Goal: Task Accomplishment & Management: Use online tool/utility

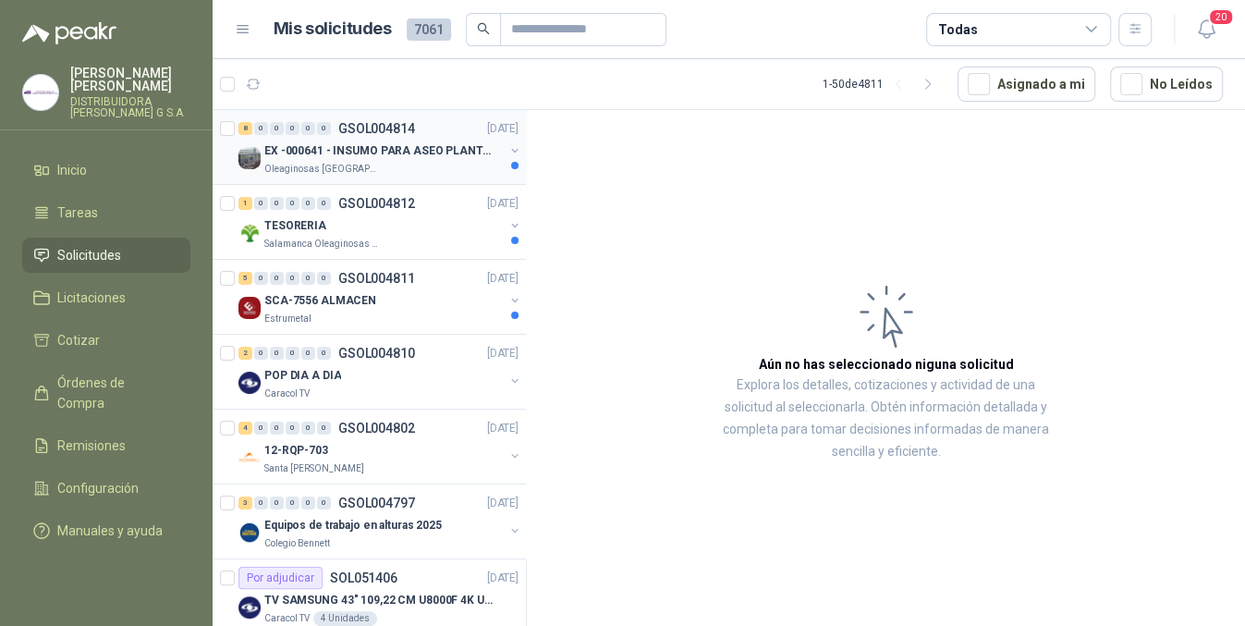
click at [427, 153] on p "EX -000641 - INSUMO PARA ASEO PLANTA EXTRACTORA" at bounding box center [379, 151] width 230 height 18
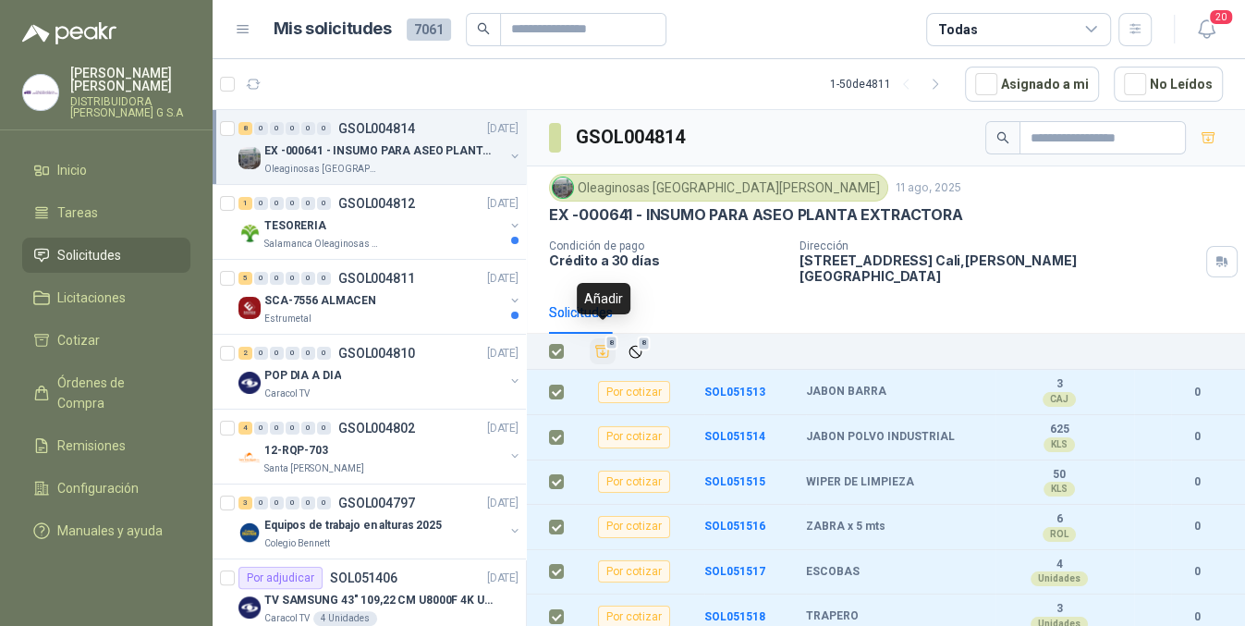
click at [599, 343] on icon "Añadir" at bounding box center [602, 351] width 17 height 17
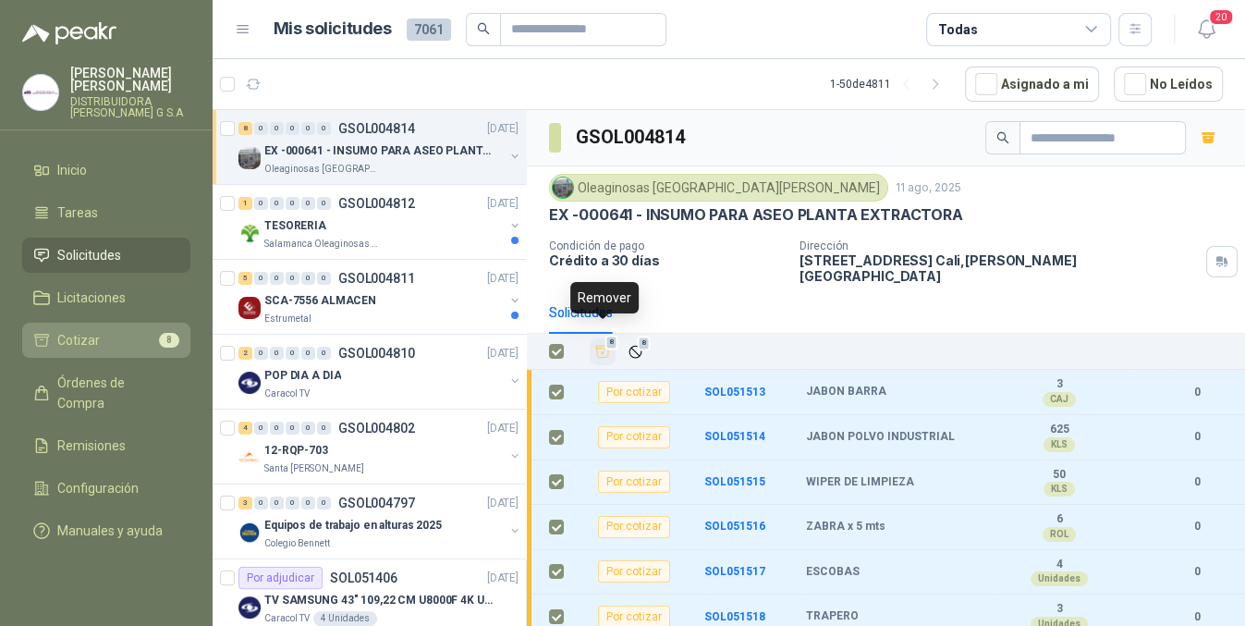
click at [115, 330] on li "Cotizar 8" at bounding box center [106, 340] width 146 height 20
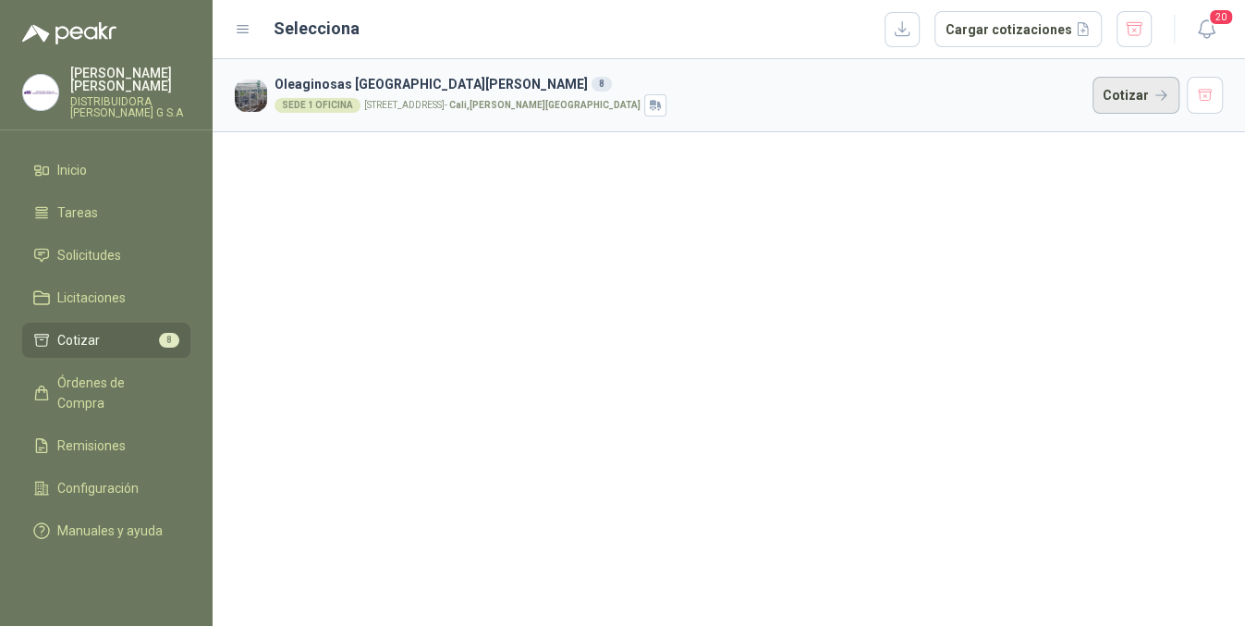
click at [1139, 92] on button "Cotizar" at bounding box center [1135, 95] width 87 height 37
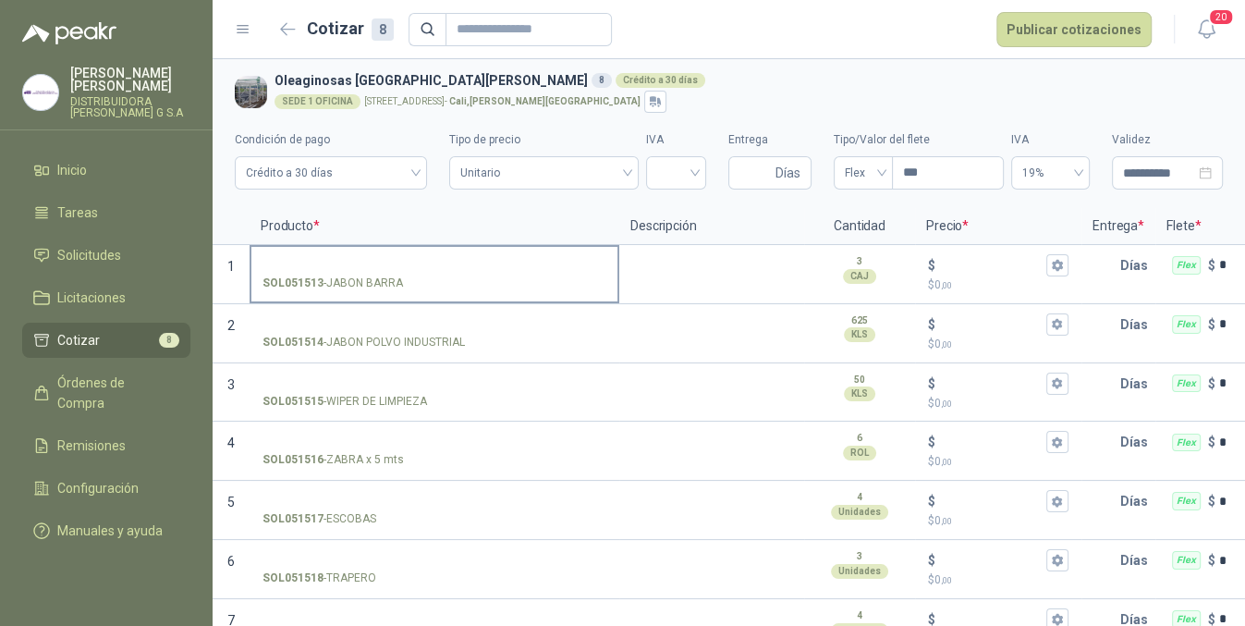
click at [462, 271] on label "SOL051513 - [GEOGRAPHIC_DATA]" at bounding box center [434, 273] width 366 height 53
click at [462, 271] on input "SOL051513 - [GEOGRAPHIC_DATA]" at bounding box center [434, 266] width 344 height 14
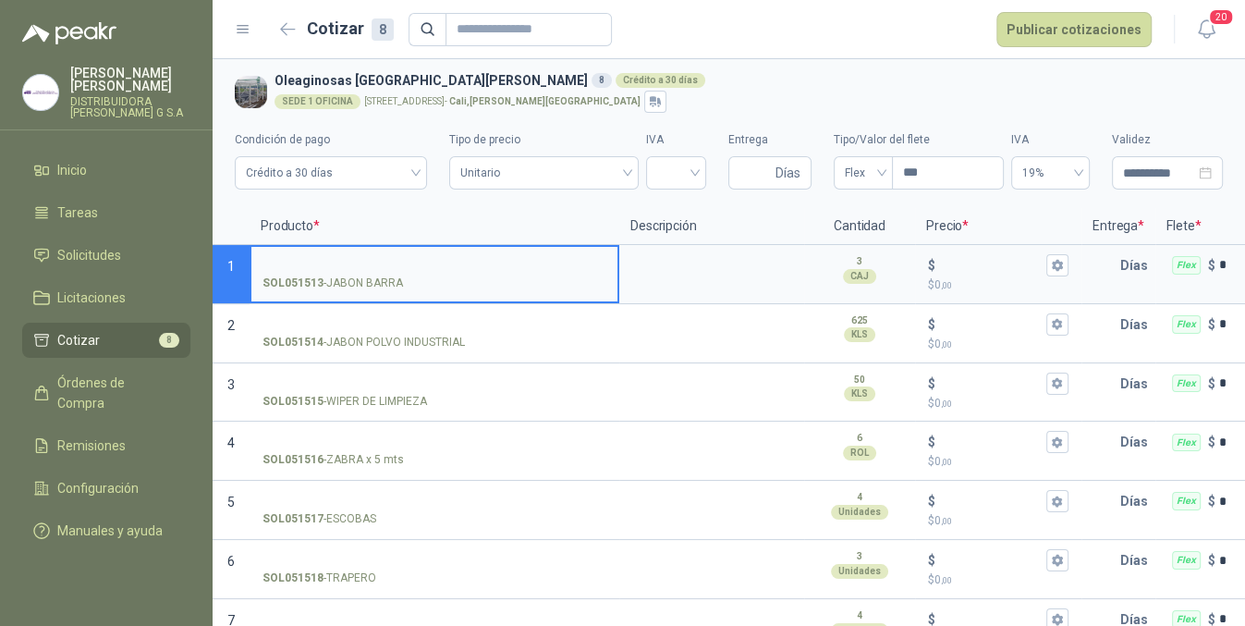
click at [426, 266] on input "SOL051513 - [GEOGRAPHIC_DATA]" at bounding box center [434, 266] width 344 height 14
type input "*"
type input "**********"
click at [961, 270] on input "$ $ 0 ,00" at bounding box center [990, 265] width 103 height 14
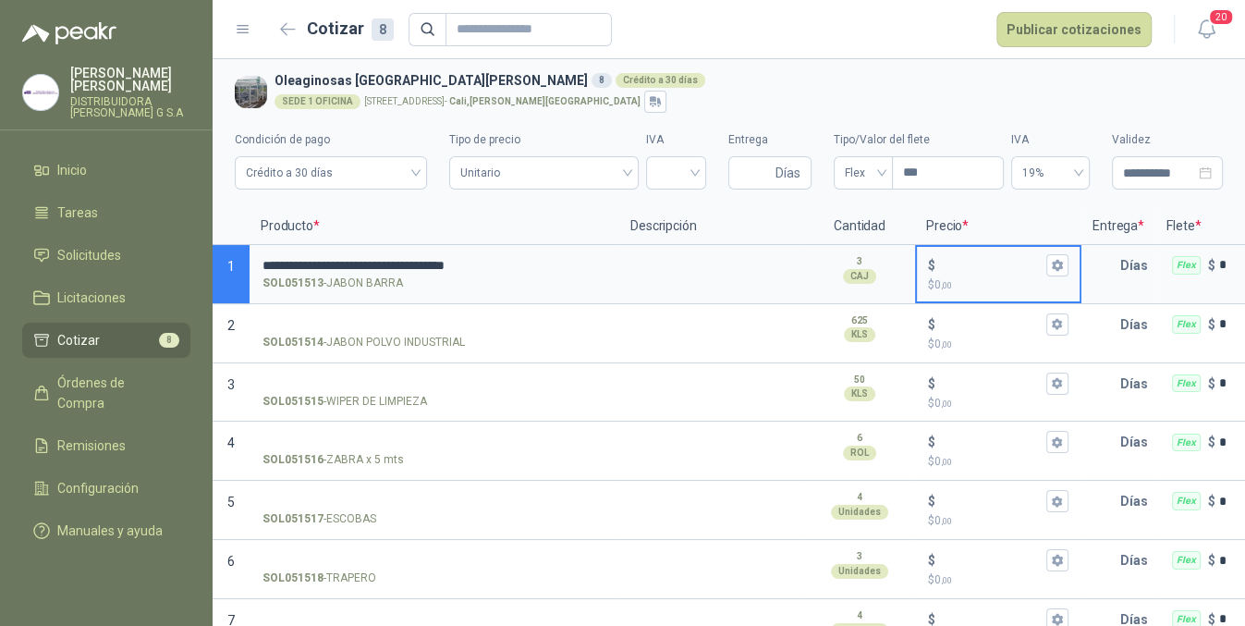
click at [1015, 269] on input "$ $ 0 ,00" at bounding box center [990, 265] width 103 height 14
click at [959, 264] on input "$ $ 0 ,00" at bounding box center [990, 265] width 103 height 14
type input "******"
click at [1049, 262] on button "$ ****** $ 205.125 ,00" at bounding box center [1057, 265] width 22 height 22
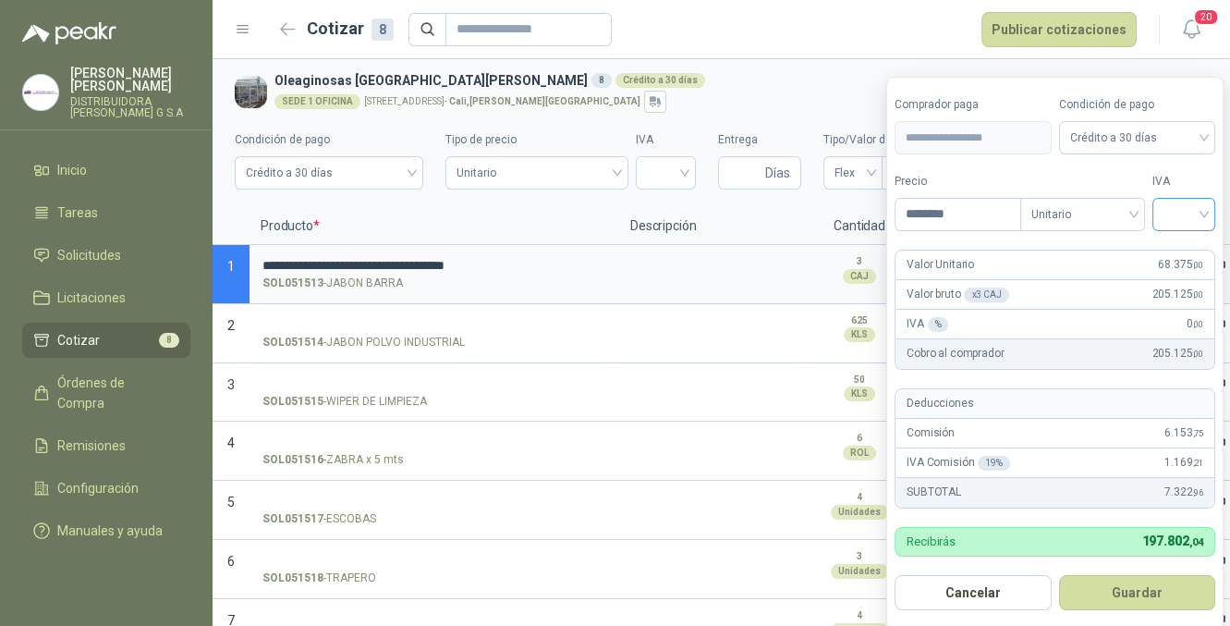
click at [1204, 199] on input "search" at bounding box center [1183, 213] width 41 height 28
click at [1186, 236] on div "19 5 19% 5% 0%" at bounding box center [1188, 283] width 64 height 96
click at [1186, 243] on div "19%" at bounding box center [1188, 253] width 34 height 20
click at [1123, 595] on button "Guardar" at bounding box center [1140, 592] width 159 height 35
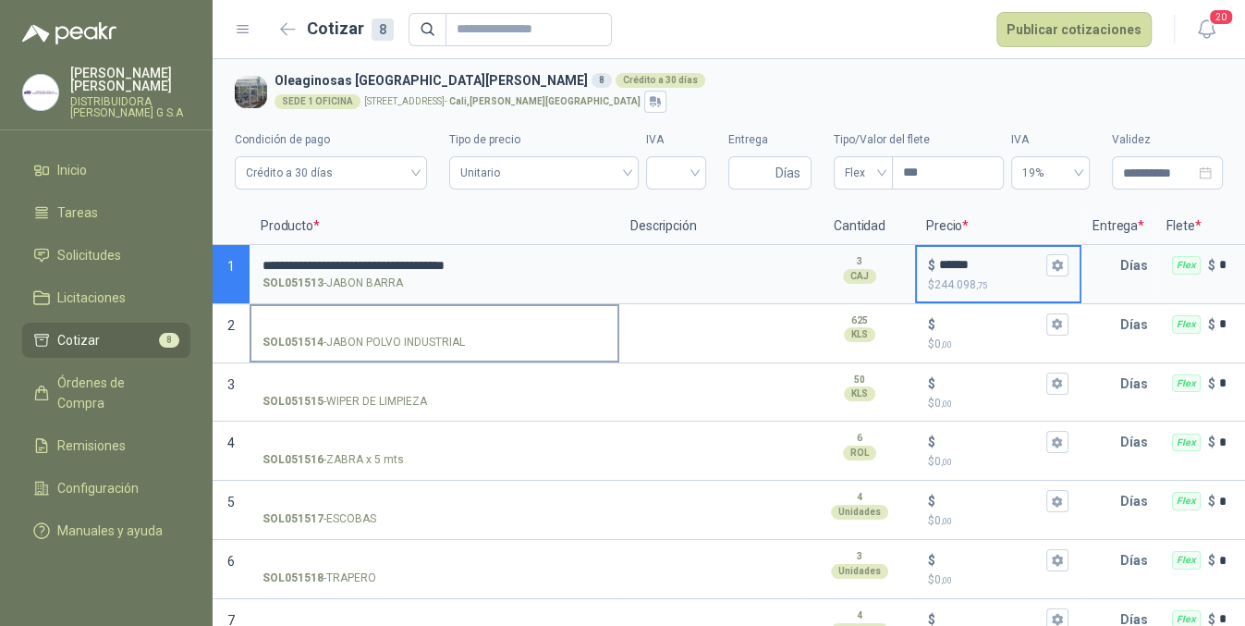
click at [547, 324] on input "SOL051514 - JABON POLVO INDUSTRIAL" at bounding box center [434, 325] width 344 height 14
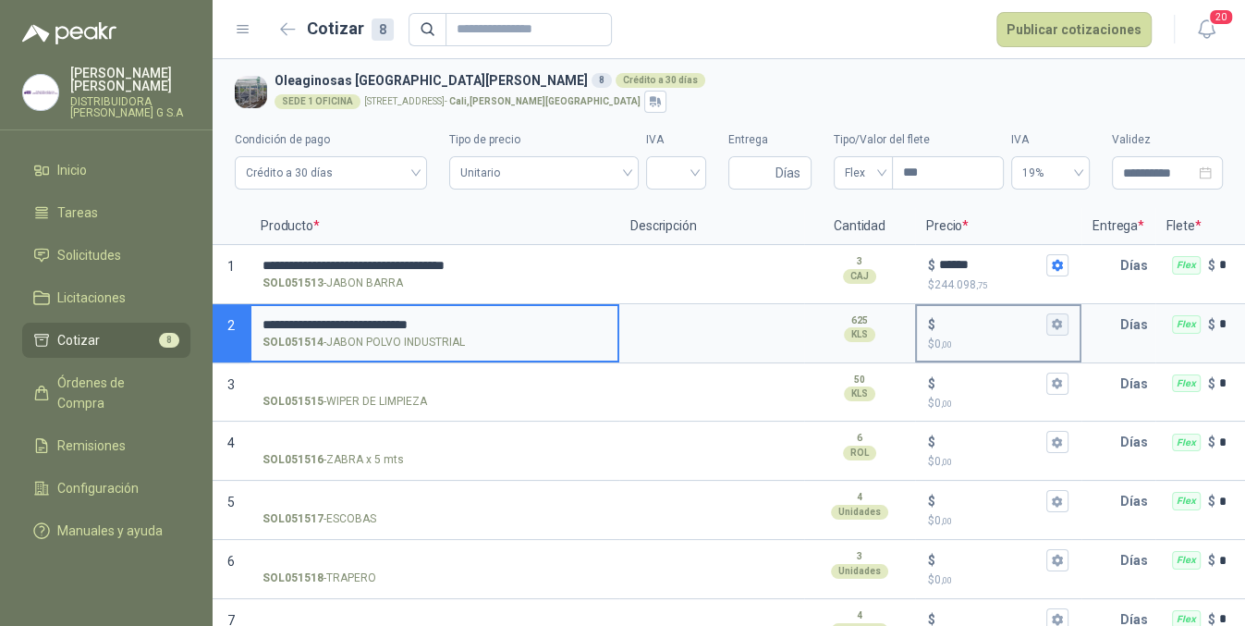
type input "**********"
click at [1048, 326] on button "$ $ 0 ,00" at bounding box center [1057, 324] width 22 height 22
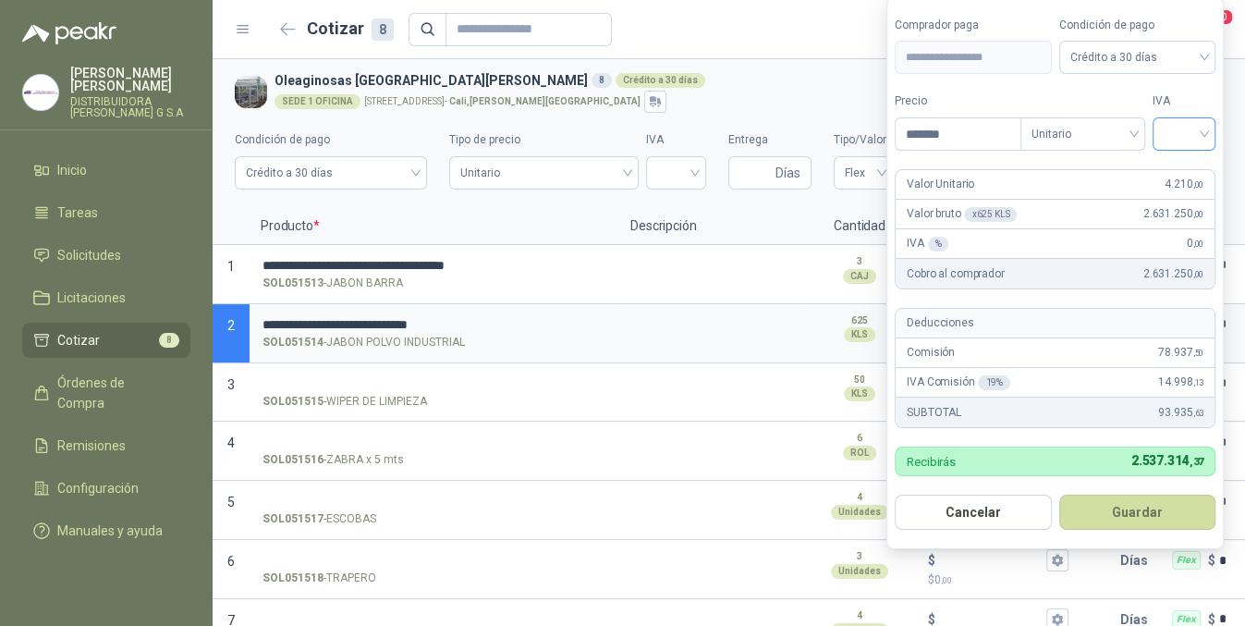
type input "*******"
click at [1171, 130] on input "search" at bounding box center [1183, 132] width 41 height 28
click at [1175, 188] on div "5%" at bounding box center [1188, 203] width 56 height 30
click at [1185, 129] on span "5%" at bounding box center [1188, 134] width 42 height 28
click at [1192, 174] on div "19%" at bounding box center [1188, 173] width 34 height 20
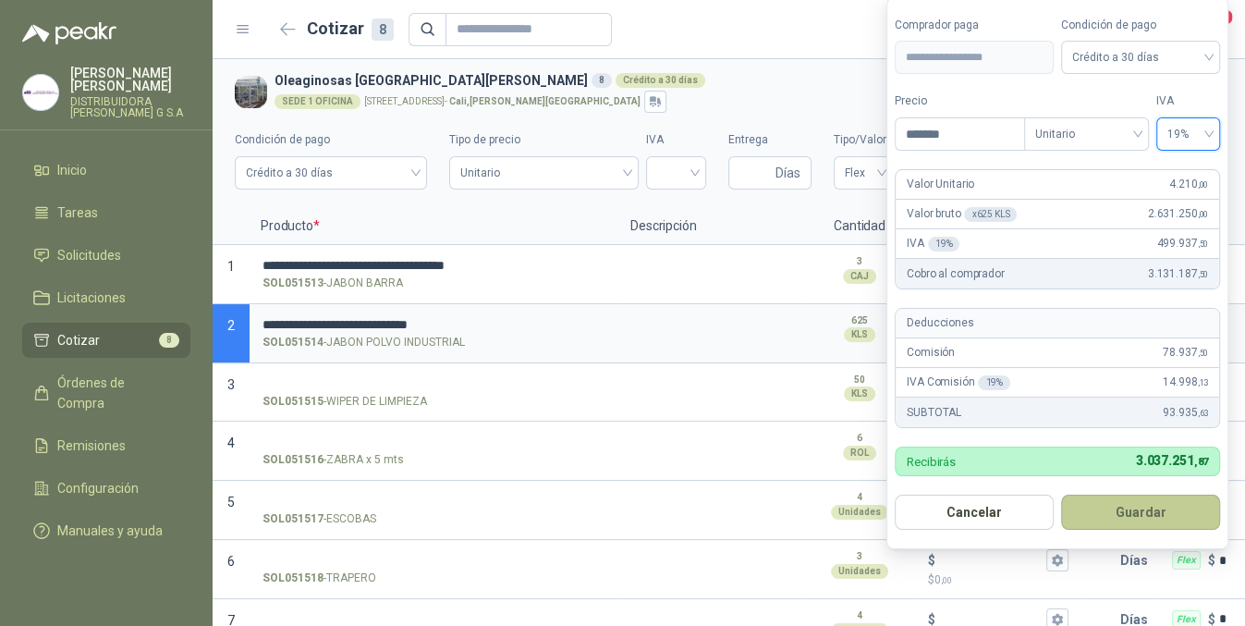
click at [1128, 515] on button "Guardar" at bounding box center [1140, 511] width 159 height 35
type input "*****"
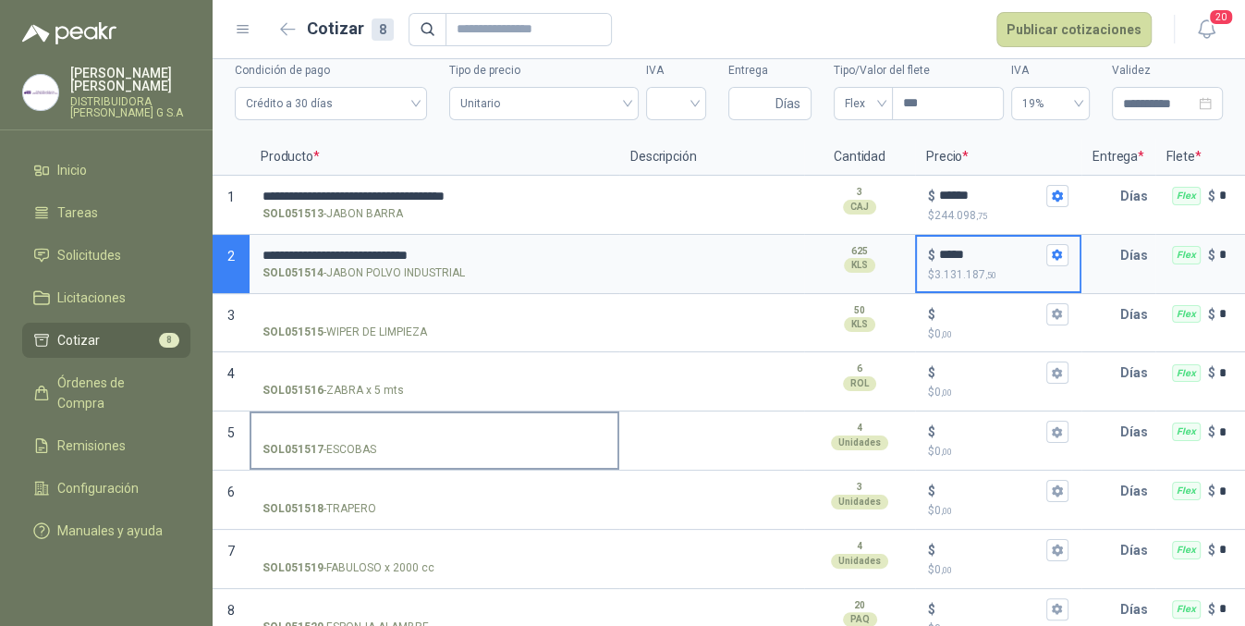
scroll to position [104, 0]
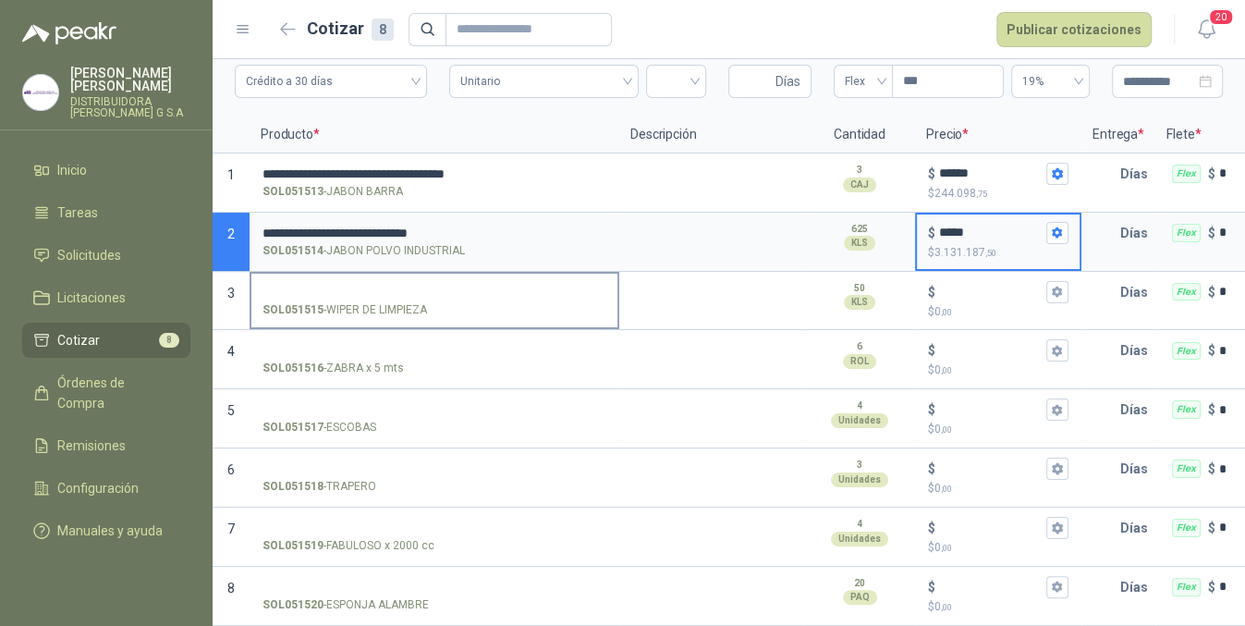
click at [432, 274] on label "SOL051515 - WIPER DE LIMPIEZA" at bounding box center [434, 300] width 366 height 53
click at [432, 286] on input "SOL051515 - WIPER DE LIMPIEZA" at bounding box center [434, 293] width 344 height 14
click at [473, 286] on input "SOL051515 - WIPER DE LIMPIEZA" at bounding box center [434, 293] width 344 height 14
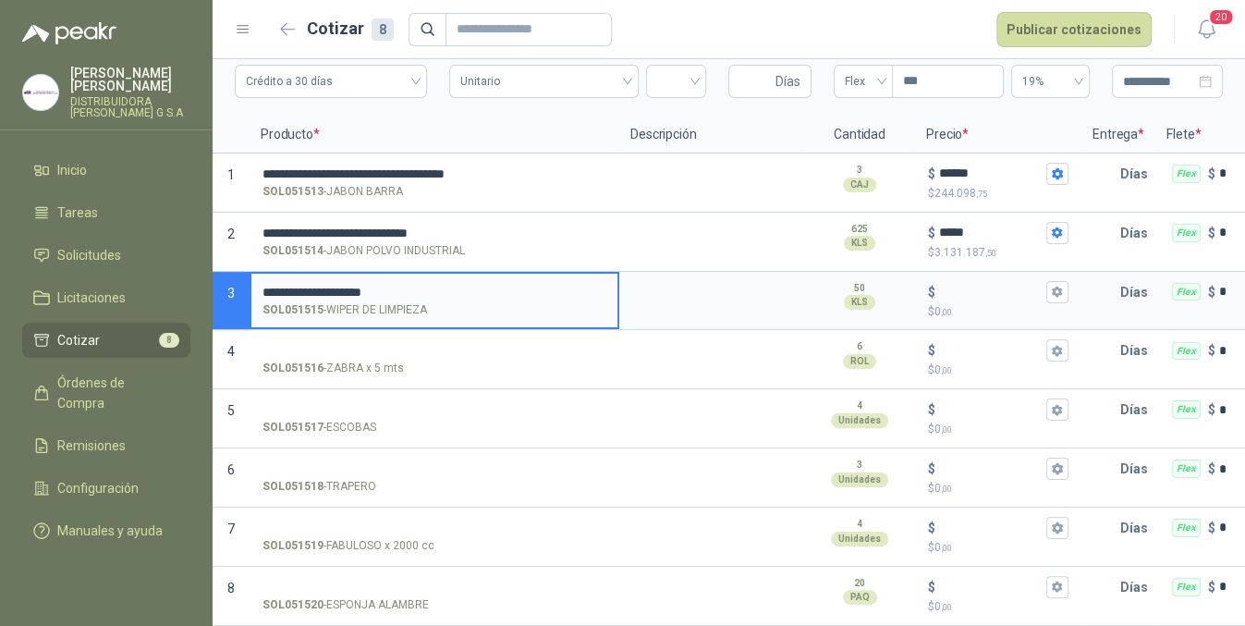
type input "**********"
click at [1004, 285] on input "$ $ 0 ,00" at bounding box center [990, 292] width 103 height 14
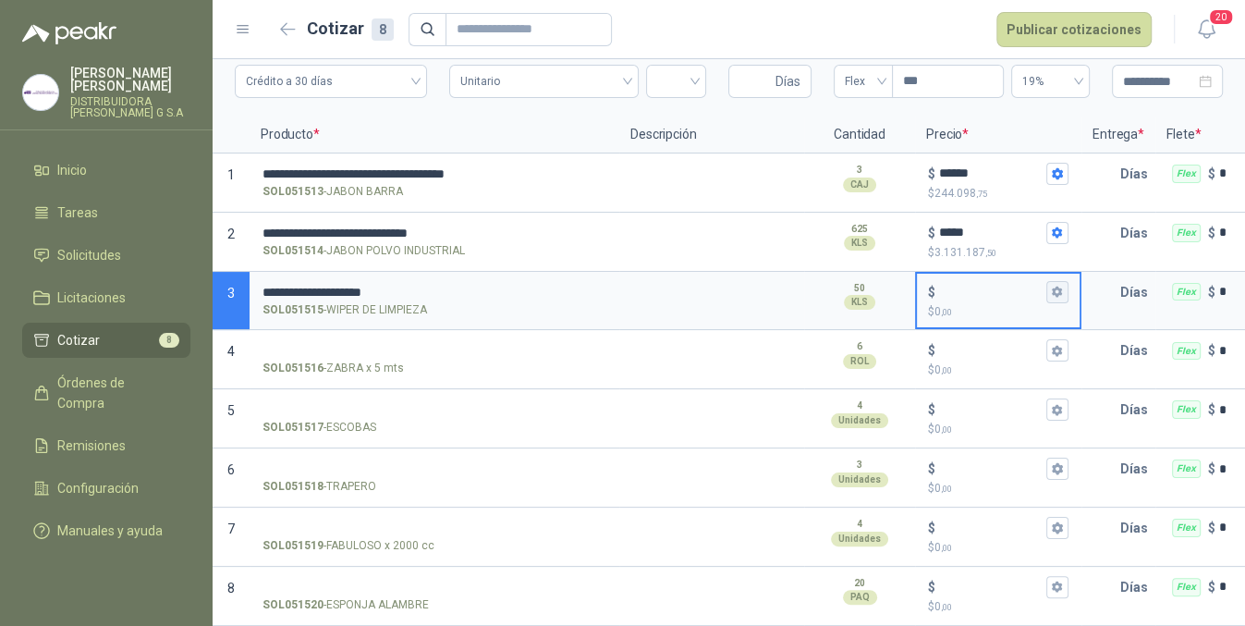
click at [1056, 286] on icon "button" at bounding box center [1057, 291] width 10 height 11
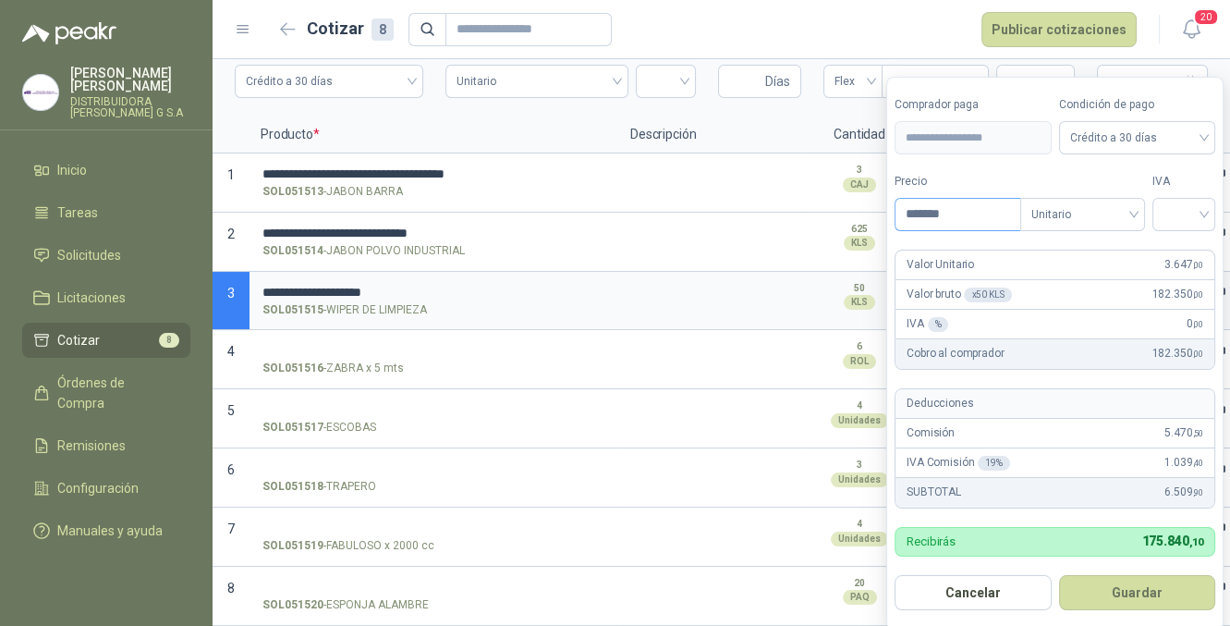
type input "*******"
click at [1059, 575] on button "Guardar" at bounding box center [1137, 592] width 157 height 35
click at [1204, 214] on input "search" at bounding box center [1183, 213] width 41 height 28
click at [1179, 244] on div "19%" at bounding box center [1188, 253] width 34 height 20
click at [1125, 584] on button "Guardar" at bounding box center [1140, 592] width 159 height 35
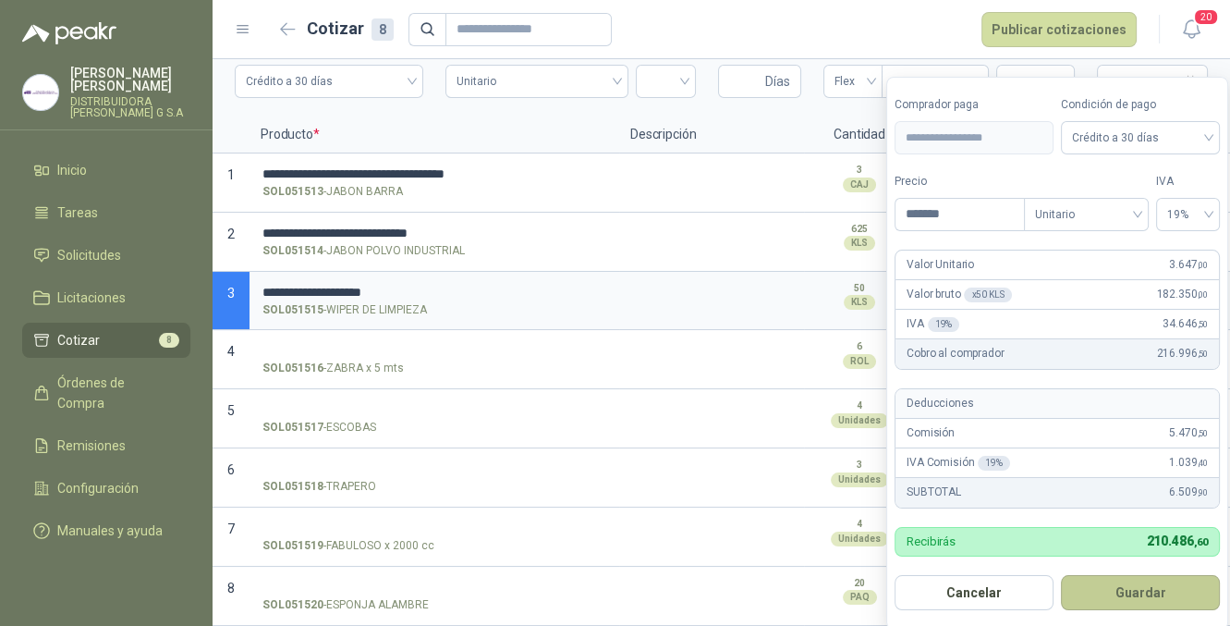
type input "*****"
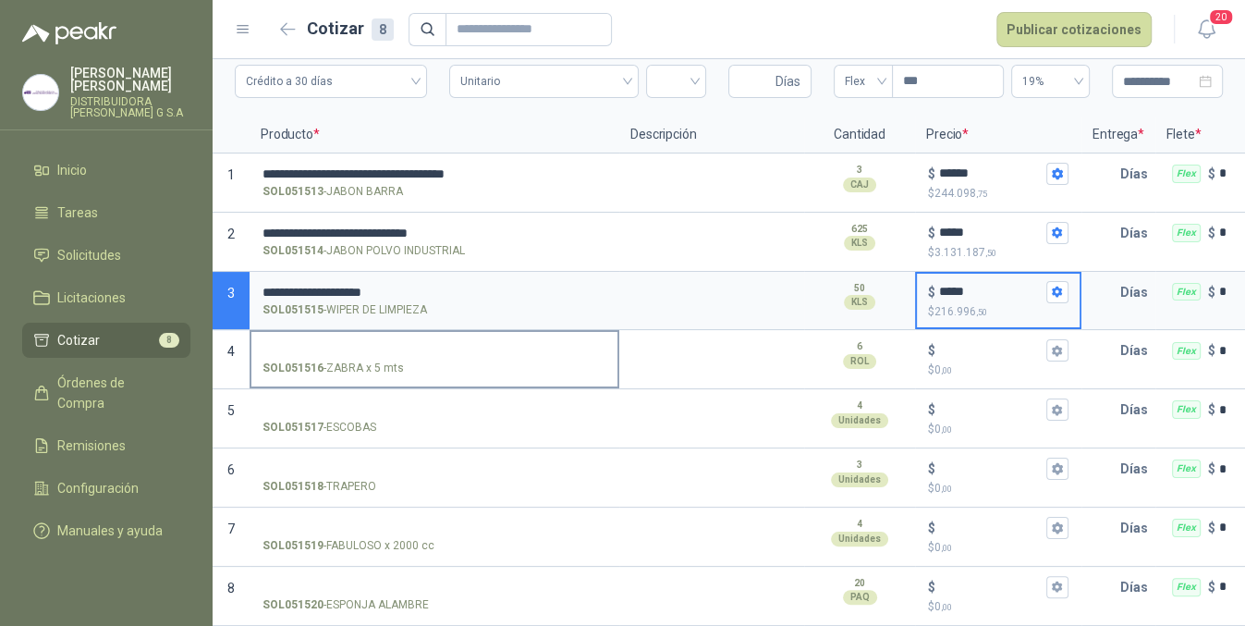
click at [501, 344] on input "SOL051516 - ZABRA x 5 mts" at bounding box center [434, 351] width 344 height 14
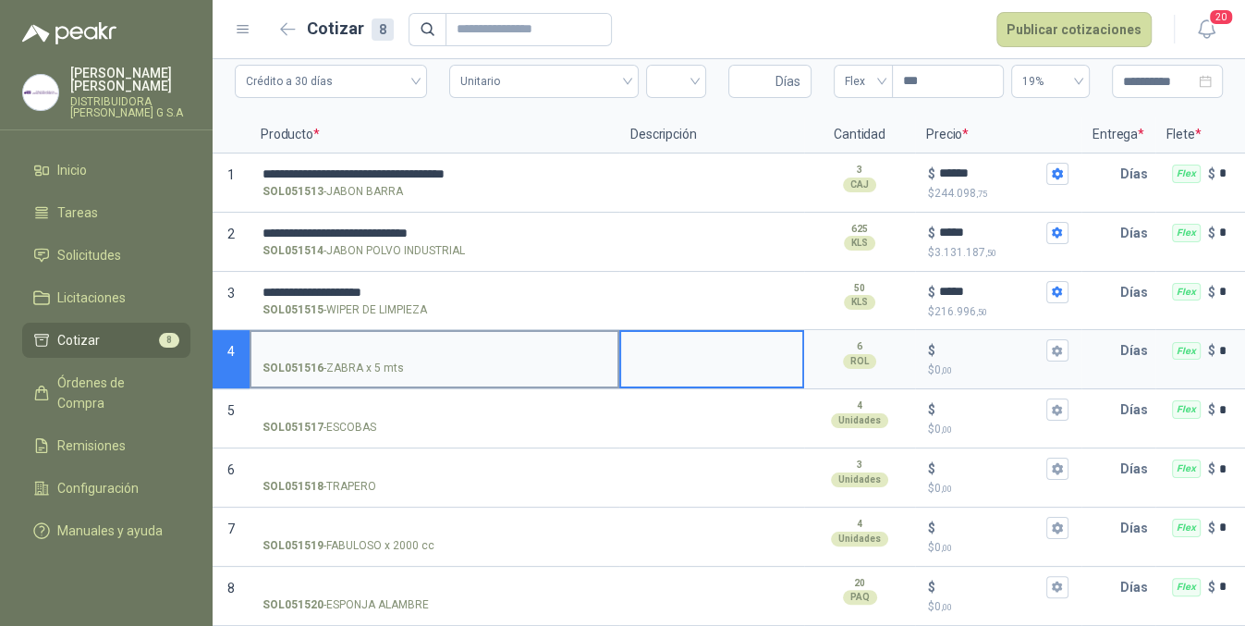
click at [464, 344] on input "SOL051516 - ZABRA x 5 mts" at bounding box center [434, 351] width 344 height 14
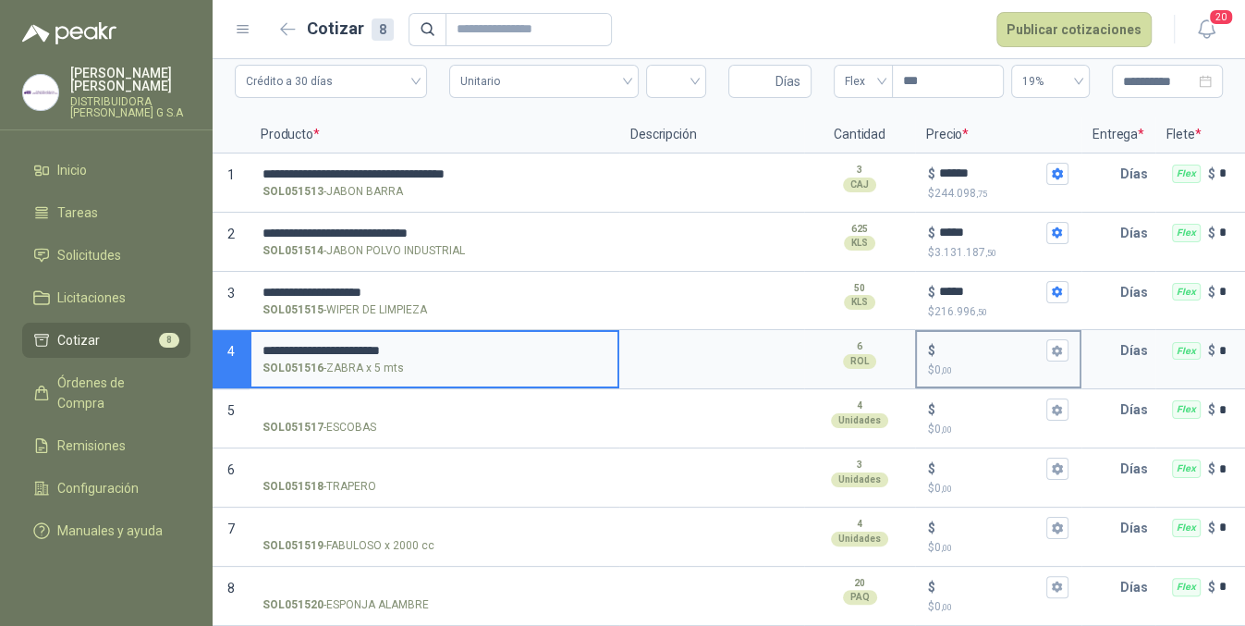
click at [992, 347] on div "$" at bounding box center [998, 350] width 140 height 22
click at [992, 347] on input "$ $ 0 ,00" at bounding box center [990, 351] width 103 height 14
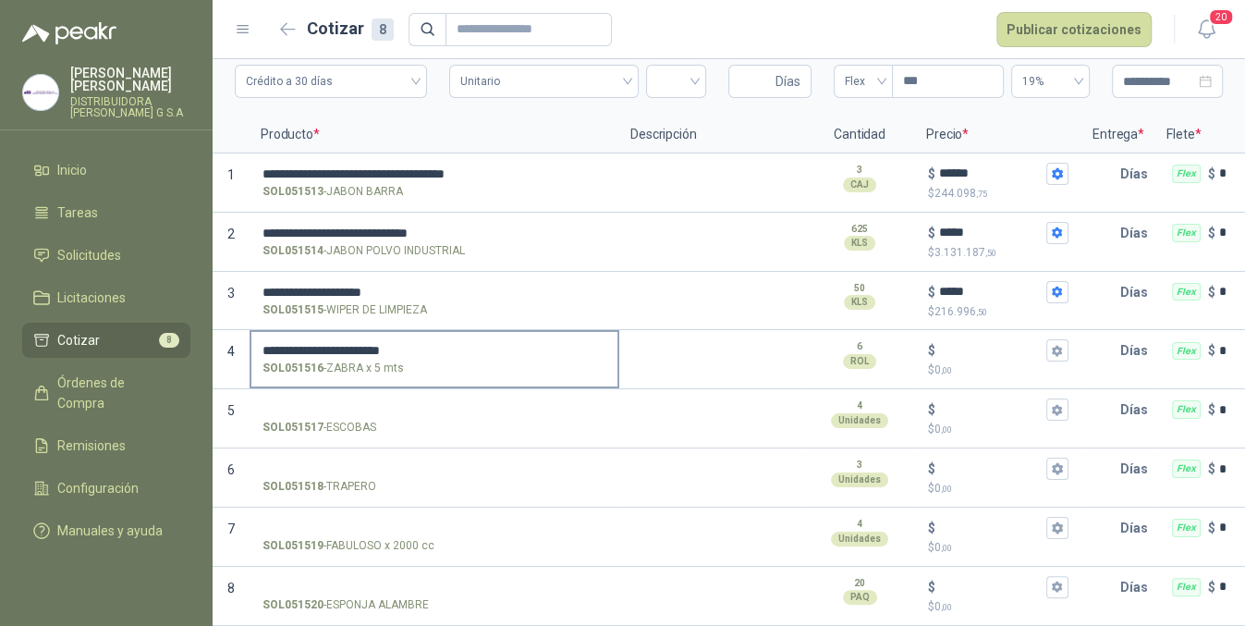
click at [498, 344] on input "**********" at bounding box center [434, 351] width 344 height 14
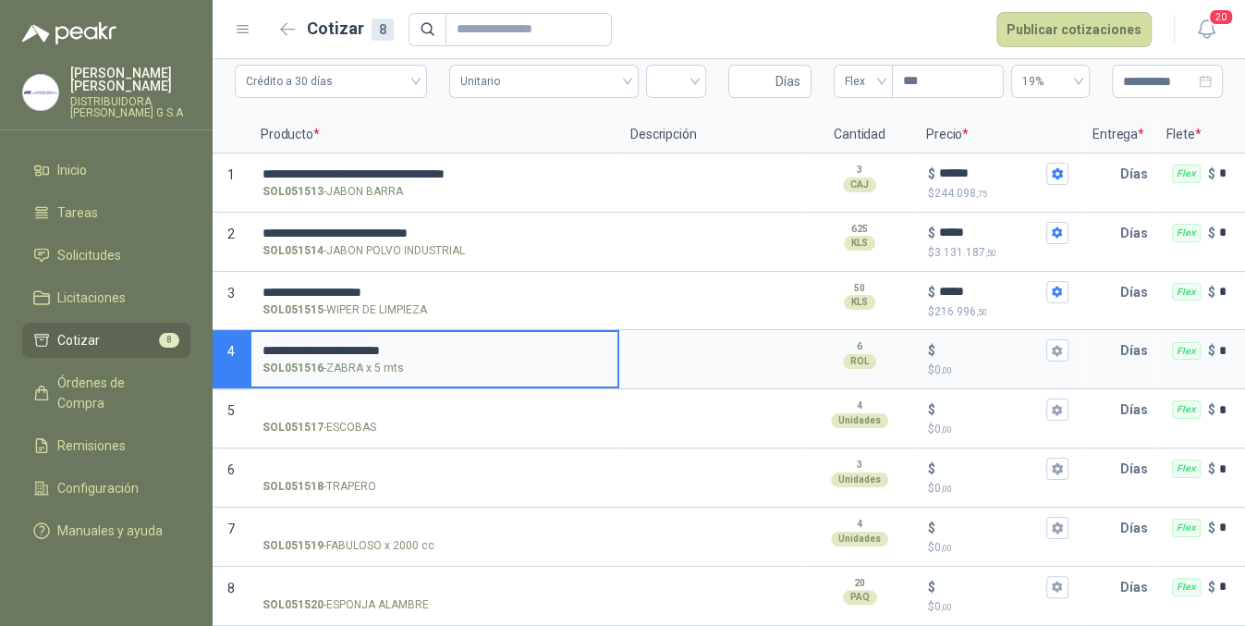
click at [500, 344] on input "**********" at bounding box center [434, 351] width 344 height 14
type input "**********"
click at [987, 344] on input "$ $ 0 ,00" at bounding box center [990, 351] width 103 height 14
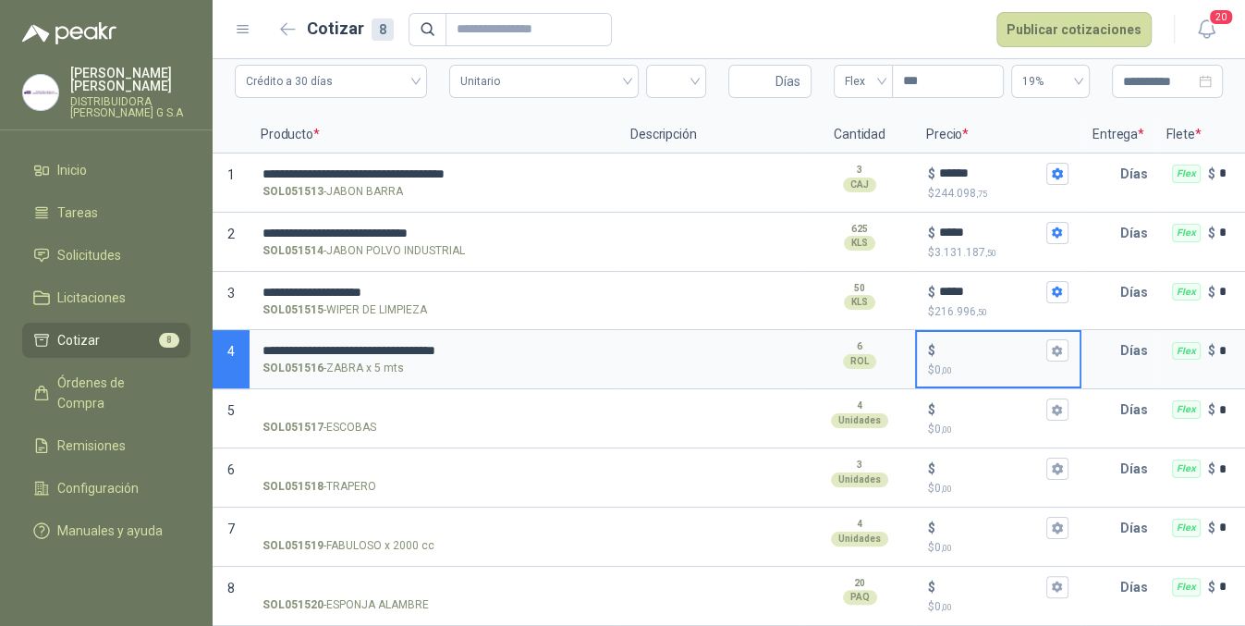
click at [995, 344] on input "$ $ 0 ,00" at bounding box center [990, 351] width 103 height 14
type input "******"
click at [1051, 339] on button "$ ****** $ 254.250 ,00" at bounding box center [1057, 350] width 22 height 22
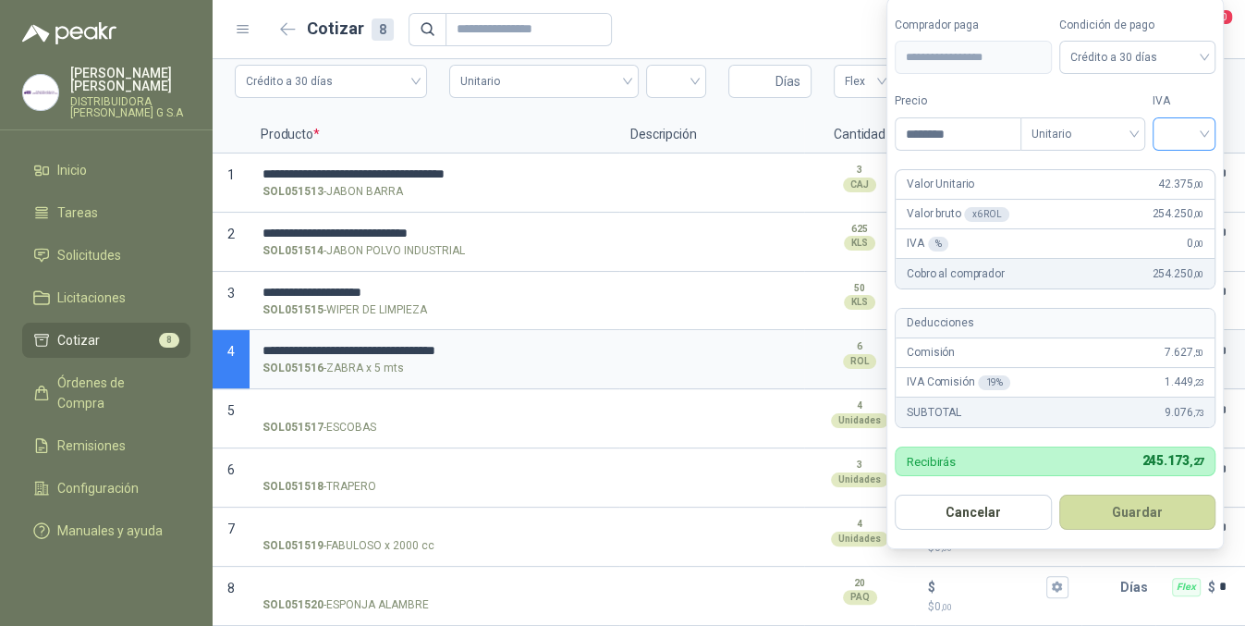
click at [1177, 141] on input "search" at bounding box center [1183, 132] width 41 height 28
click at [1196, 163] on div "19%" at bounding box center [1188, 173] width 34 height 20
click at [1141, 495] on button "Guardar" at bounding box center [1140, 511] width 159 height 35
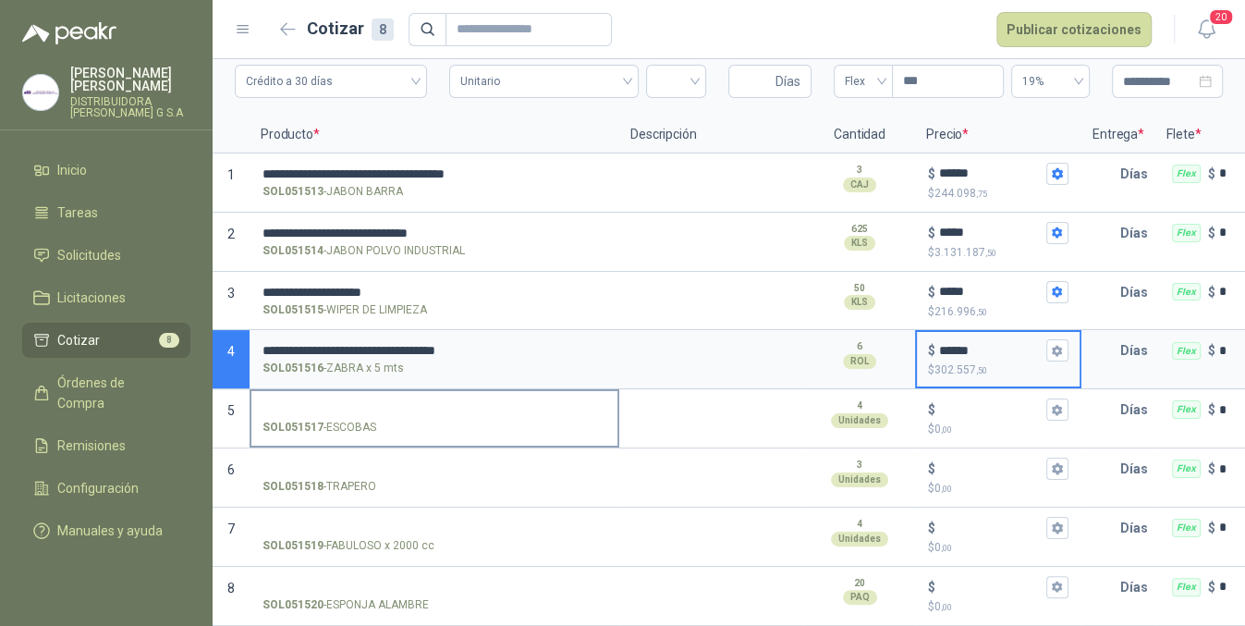
click at [459, 403] on input "SOL051517 - ESCOBAS" at bounding box center [434, 410] width 344 height 14
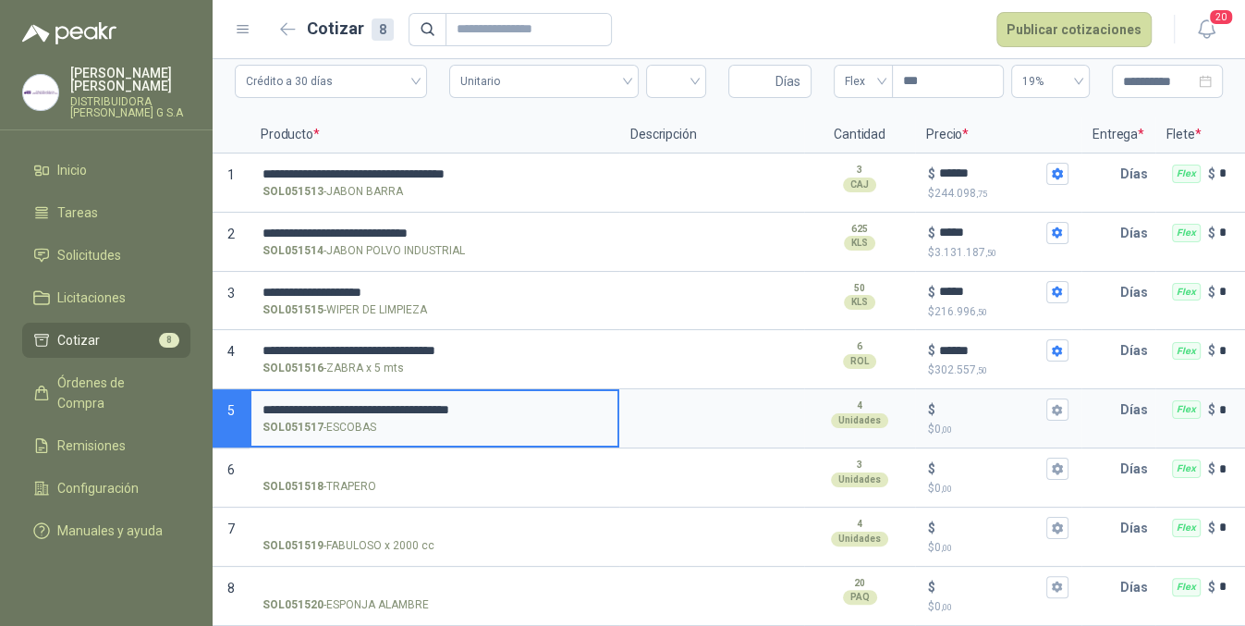
type input "**********"
click at [1012, 391] on div "$ $ 0 ,00" at bounding box center [998, 418] width 163 height 55
click at [1012, 403] on input "$ $ 0 ,00" at bounding box center [990, 410] width 103 height 14
click at [987, 403] on input "$ $ 0 ,00" at bounding box center [990, 410] width 103 height 14
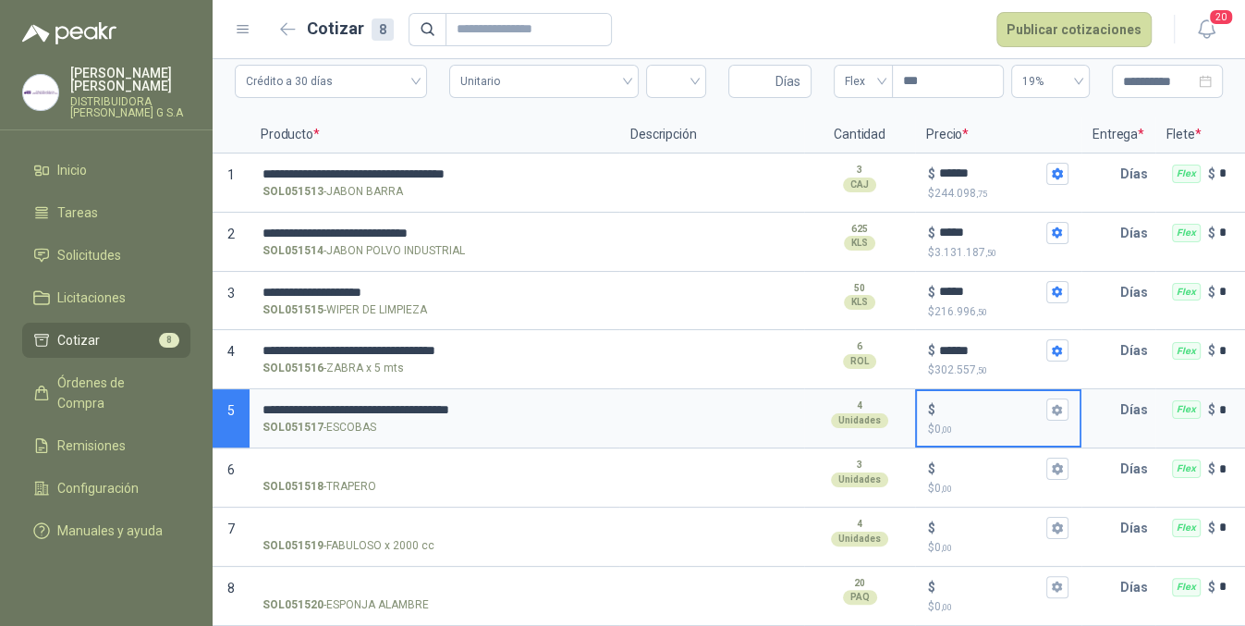
click at [1000, 403] on input "$ $ 0 ,00" at bounding box center [990, 410] width 103 height 14
click at [564, 72] on span "Unitario" at bounding box center [543, 81] width 166 height 28
type input "*****"
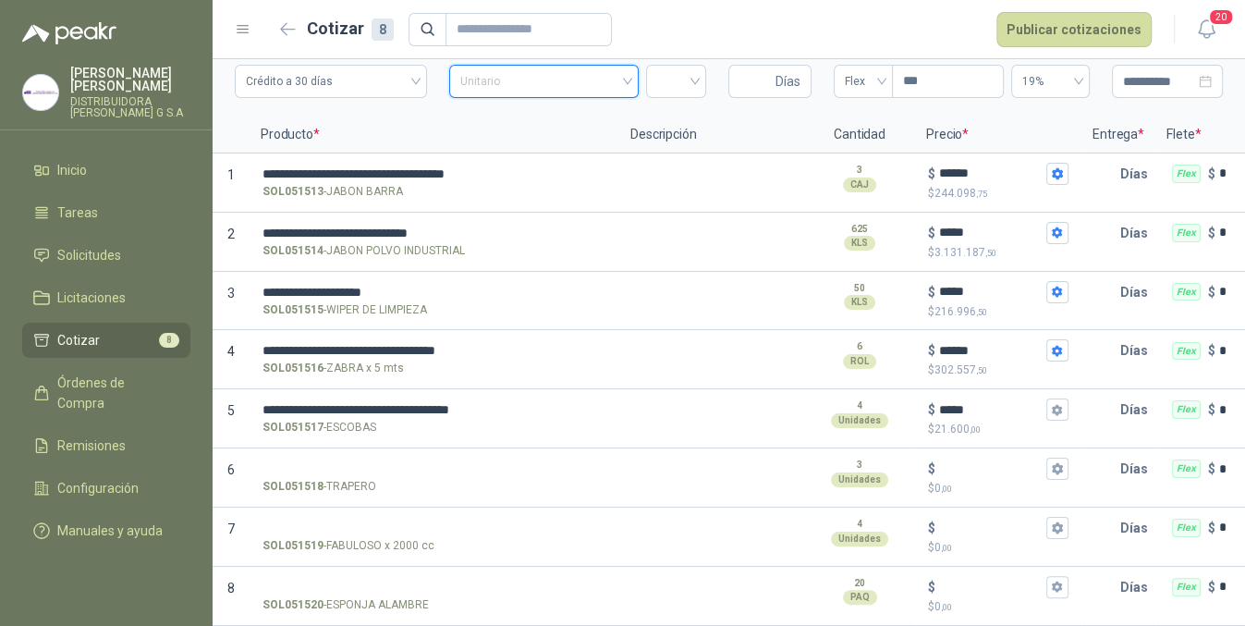
scroll to position [97, 0]
click at [599, 72] on span "Unitario" at bounding box center [543, 81] width 166 height 28
click at [619, 65] on div "Unitario" at bounding box center [543, 81] width 189 height 33
click at [568, 138] on div "Unitario con IVA" at bounding box center [537, 143] width 154 height 20
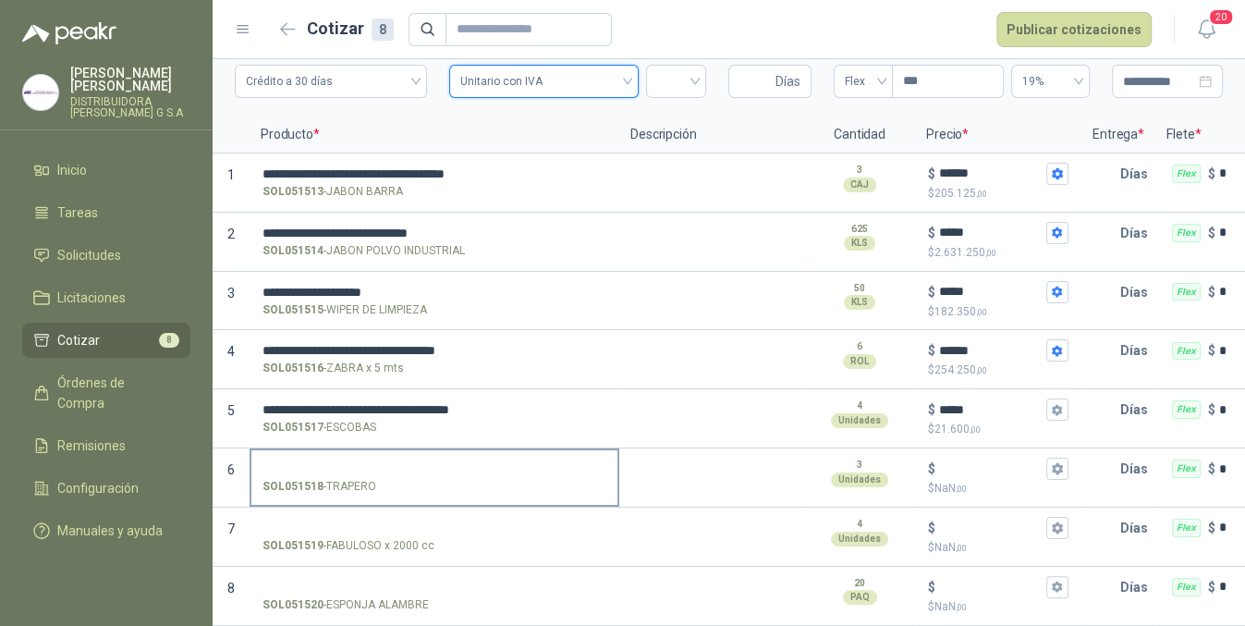
click at [475, 462] on input "SOL051518 - TRAPERO" at bounding box center [434, 469] width 344 height 14
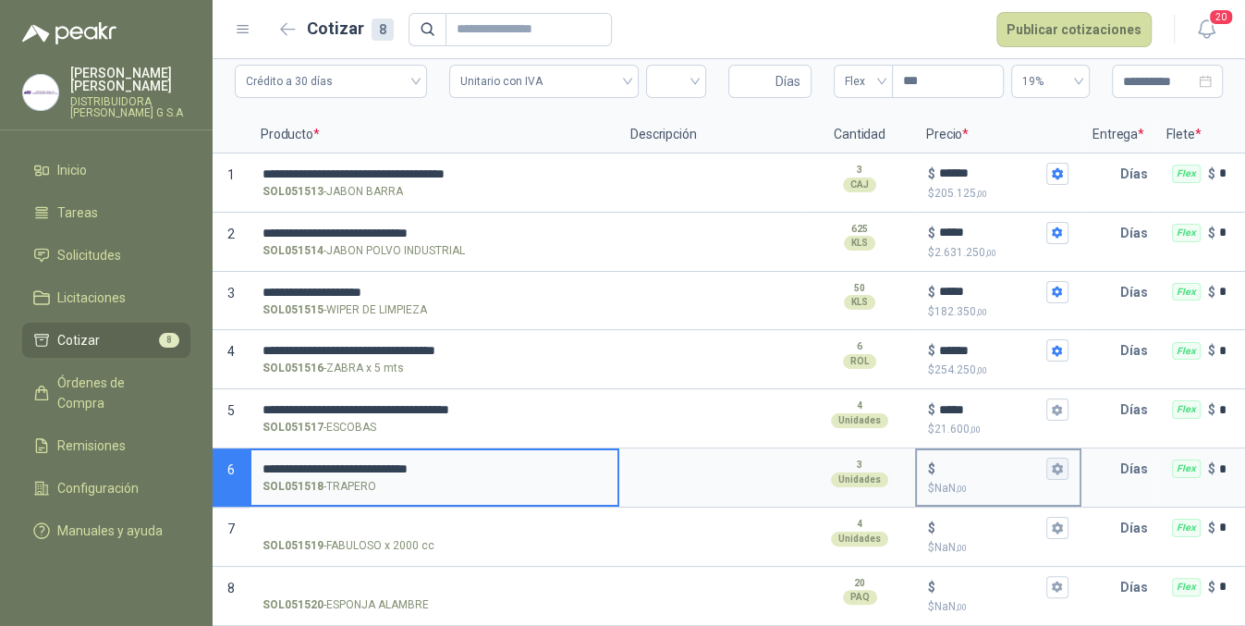
type input "**********"
click at [1055, 462] on icon "button" at bounding box center [1057, 468] width 12 height 12
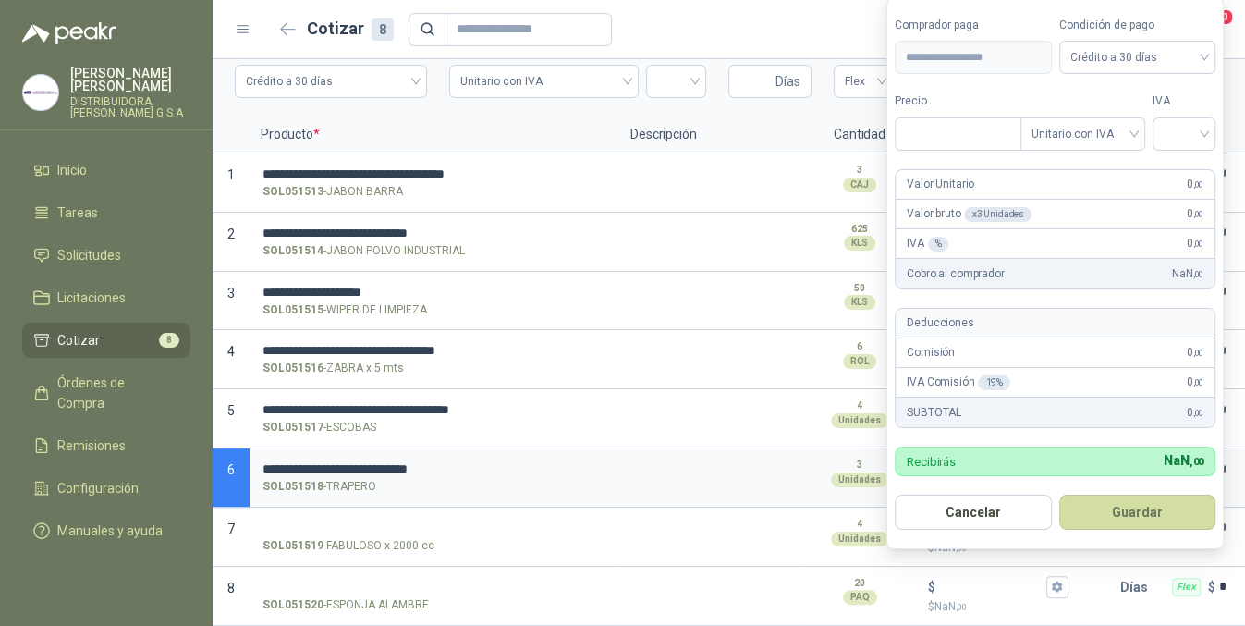
click at [1167, 109] on label "IVA" at bounding box center [1183, 101] width 63 height 18
type input "***"
click at [1175, 118] on input "search" at bounding box center [1183, 132] width 41 height 28
click at [1200, 169] on div "19%" at bounding box center [1188, 173] width 34 height 20
click at [1159, 502] on button "Guardar" at bounding box center [1140, 511] width 159 height 35
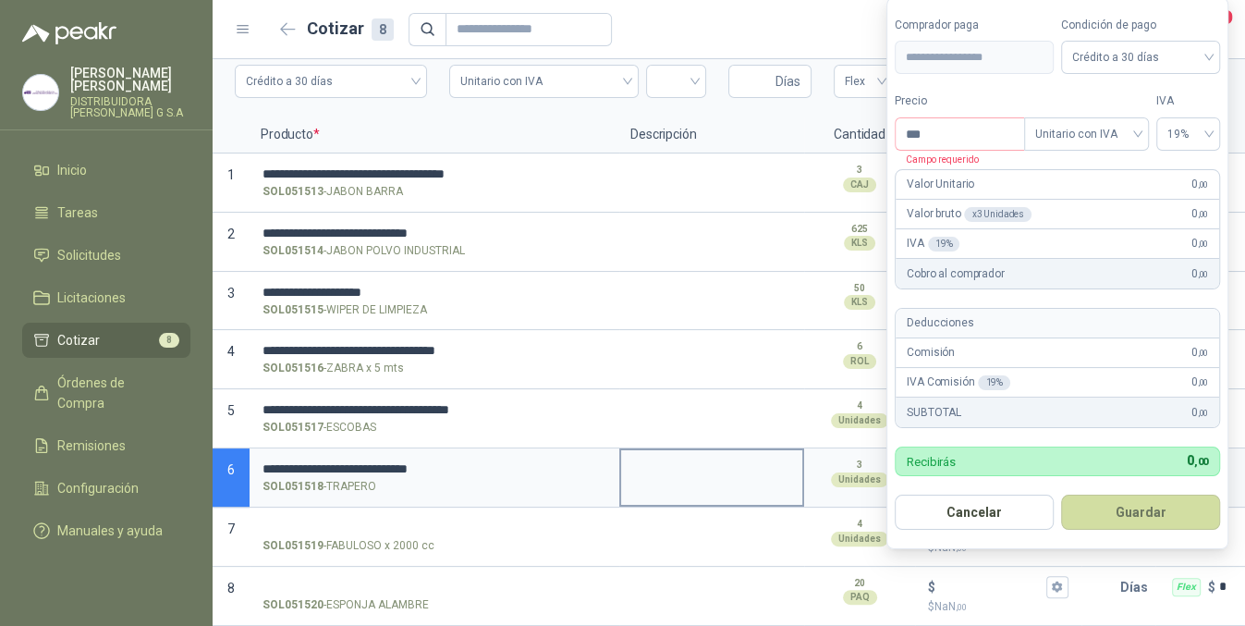
click at [663, 488] on div at bounding box center [711, 477] width 185 height 59
type input "*"
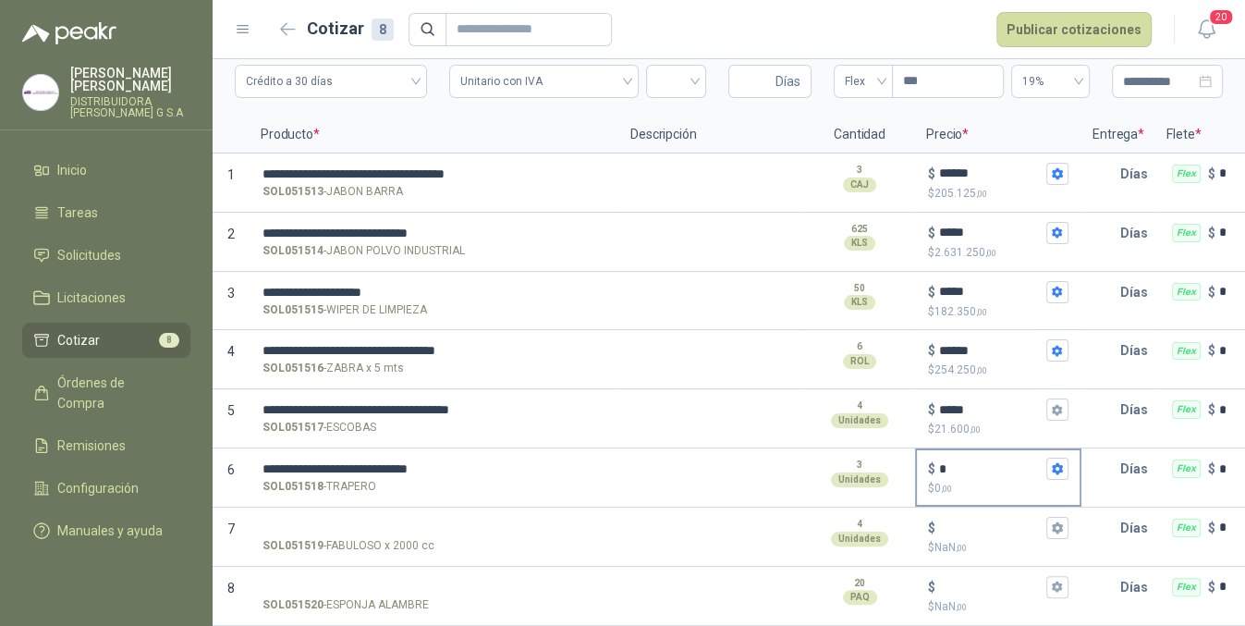
click at [993, 462] on input "*" at bounding box center [990, 469] width 103 height 14
click at [1055, 463] on icon "button" at bounding box center [1057, 468] width 10 height 11
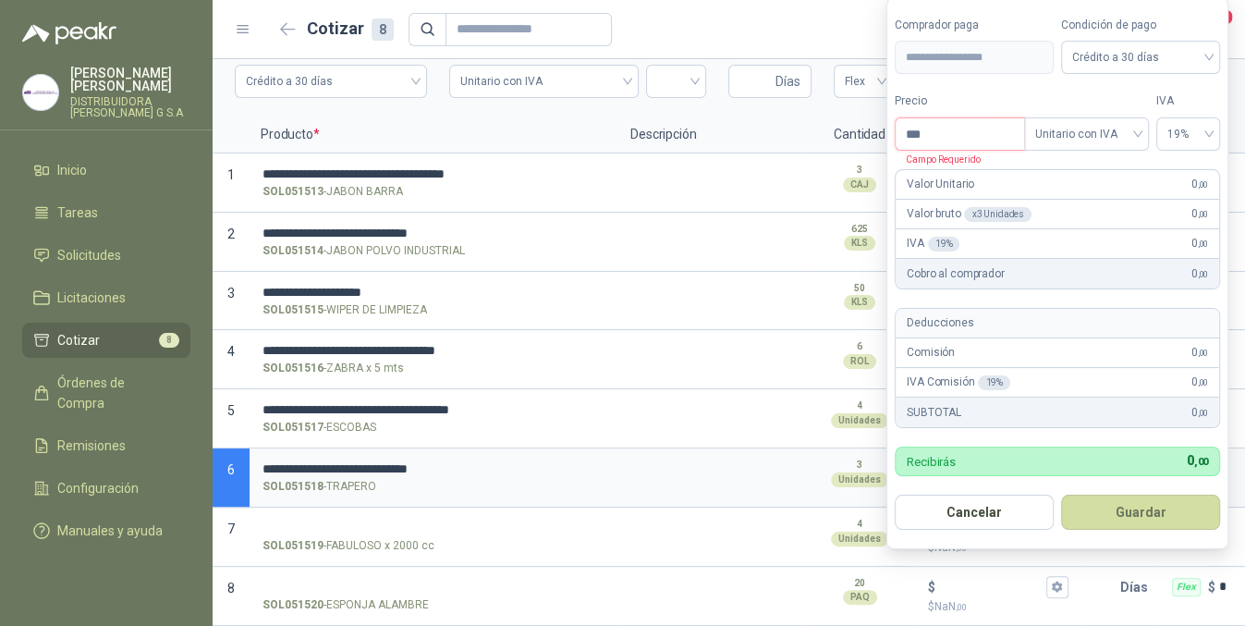
click at [960, 136] on input "***" at bounding box center [959, 133] width 128 height 31
type input "*******"
click at [1061, 494] on button "Guardar" at bounding box center [1140, 511] width 159 height 35
type input "*****"
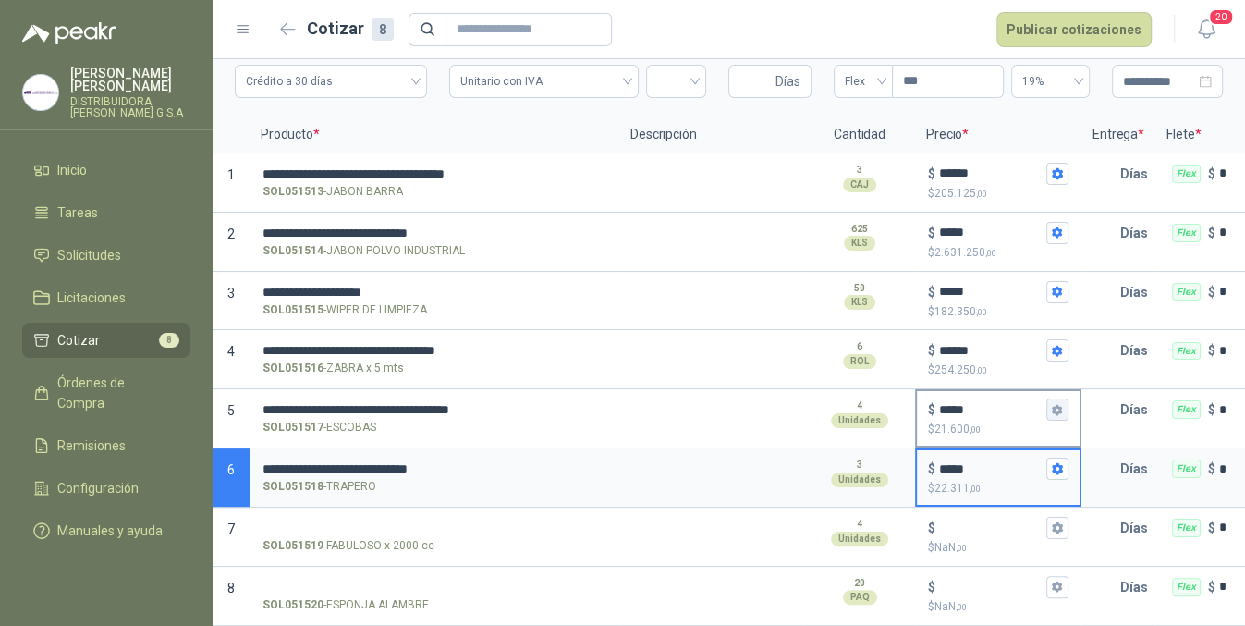
click at [1056, 404] on icon "button" at bounding box center [1057, 410] width 12 height 12
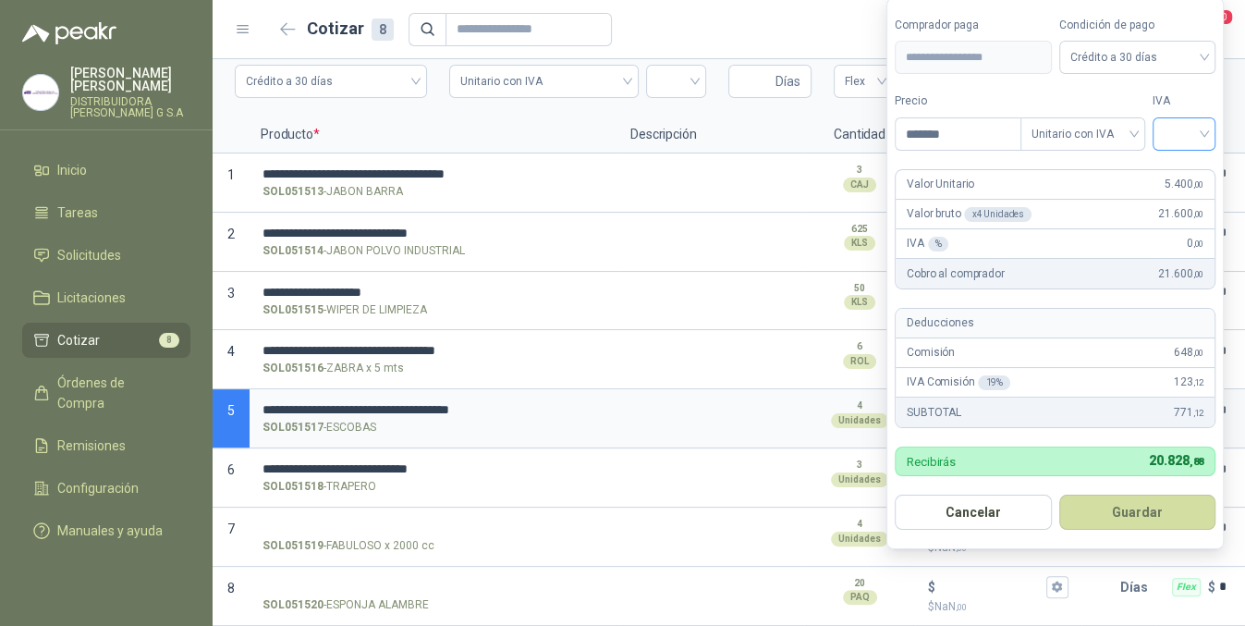
click at [1200, 122] on input "search" at bounding box center [1183, 132] width 41 height 28
click at [1190, 167] on div "19%" at bounding box center [1188, 173] width 34 height 20
click at [1150, 504] on button "Guardar" at bounding box center [1140, 511] width 159 height 35
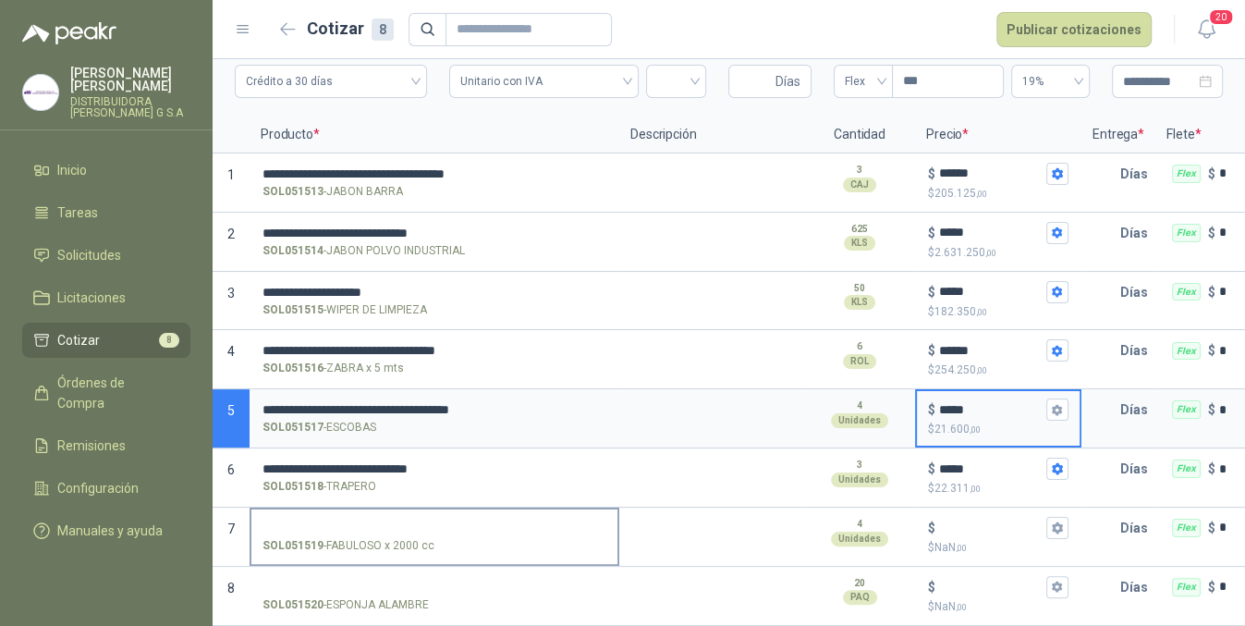
click at [423, 521] on input "SOL051519 - FABULOSO x 2000 cc" at bounding box center [434, 528] width 344 height 14
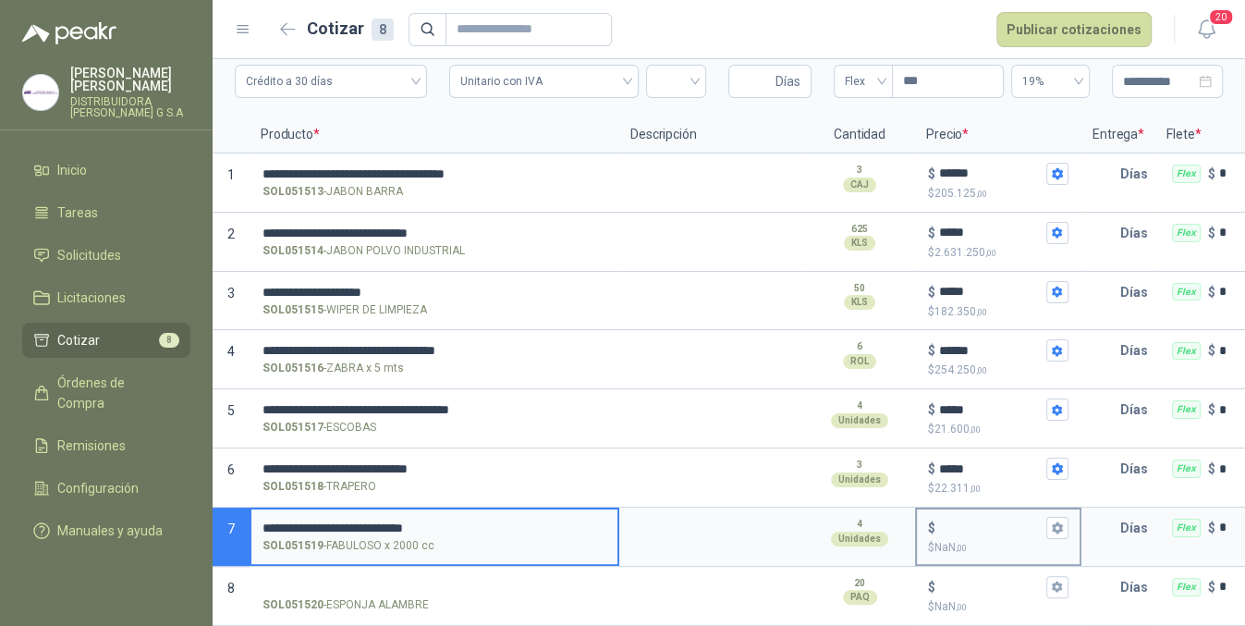
type input "**********"
click at [1013, 520] on input "$ $ NaN ,00" at bounding box center [990, 527] width 103 height 14
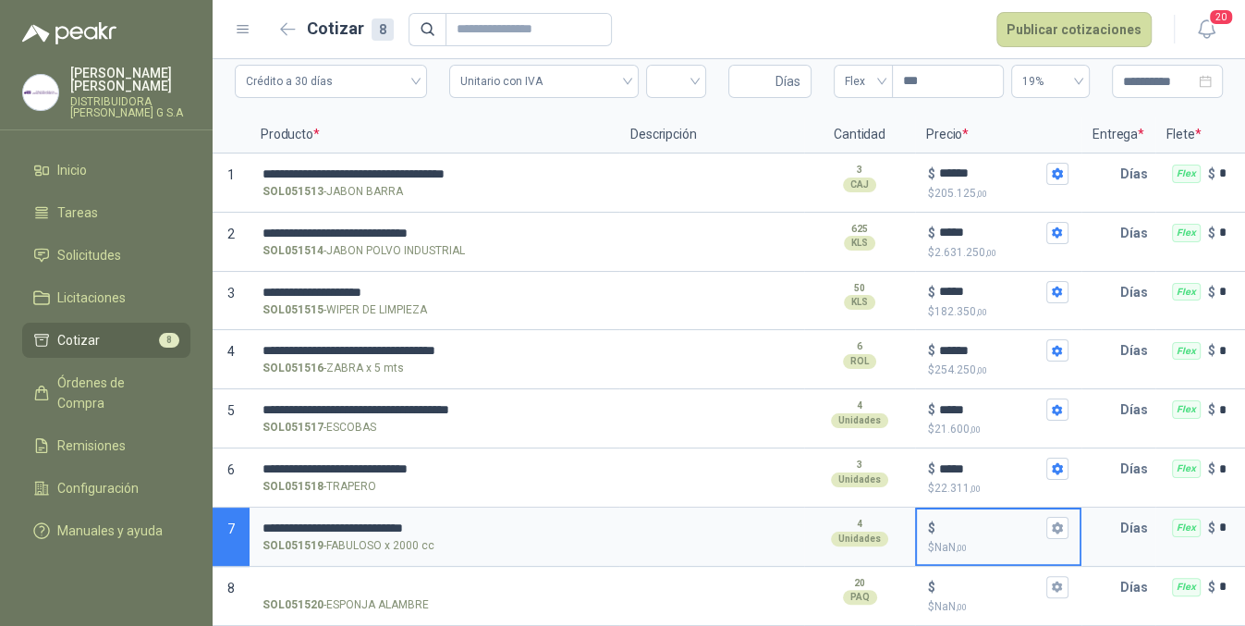
click at [1015, 520] on input "$ $ NaN ,00" at bounding box center [990, 527] width 103 height 14
click at [956, 520] on input "******" at bounding box center [990, 527] width 103 height 14
type input "******"
click at [435, 580] on input "SOL051520 - ESPONJA ALAMBRE" at bounding box center [434, 587] width 344 height 14
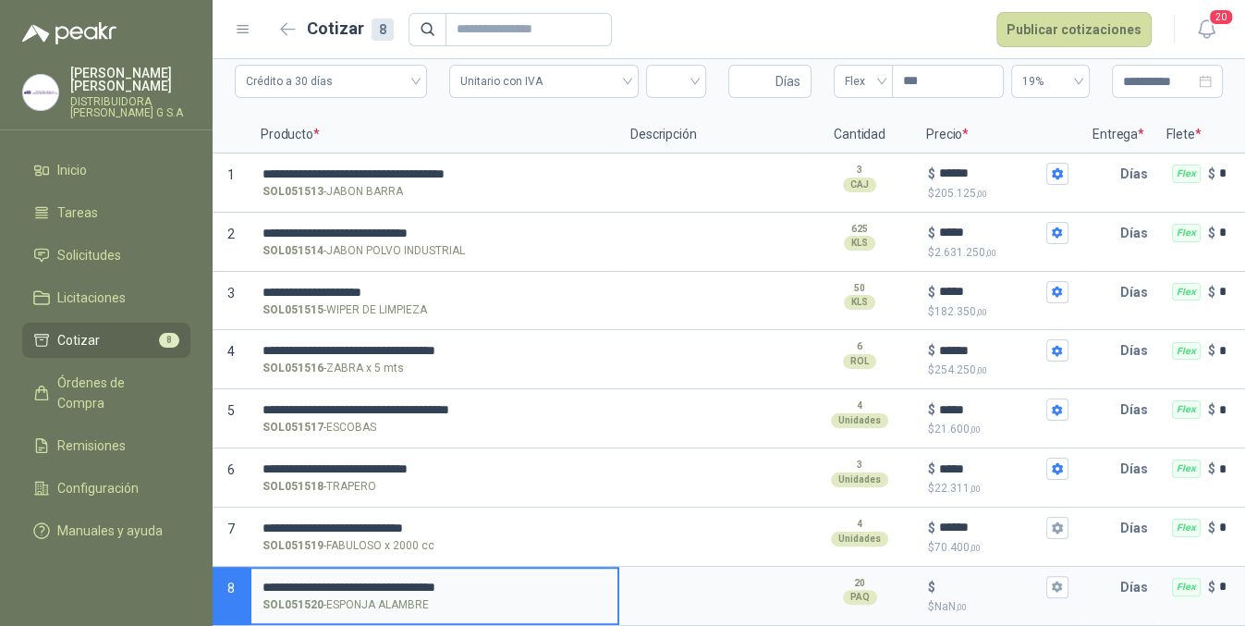
type input "**********"
click at [1064, 576] on button "$ $ NaN ,00" at bounding box center [1057, 587] width 22 height 22
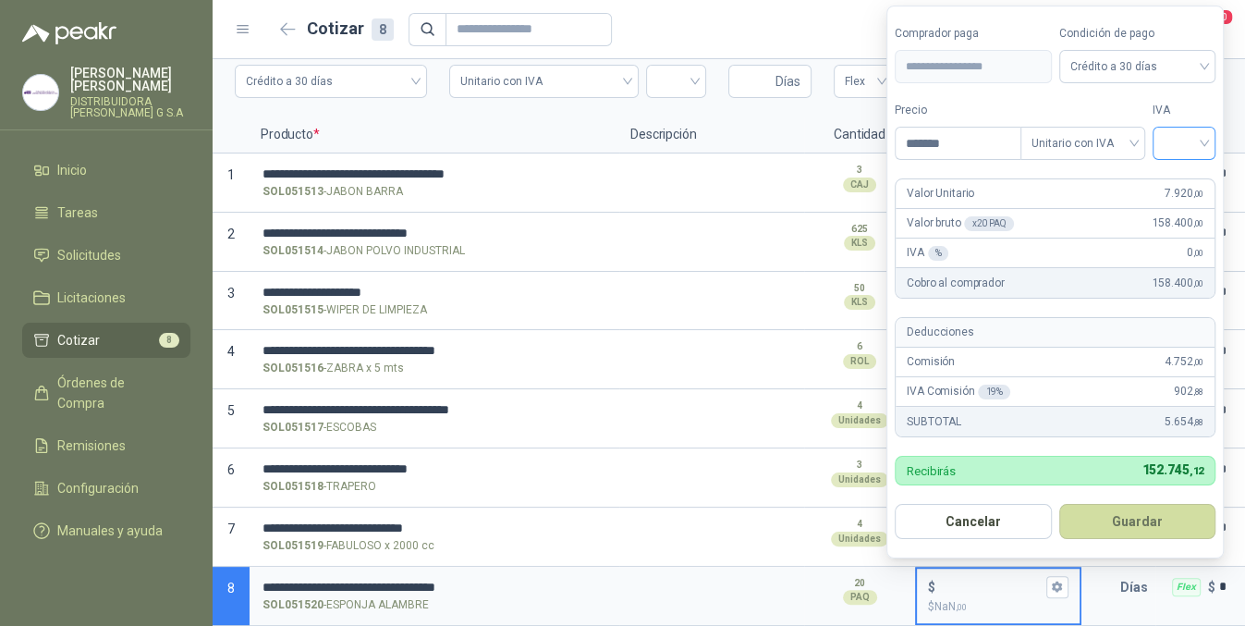
type input "*******"
click at [1183, 142] on input "search" at bounding box center [1183, 142] width 41 height 28
click at [1185, 176] on div "19%" at bounding box center [1188, 182] width 34 height 20
click at [1146, 517] on button "Guardar" at bounding box center [1140, 521] width 159 height 35
type input "*****"
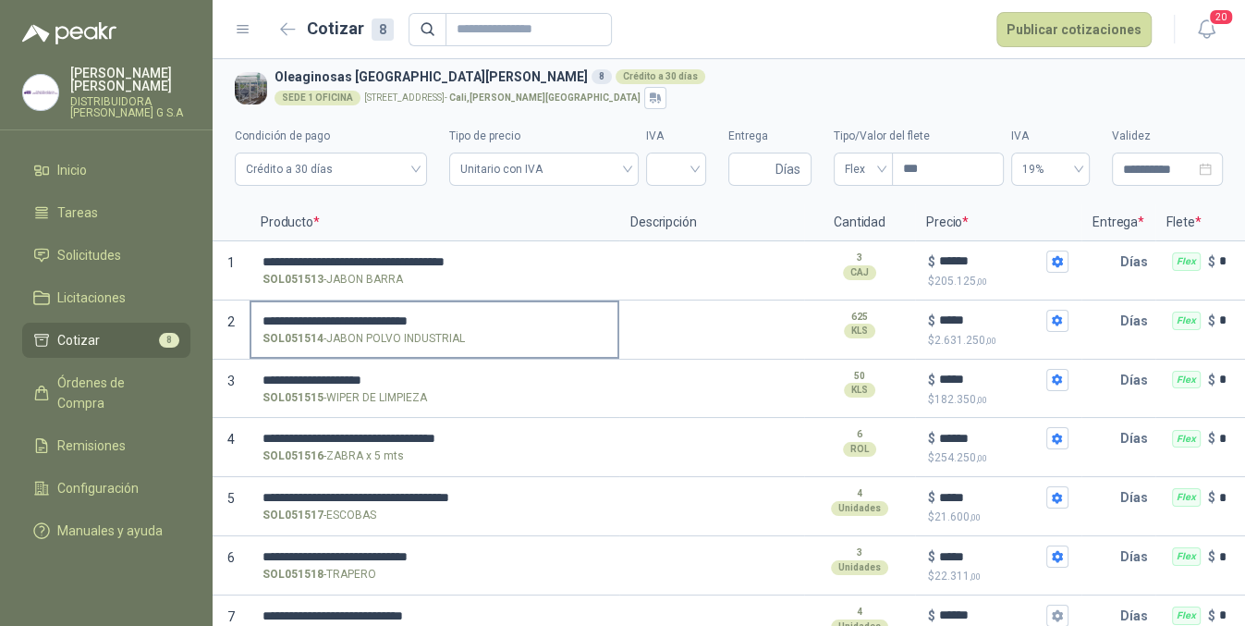
scroll to position [0, 0]
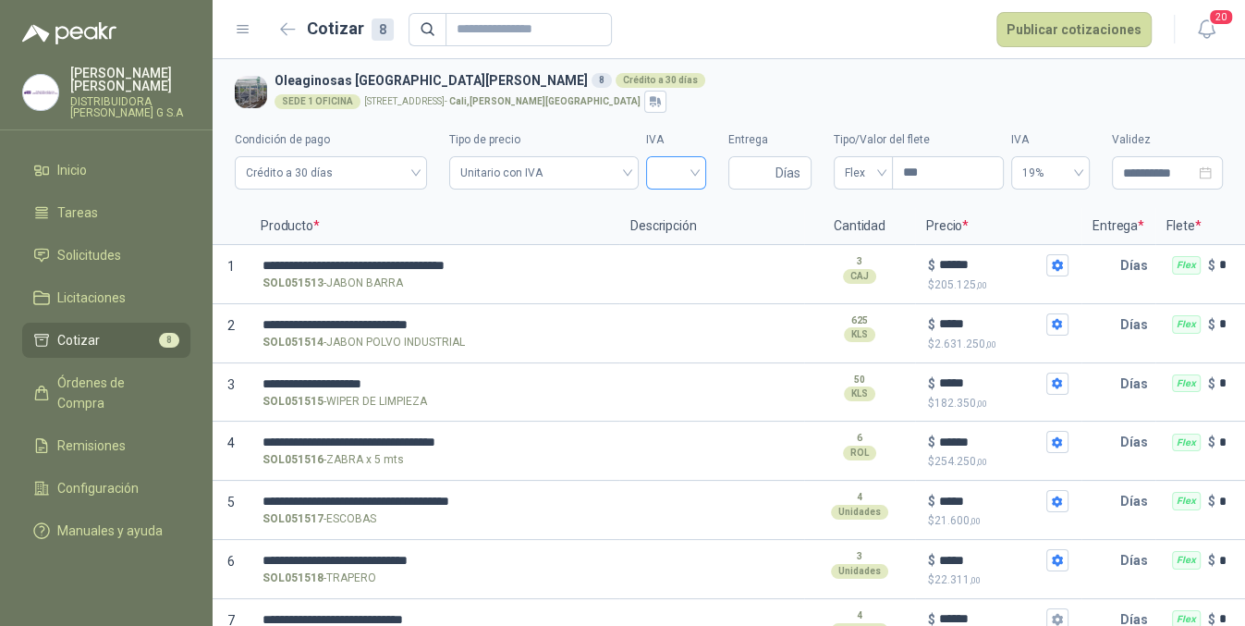
click at [657, 172] on input "search" at bounding box center [676, 171] width 38 height 28
click at [664, 211] on div "19%" at bounding box center [666, 211] width 30 height 20
click at [728, 181] on span "Días" at bounding box center [769, 172] width 83 height 33
click at [739, 178] on input "Entrega" at bounding box center [755, 172] width 32 height 31
type input "*"
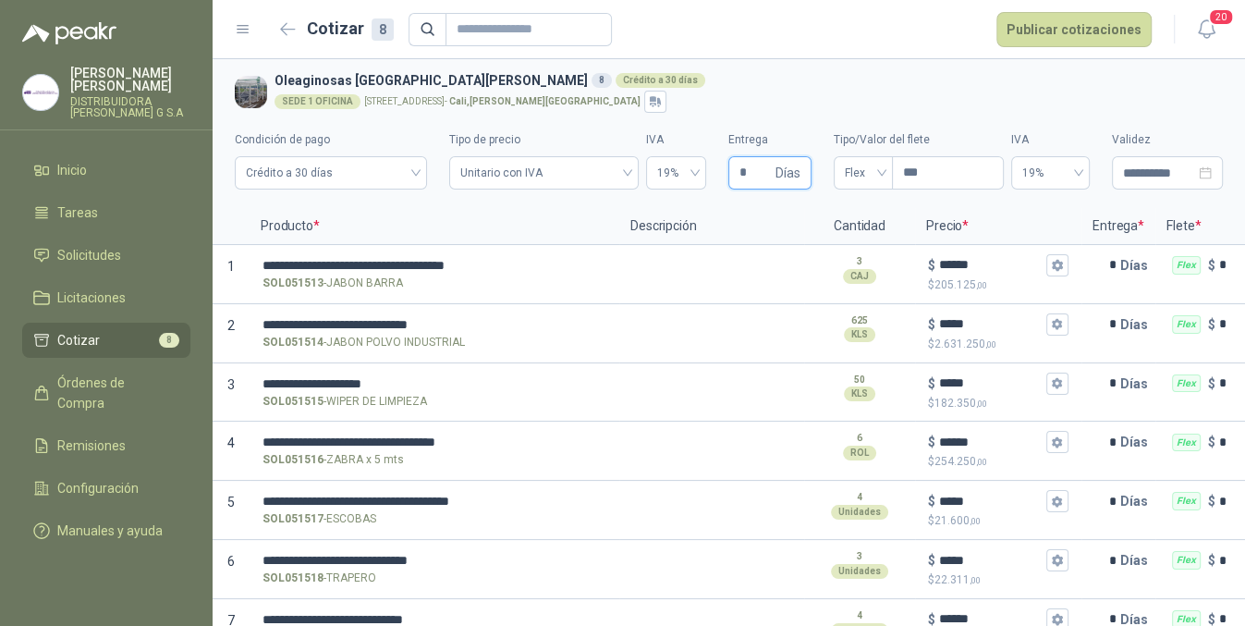
type input "*"
click at [845, 178] on span "Flex" at bounding box center [863, 173] width 37 height 28
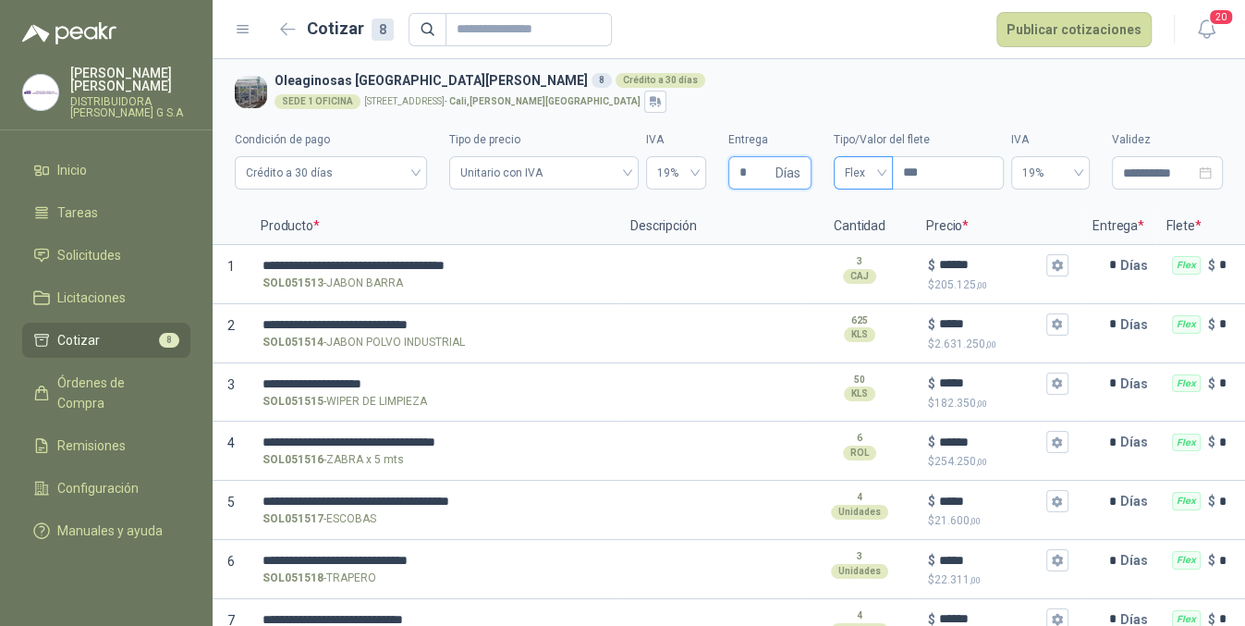
type input "*"
click at [867, 238] on div "Incluido" at bounding box center [853, 241] width 30 height 20
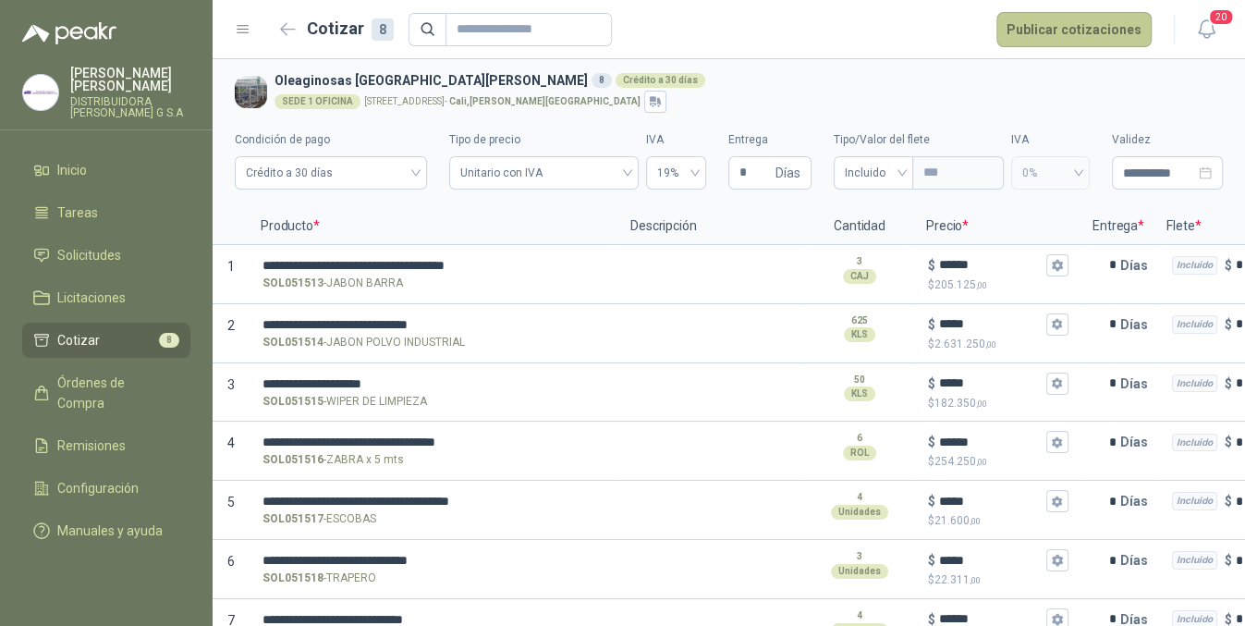
click at [1134, 22] on button "Publicar cotizaciones" at bounding box center [1073, 29] width 155 height 35
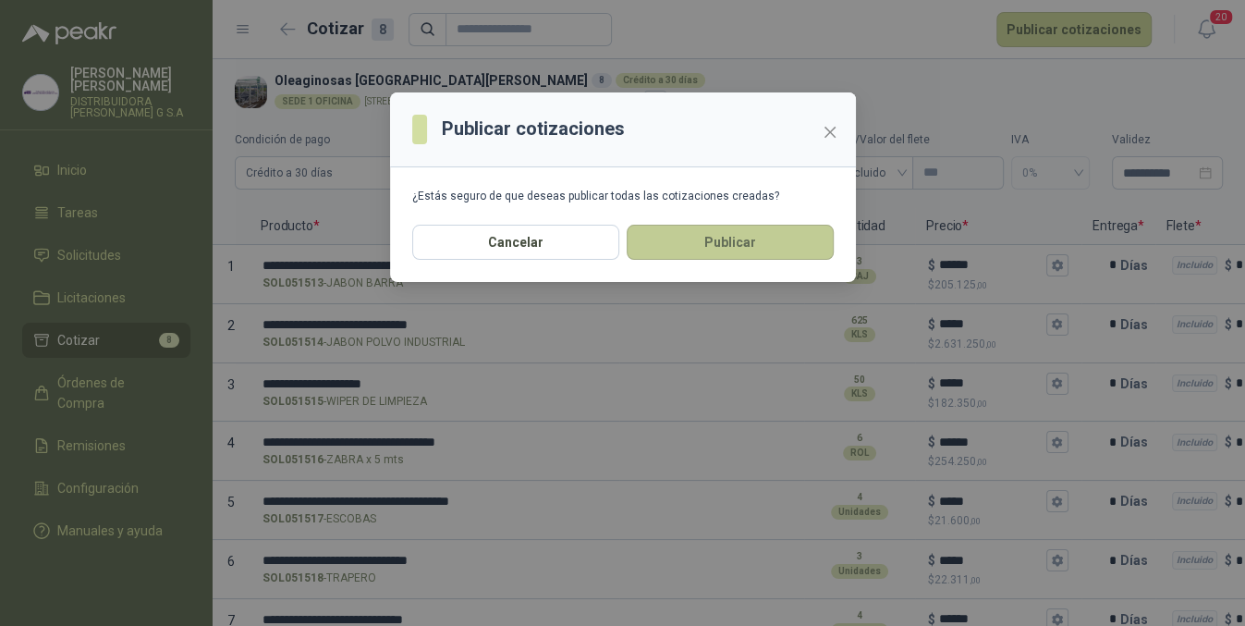
click at [793, 231] on button "Publicar" at bounding box center [730, 242] width 207 height 35
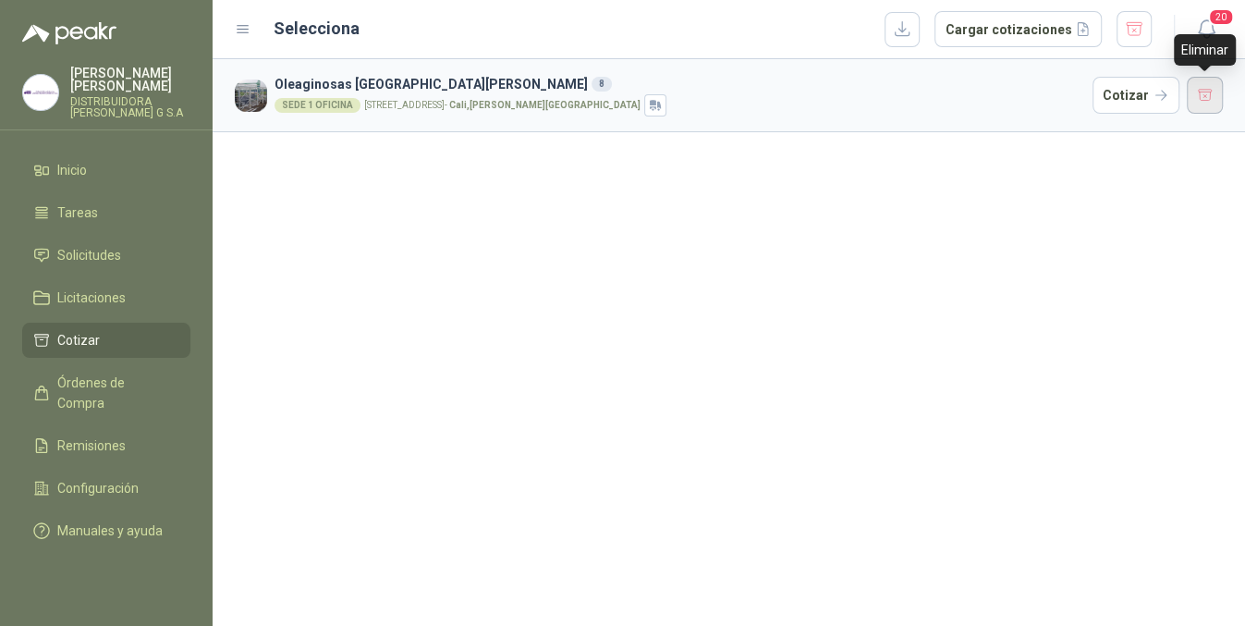
click at [1193, 100] on button "button" at bounding box center [1204, 95] width 37 height 37
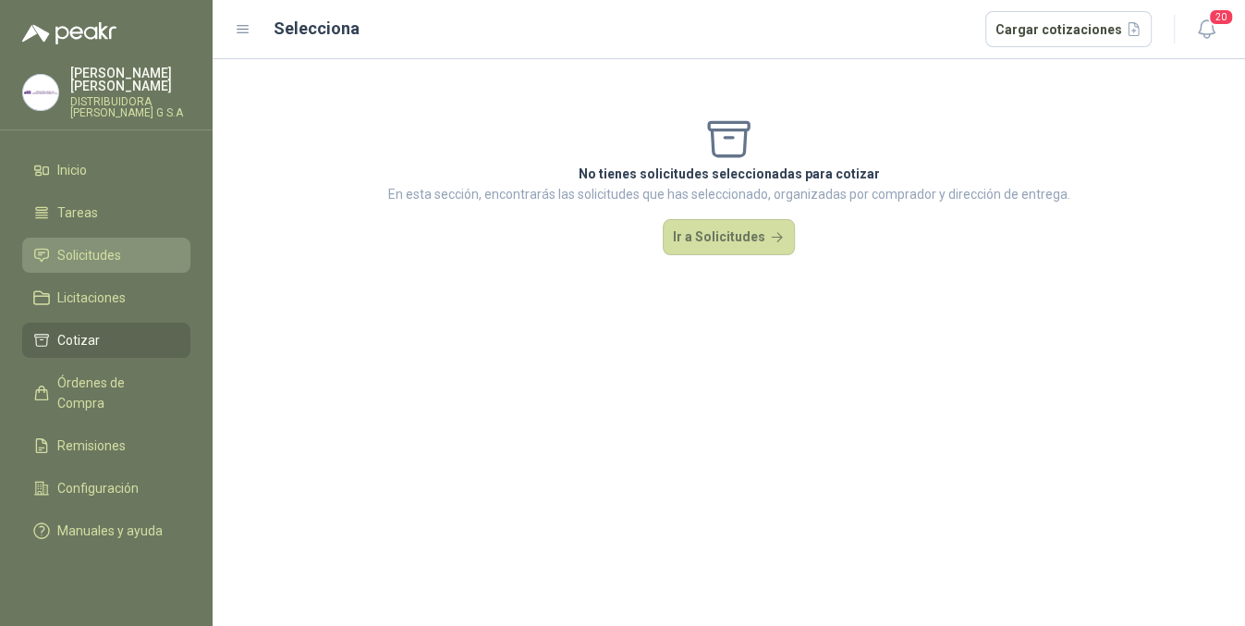
click at [158, 245] on li "Solicitudes" at bounding box center [106, 255] width 146 height 20
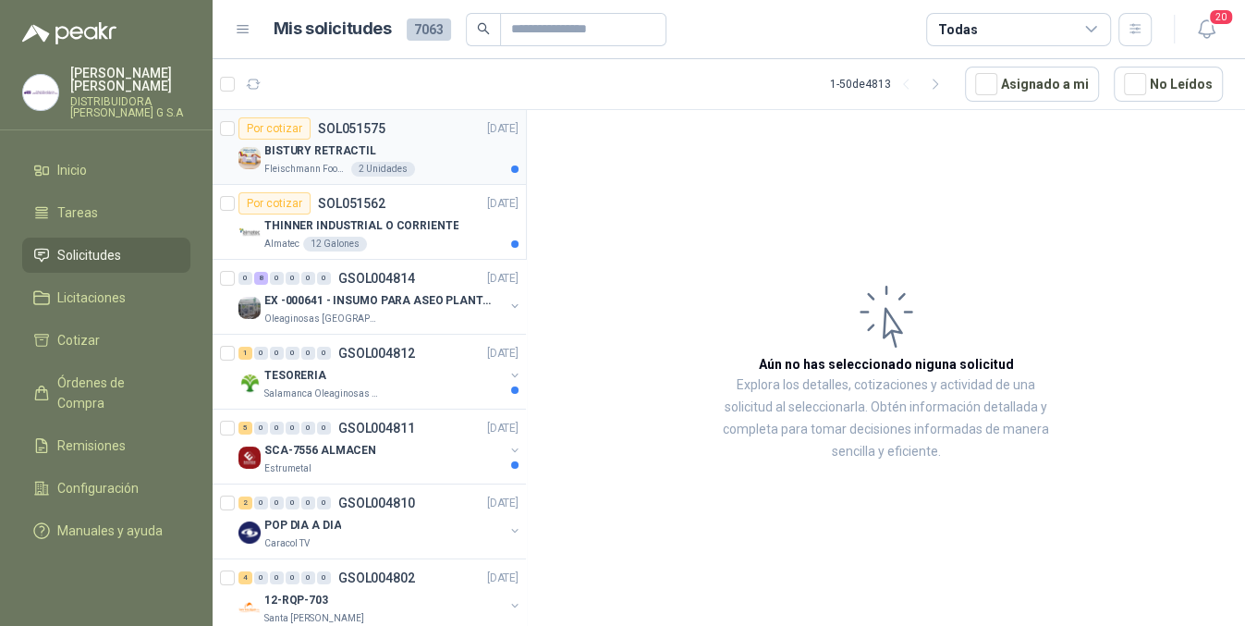
click at [405, 124] on div "Por cotizar SOL051575 [DATE]" at bounding box center [378, 128] width 280 height 22
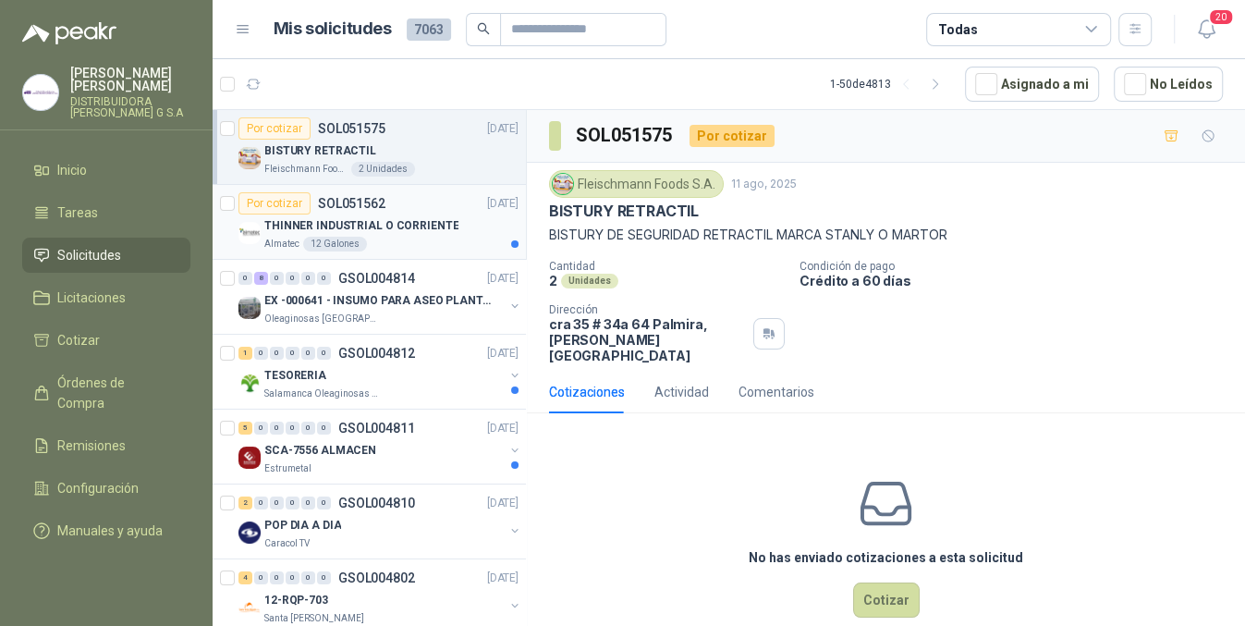
click at [456, 237] on div "Almatec 12 Galones" at bounding box center [391, 244] width 254 height 15
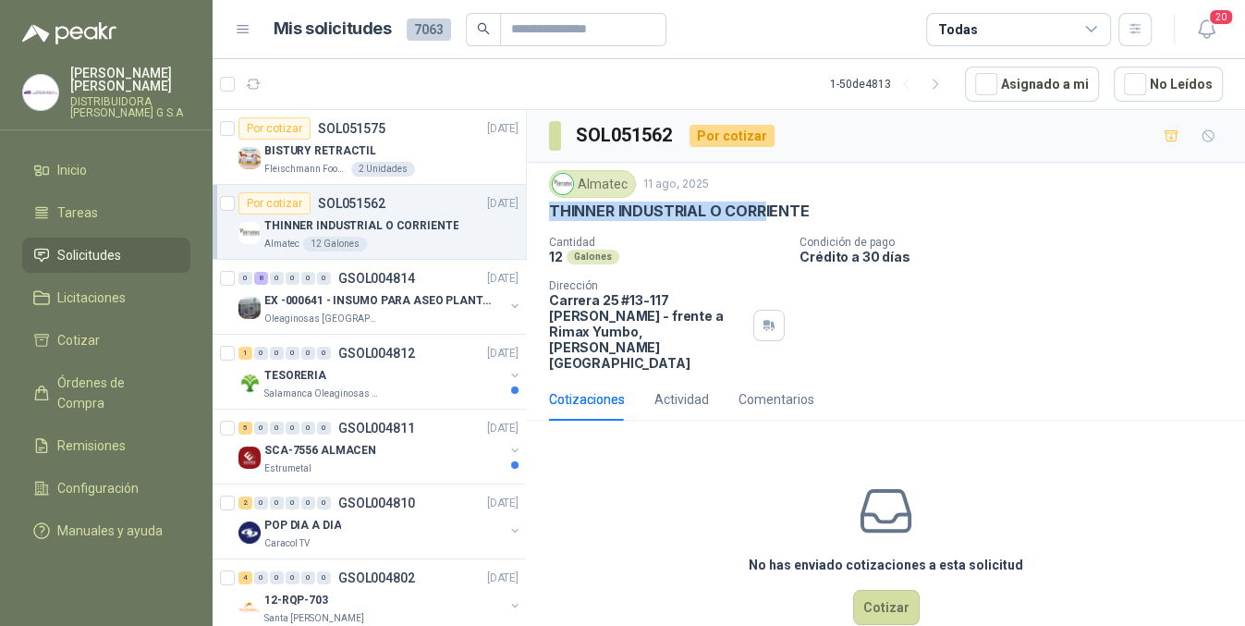
drag, startPoint x: 528, startPoint y: 208, endPoint x: 764, endPoint y: 204, distance: 236.6
click at [764, 204] on div "Almatec [DATE] THINNER INDUSTRIAL O CORRIENTE Cantidad 12 Galones Condición de …" at bounding box center [886, 270] width 718 height 215
click at [403, 311] on div "Oleaginosas [GEOGRAPHIC_DATA][PERSON_NAME]" at bounding box center [383, 318] width 239 height 15
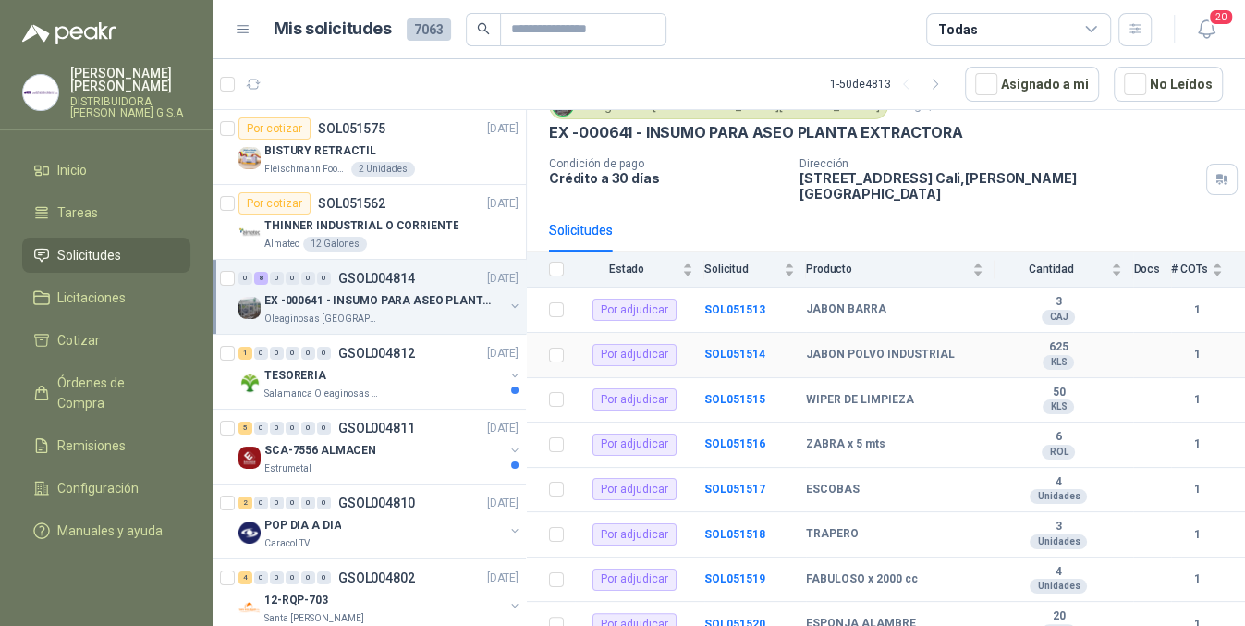
scroll to position [89, 0]
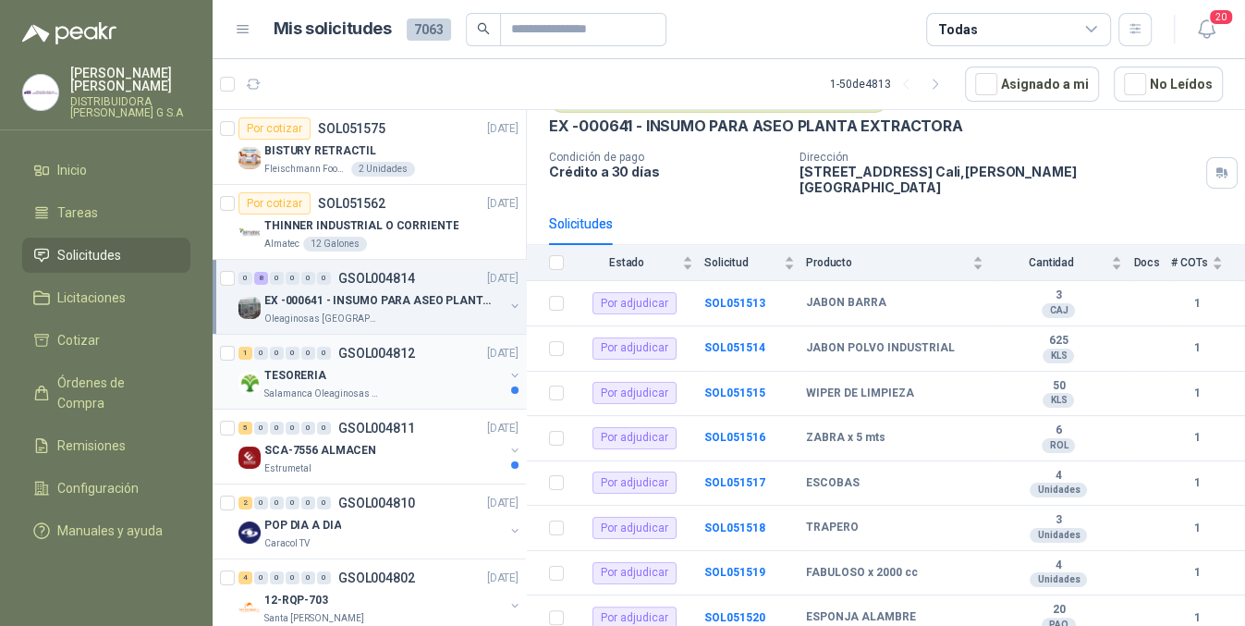
click at [401, 371] on div "TESORERIA" at bounding box center [383, 375] width 239 height 22
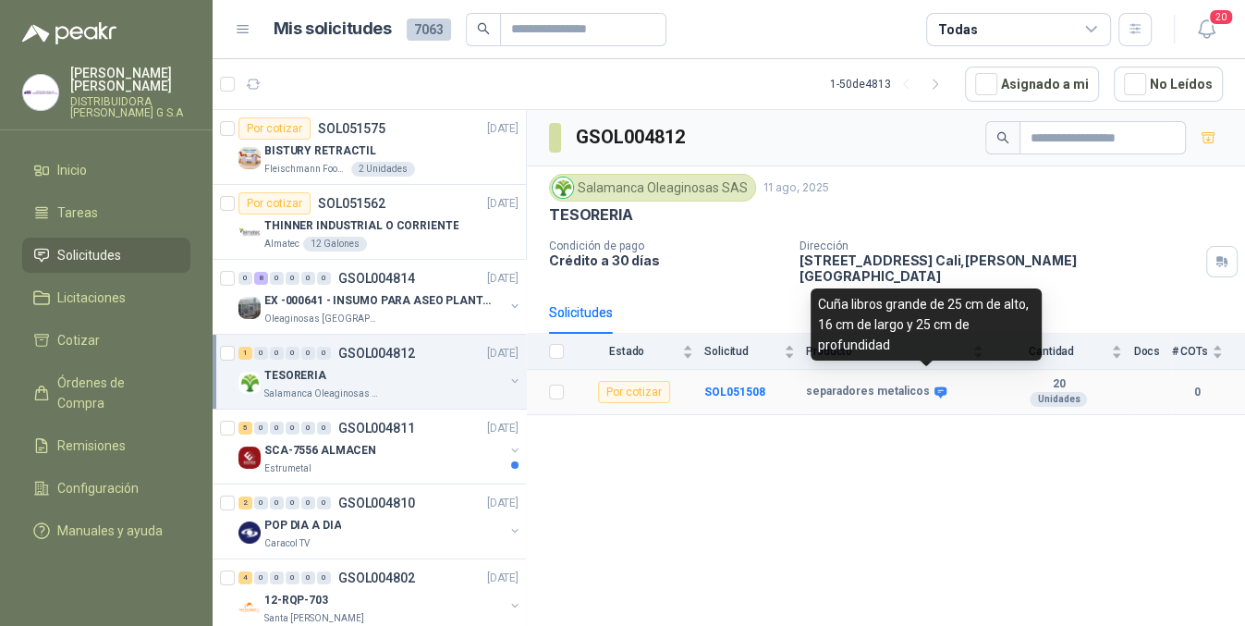
click at [934, 386] on icon at bounding box center [940, 391] width 12 height 11
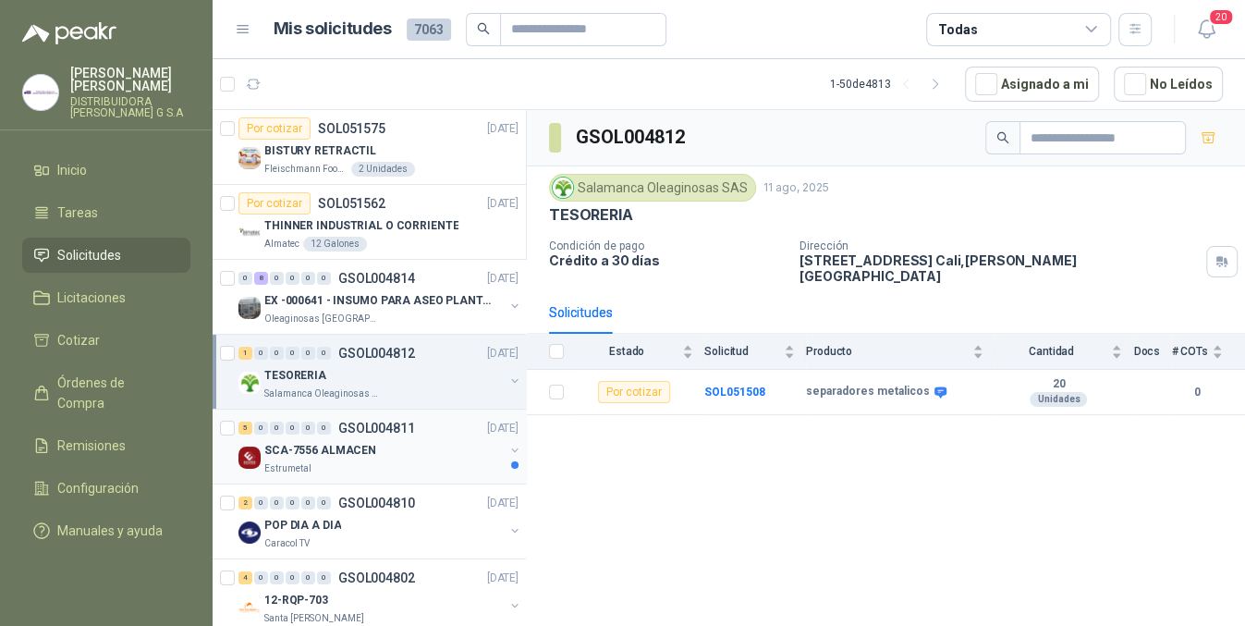
click at [422, 455] on div "SCA-7556 ALMACEN" at bounding box center [383, 450] width 239 height 22
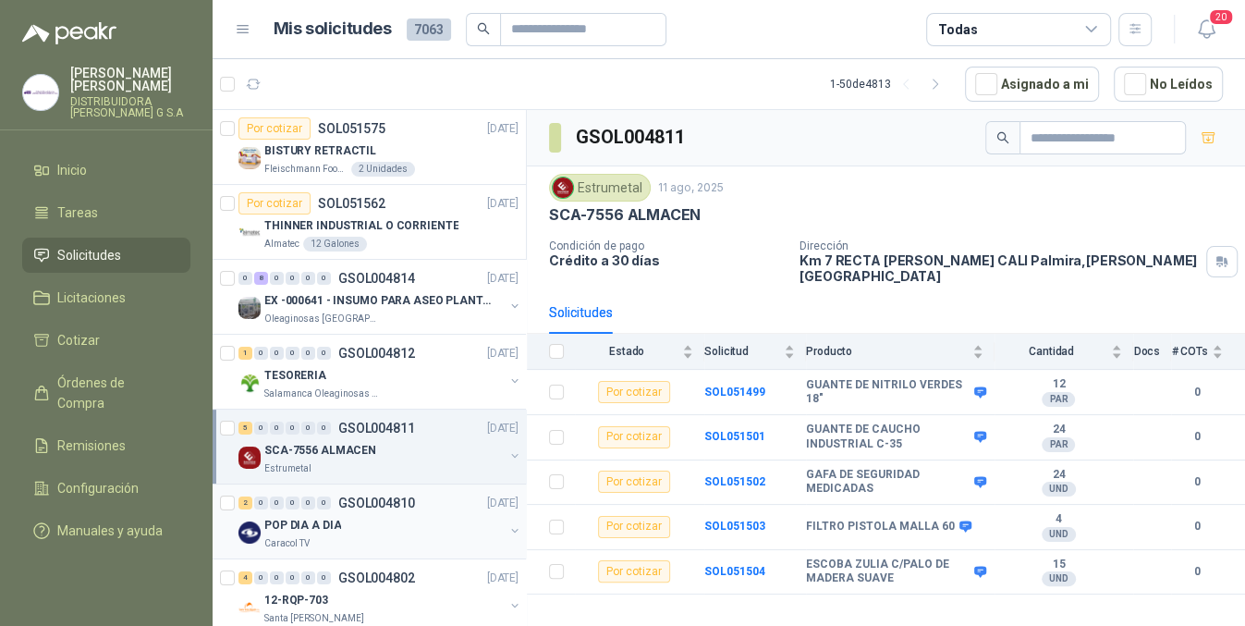
click at [408, 523] on div "POP DIA A DIA" at bounding box center [383, 525] width 239 height 22
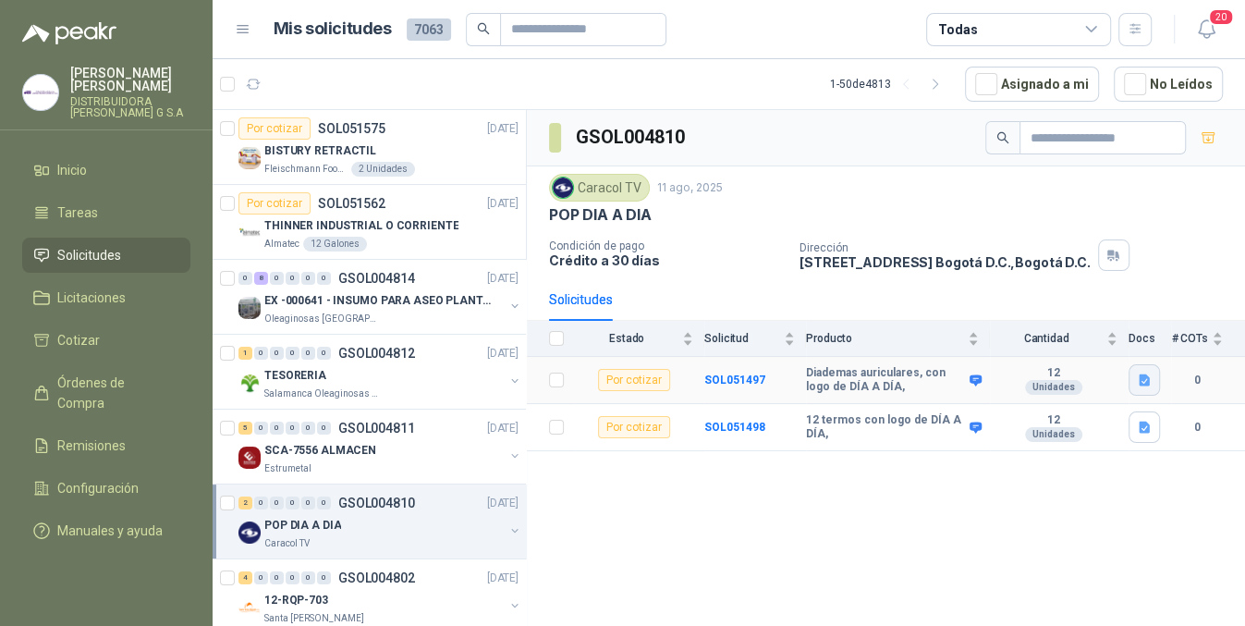
click at [1149, 388] on button "button" at bounding box center [1143, 379] width 31 height 31
click at [1063, 332] on button "diademas auriculares.docx" at bounding box center [1063, 338] width 168 height 19
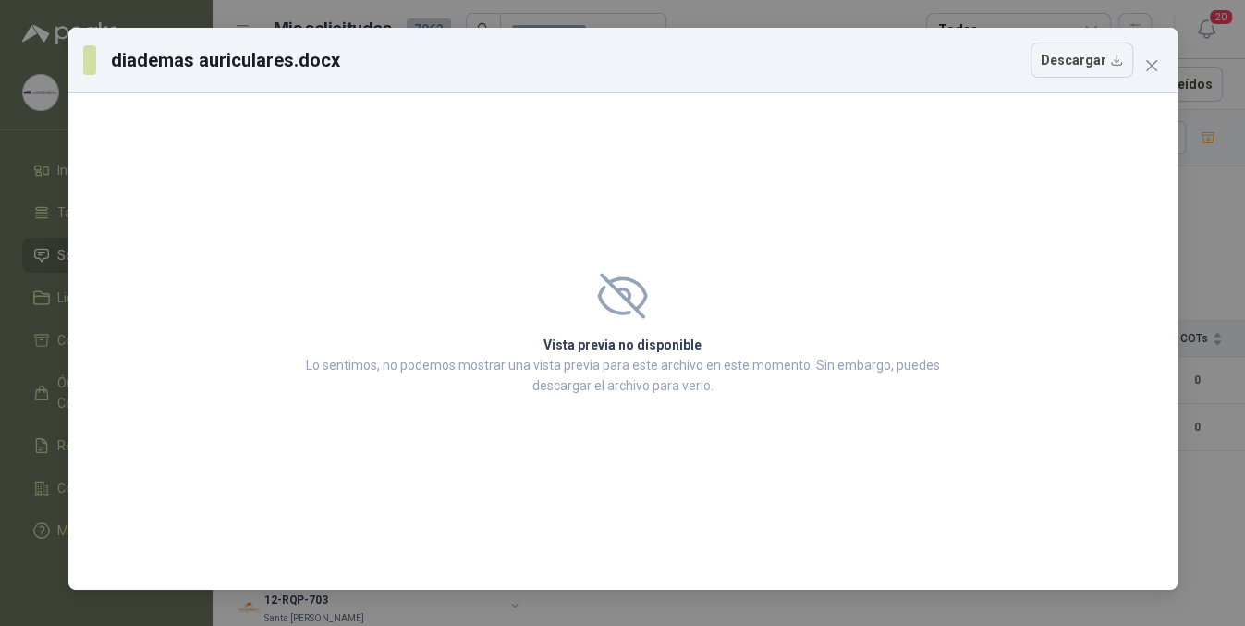
click at [685, 374] on p "Lo sentimos, no podemos mostrar una vista previa para este archivo en este mome…" at bounding box center [622, 375] width 645 height 41
click at [1154, 65] on icon "close" at bounding box center [1151, 65] width 15 height 15
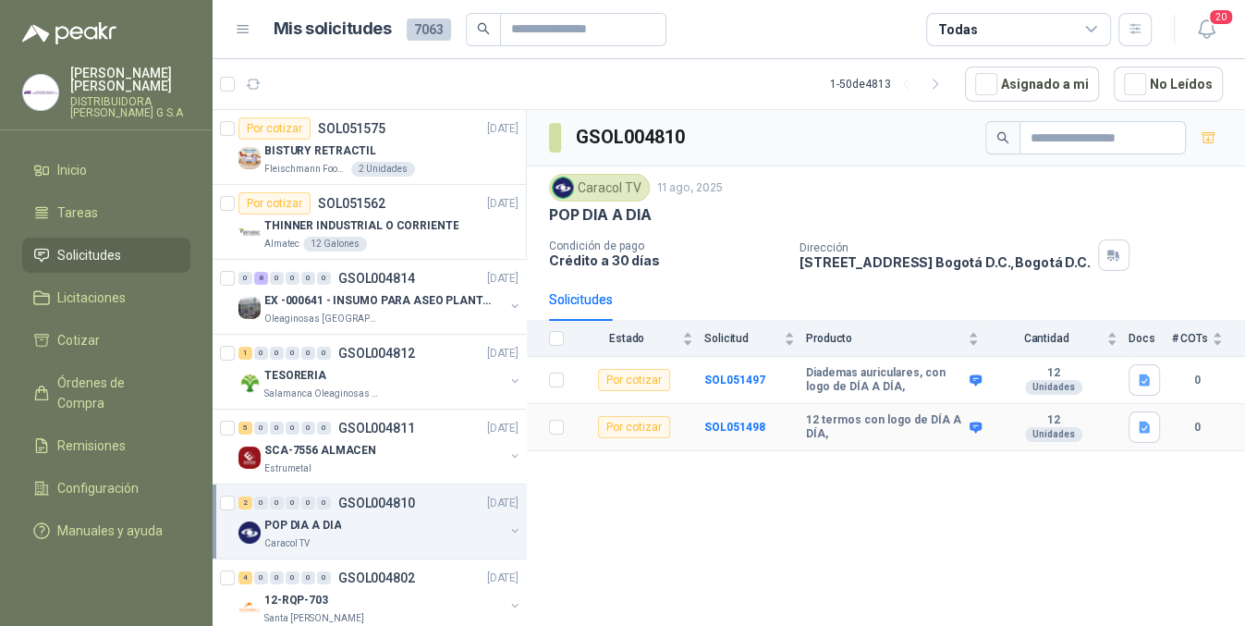
click at [978, 425] on icon at bounding box center [975, 426] width 12 height 11
click at [1142, 377] on icon "button" at bounding box center [1143, 380] width 11 height 12
click at [974, 381] on icon at bounding box center [975, 379] width 12 height 11
drag, startPoint x: 974, startPoint y: 381, endPoint x: 969, endPoint y: 392, distance: 12.0
click at [969, 392] on div "Diademas auriculares, con logo de DÍA A DÍA," at bounding box center [892, 380] width 173 height 29
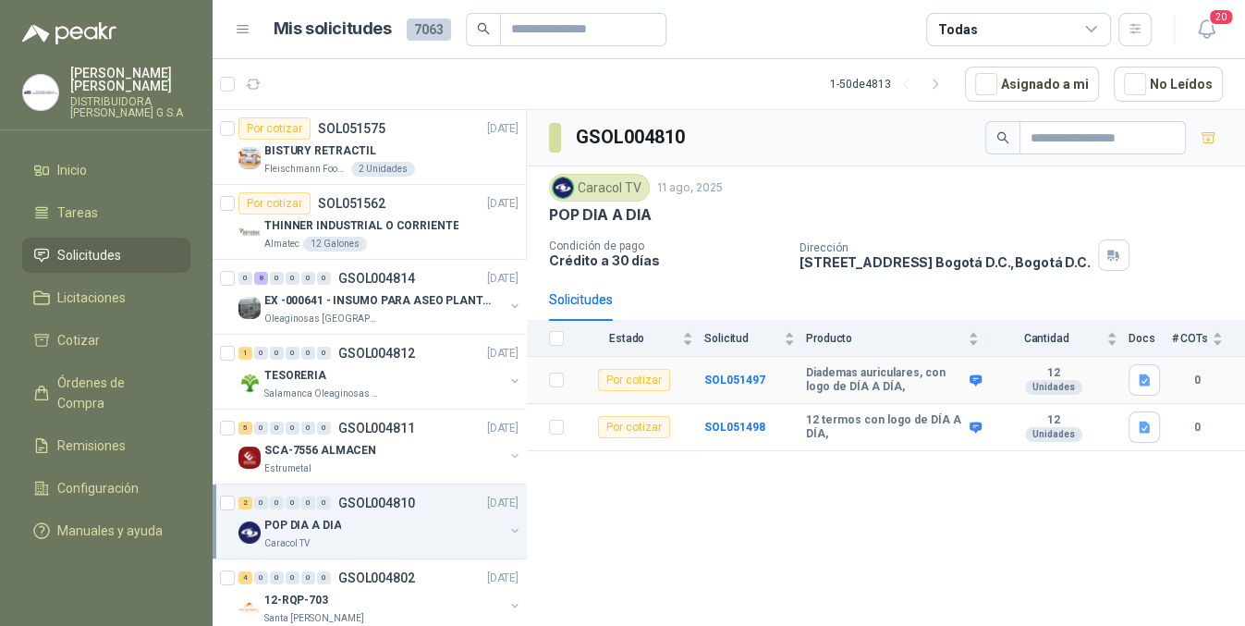
click at [967, 370] on div "Diademas auriculares, con logo de DÍA A DÍA," at bounding box center [892, 380] width 173 height 29
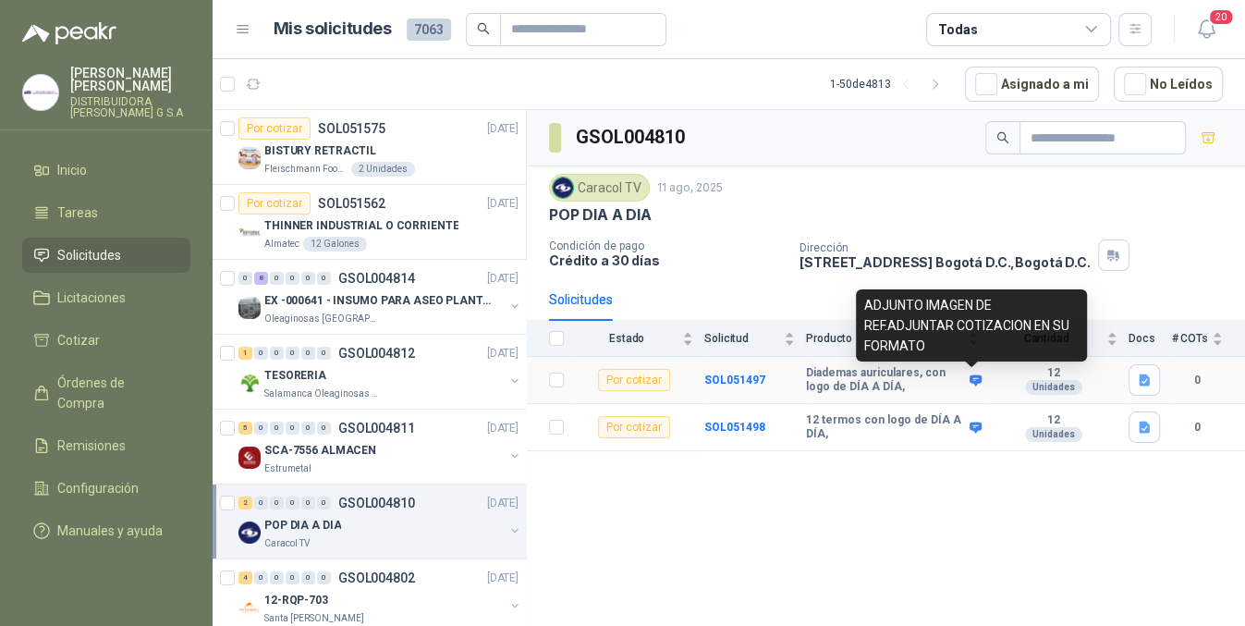
click at [968, 382] on icon at bounding box center [975, 380] width 14 height 14
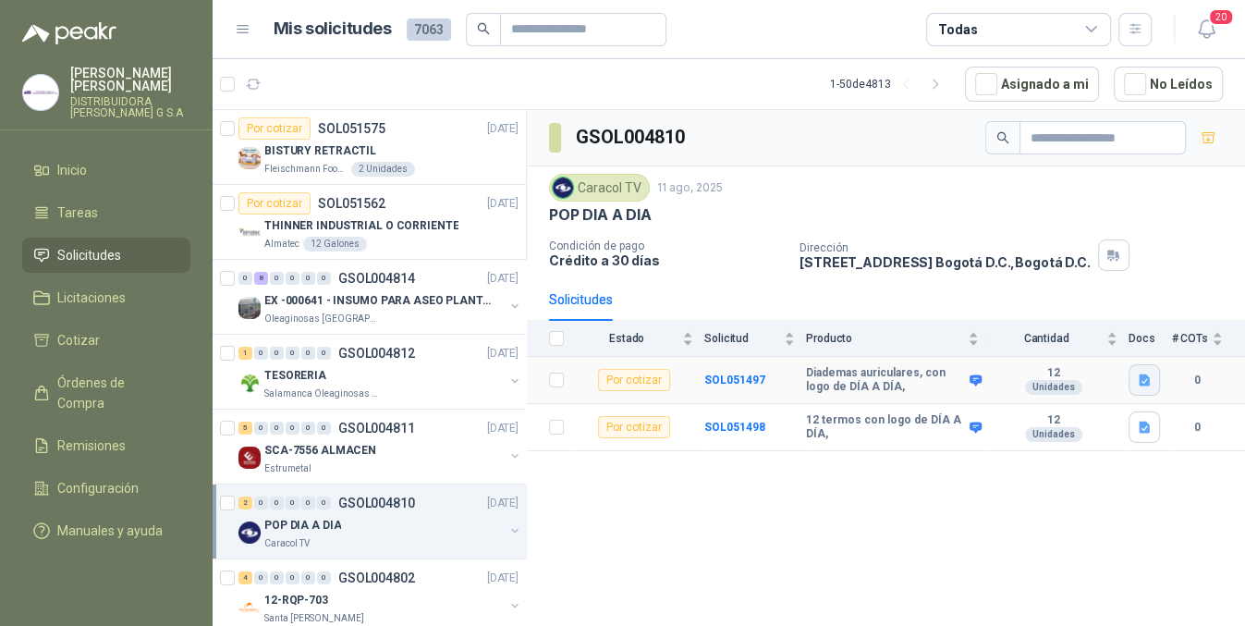
click at [1150, 376] on icon "button" at bounding box center [1145, 380] width 16 height 16
click at [1112, 335] on button "diademas auriculares.docx" at bounding box center [1063, 338] width 168 height 19
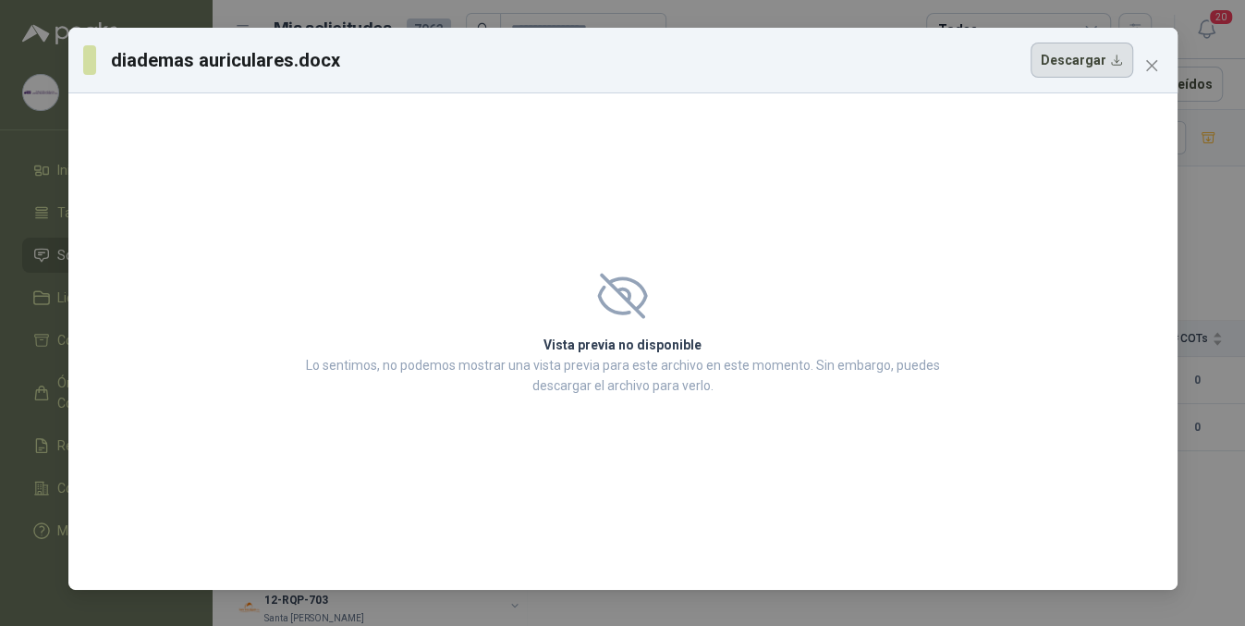
click at [1061, 52] on button "Descargar" at bounding box center [1081, 60] width 103 height 35
click at [1142, 56] on button "Close" at bounding box center [1152, 66] width 30 height 30
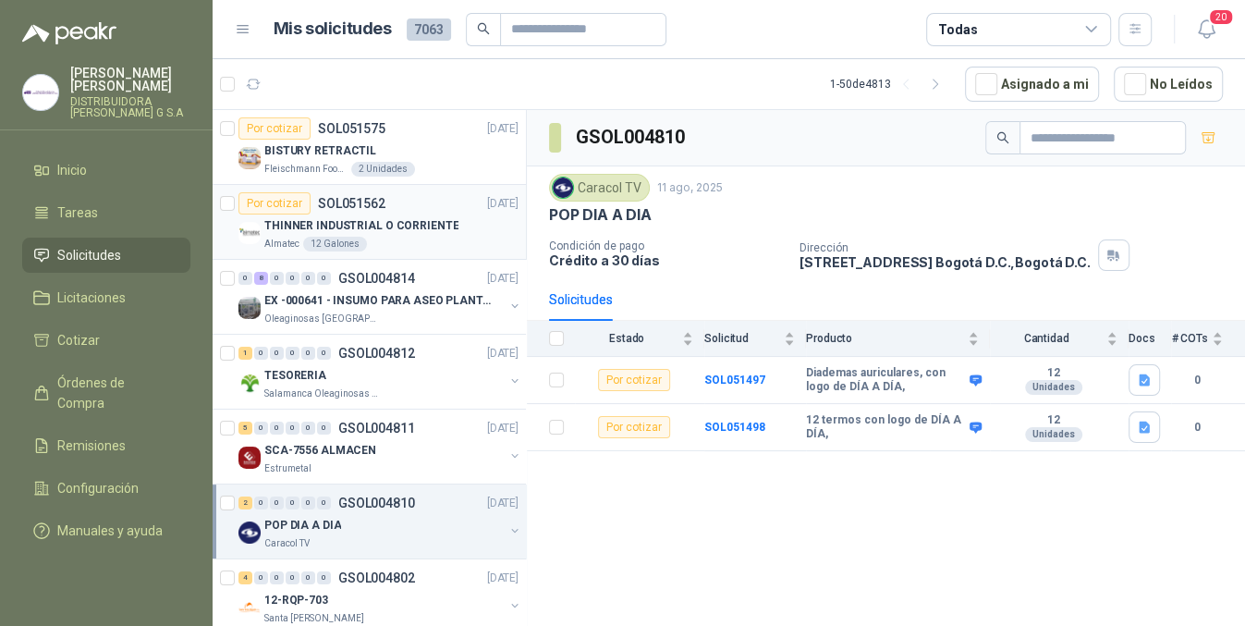
click at [429, 224] on p "THINNER INDUSTRIAL O CORRIENTE" at bounding box center [361, 226] width 194 height 18
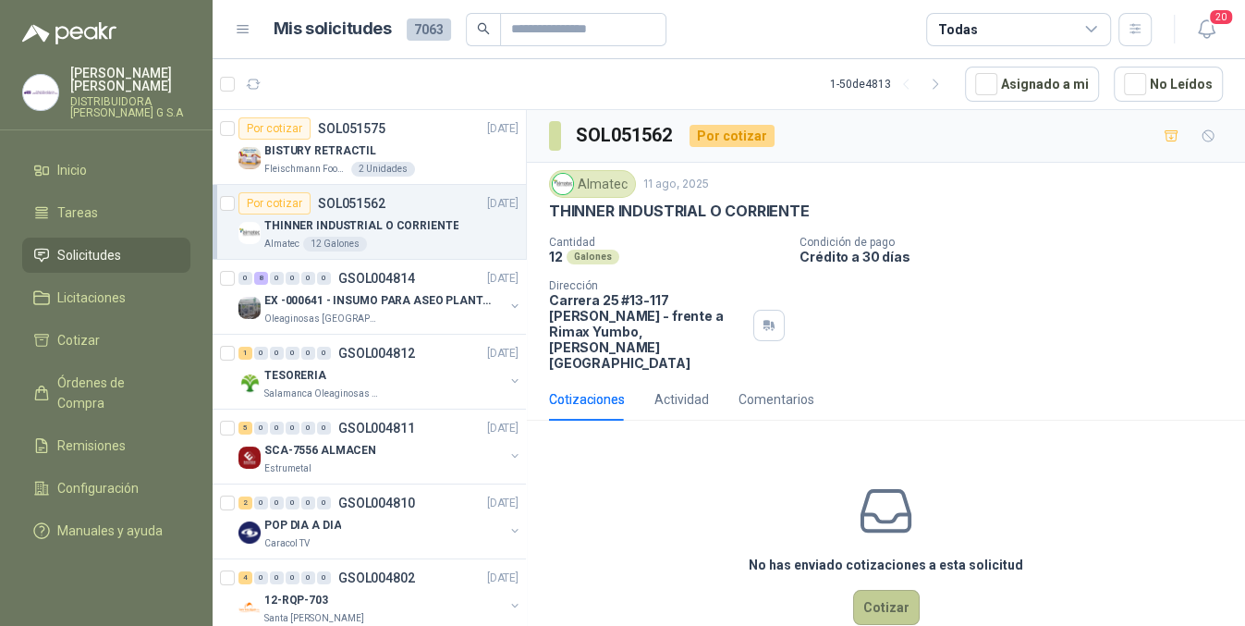
click at [868, 590] on button "Cotizar" at bounding box center [886, 607] width 67 height 35
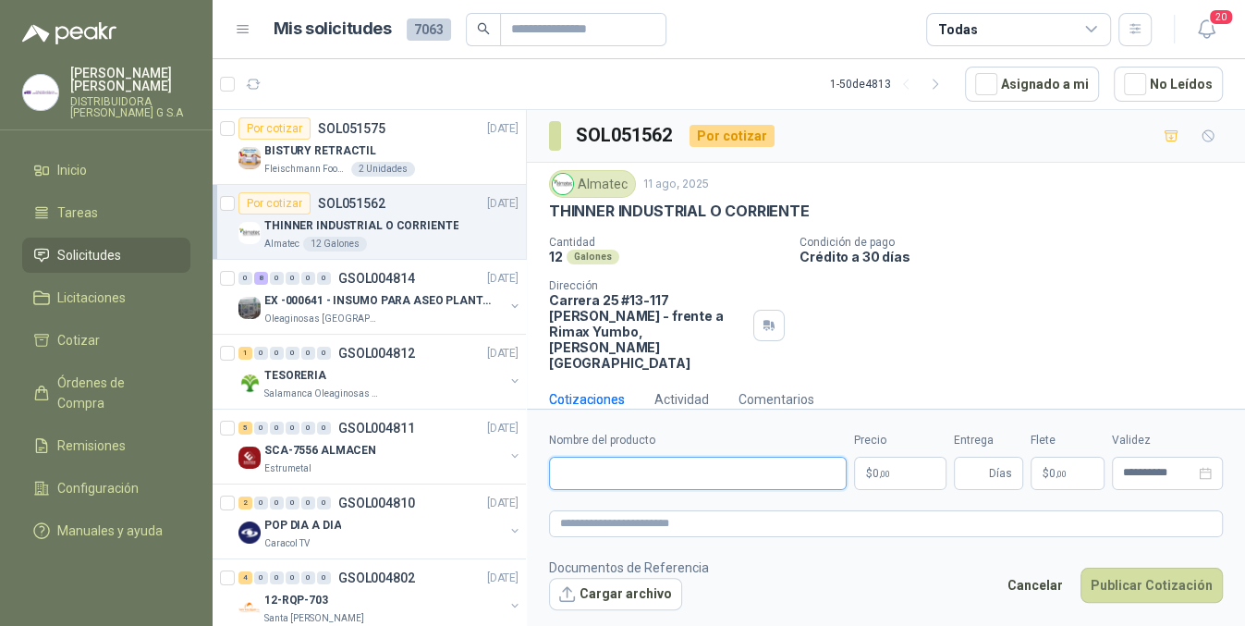
click at [718, 478] on input "Nombre del producto" at bounding box center [698, 472] width 298 height 33
type input "**********"
click at [910, 460] on body "[PERSON_NAME] DISTRIBUIDORA [PERSON_NAME] G S.A Inicio Tareas Solicitudes Licit…" at bounding box center [622, 313] width 1245 height 626
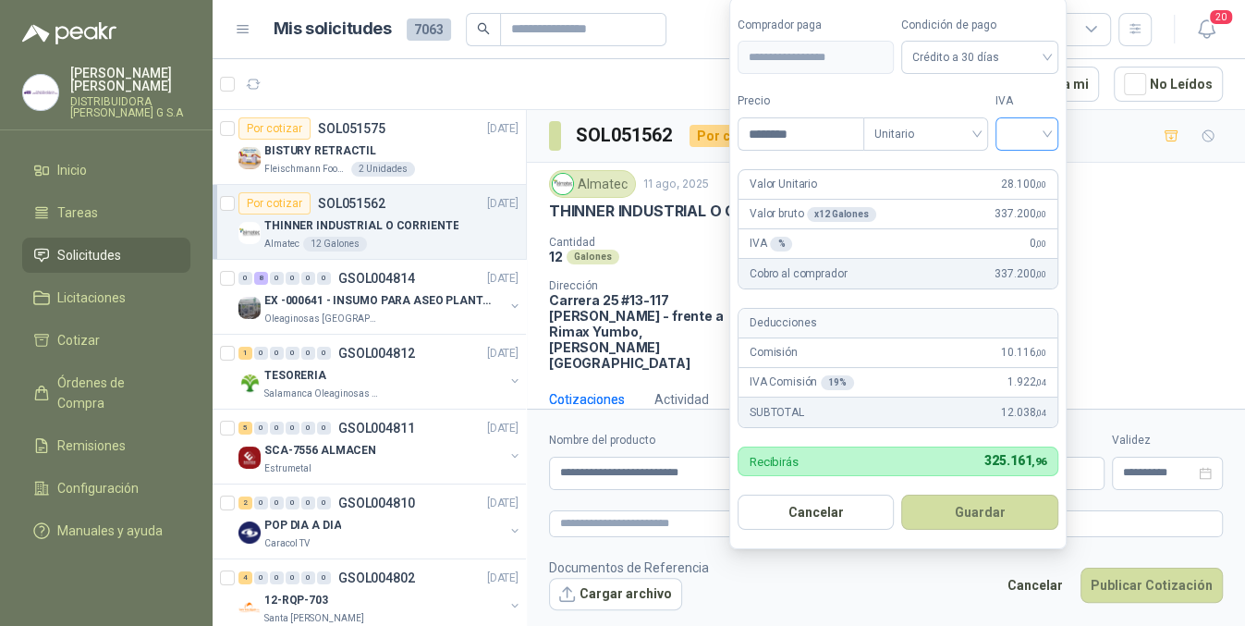
type input "********"
click at [1012, 131] on input "search" at bounding box center [1026, 132] width 41 height 28
click at [1017, 161] on div "19%" at bounding box center [1031, 173] width 56 height 30
click at [962, 514] on button "Guardar" at bounding box center [983, 511] width 159 height 35
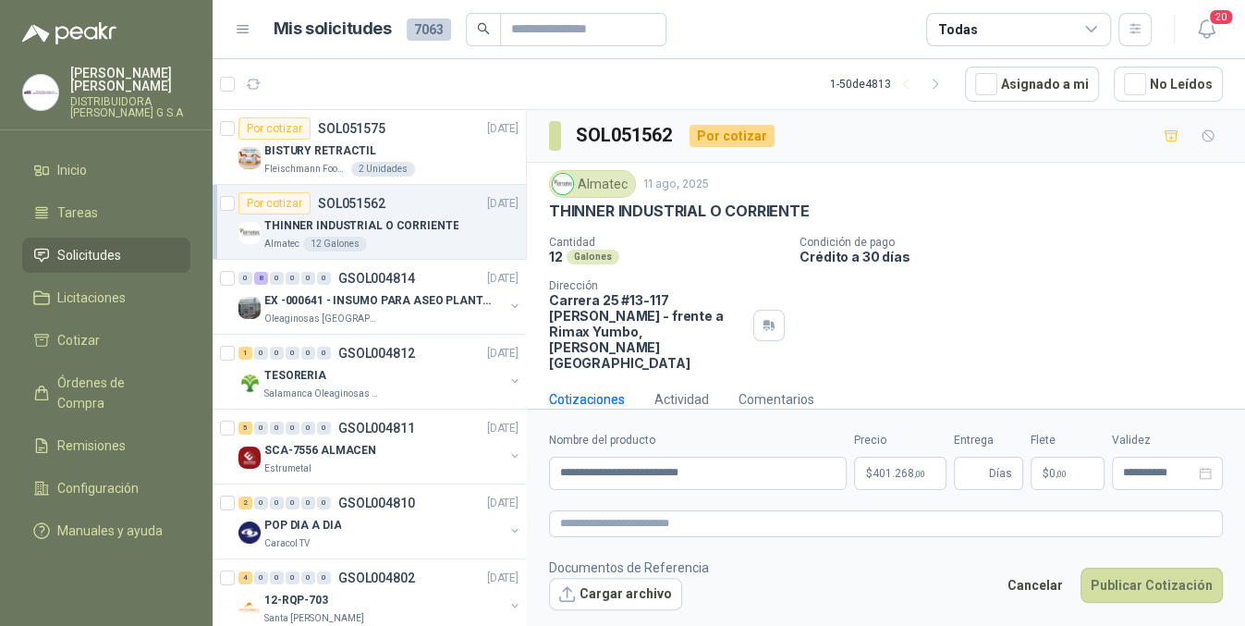
click at [1069, 468] on p "$ 0 ,00" at bounding box center [1067, 472] width 74 height 33
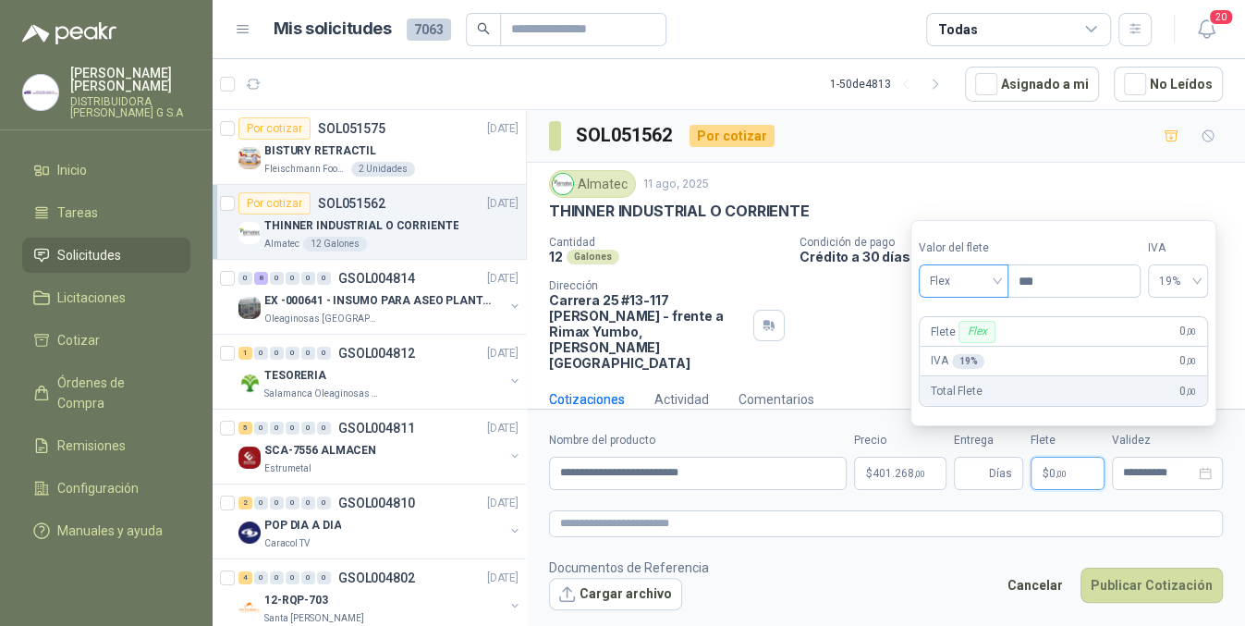
click at [953, 273] on span "Flex" at bounding box center [963, 281] width 67 height 28
click at [962, 346] on div "Incluido" at bounding box center [965, 349] width 64 height 20
click at [979, 485] on input "Entrega" at bounding box center [975, 472] width 20 height 31
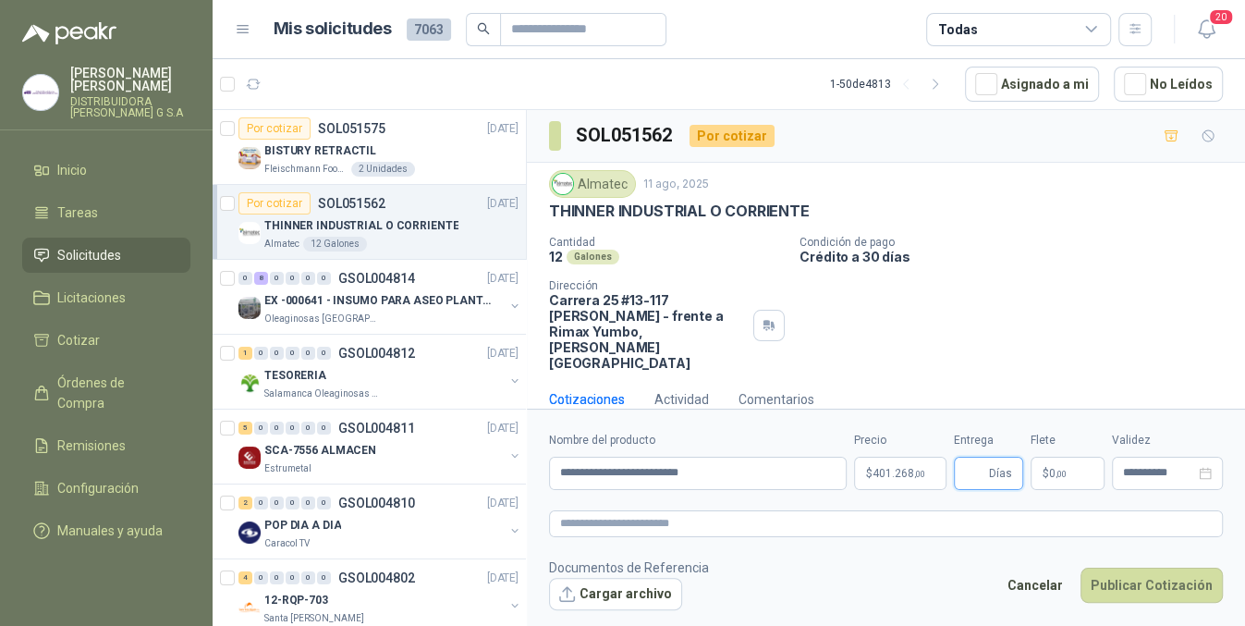
type input "*"
click at [788, 525] on textarea at bounding box center [886, 523] width 674 height 27
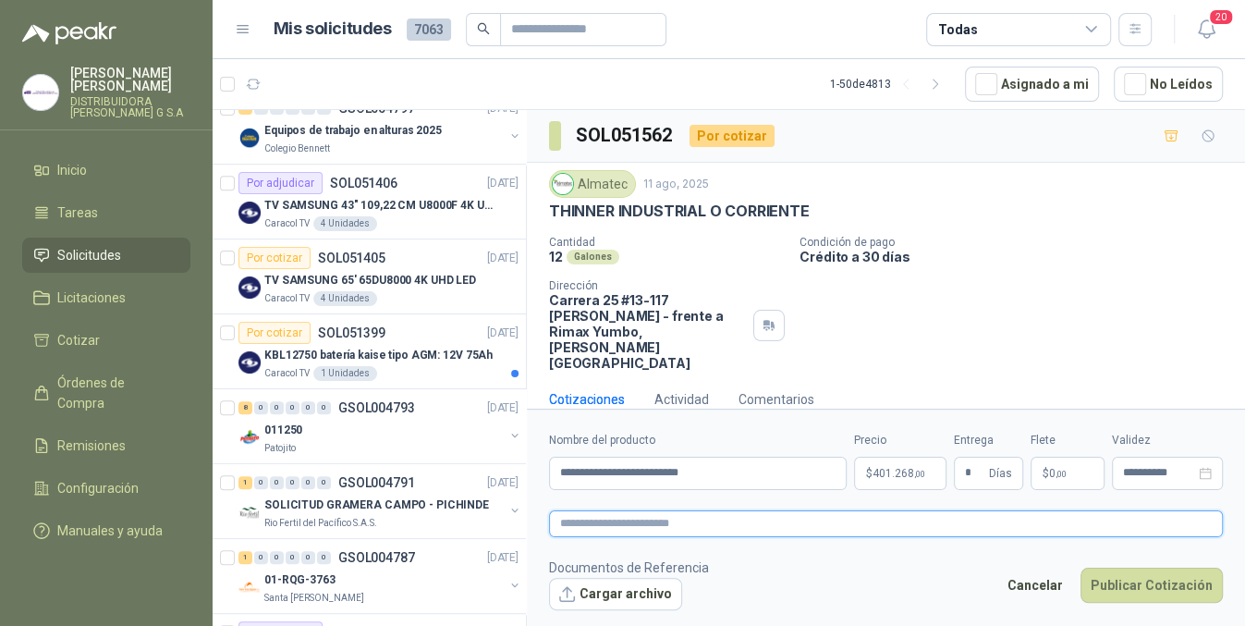
scroll to position [206, 0]
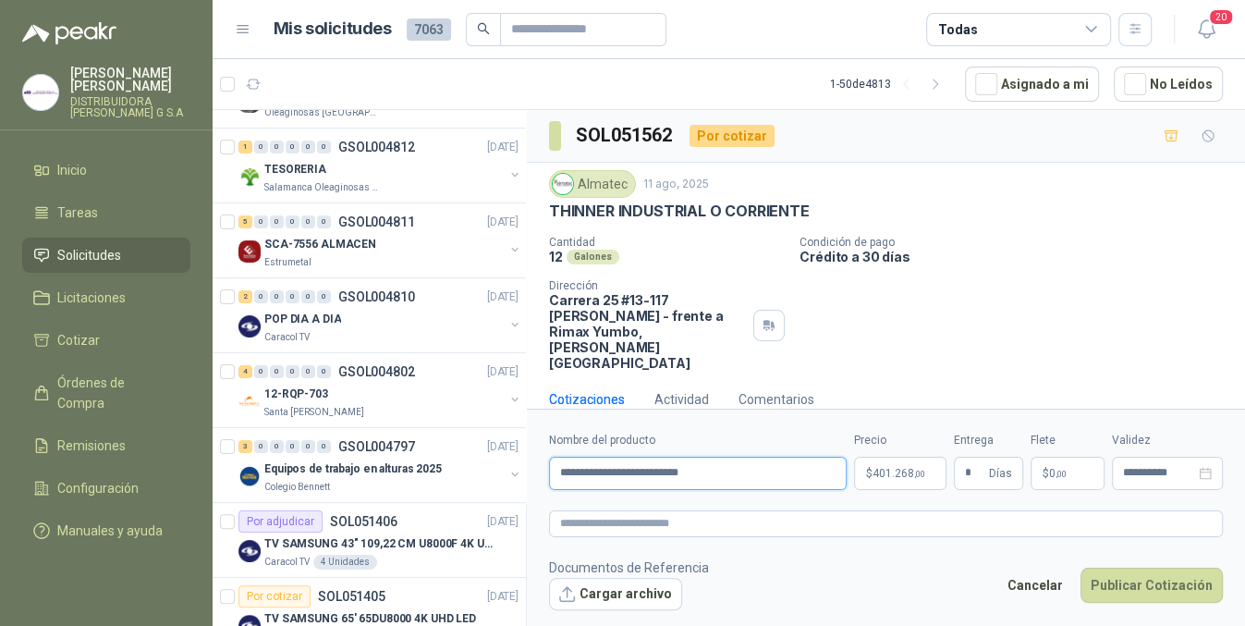
click at [810, 481] on input "**********" at bounding box center [698, 472] width 298 height 33
click at [819, 521] on textarea at bounding box center [886, 523] width 674 height 27
click at [1150, 595] on button "Publicar Cotización" at bounding box center [1151, 584] width 142 height 35
click at [1141, 563] on footer "Documentos de Referencia Cargar archivo Cancelar Publicar Cotización" at bounding box center [886, 584] width 674 height 54
click at [995, 467] on span "Días" at bounding box center [1000, 472] width 23 height 31
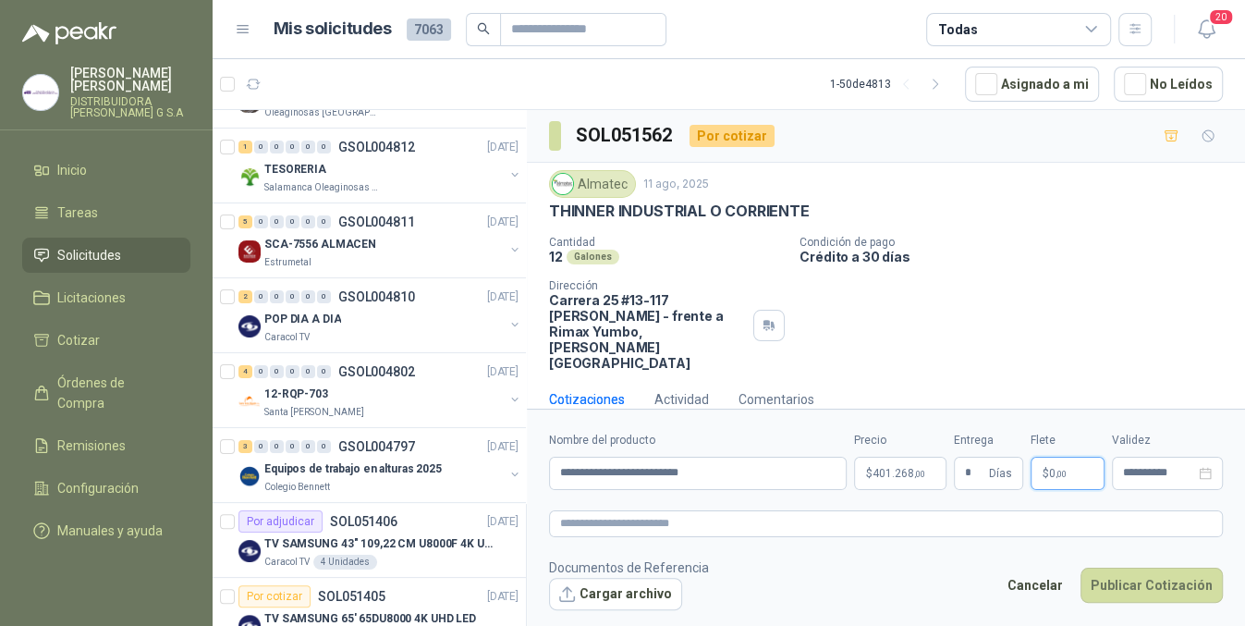
click at [1063, 468] on span ",00" at bounding box center [1060, 473] width 11 height 10
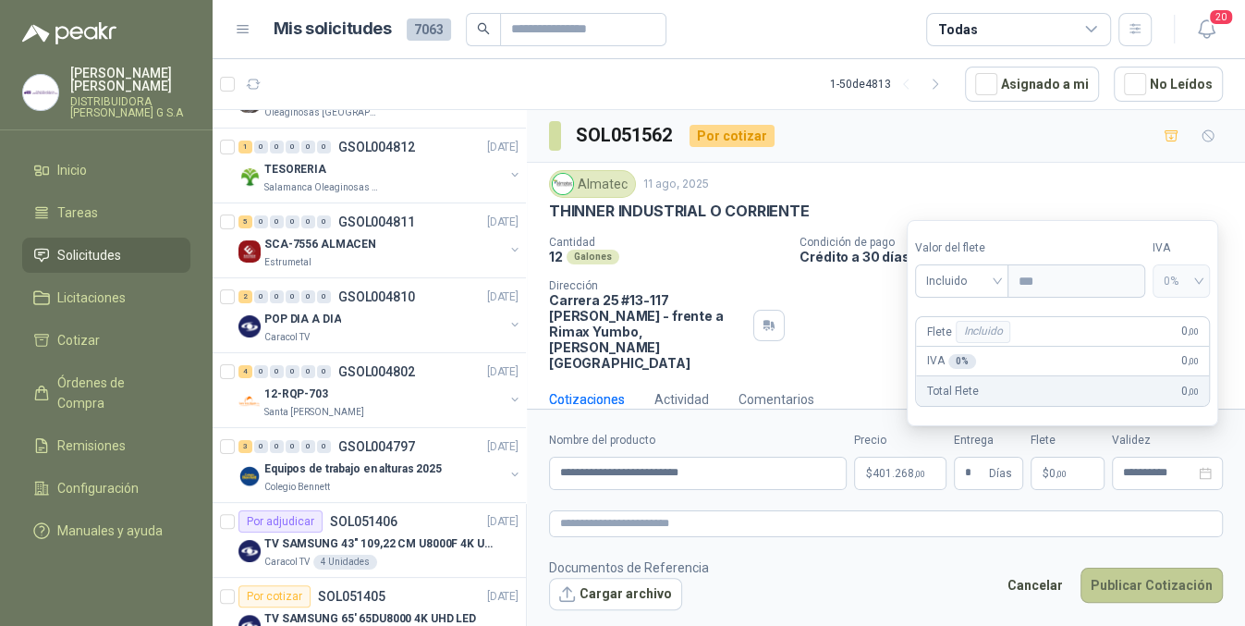
click at [1163, 586] on button "Publicar Cotización" at bounding box center [1151, 584] width 142 height 35
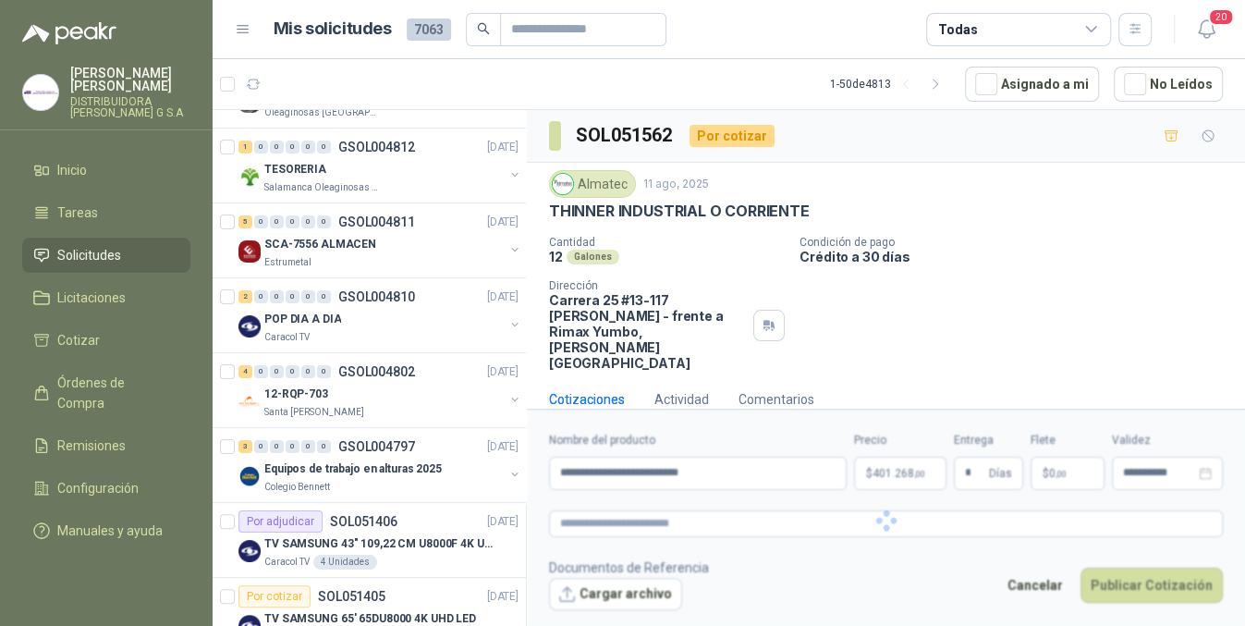
click at [846, 563] on div at bounding box center [886, 520] width 718 height 224
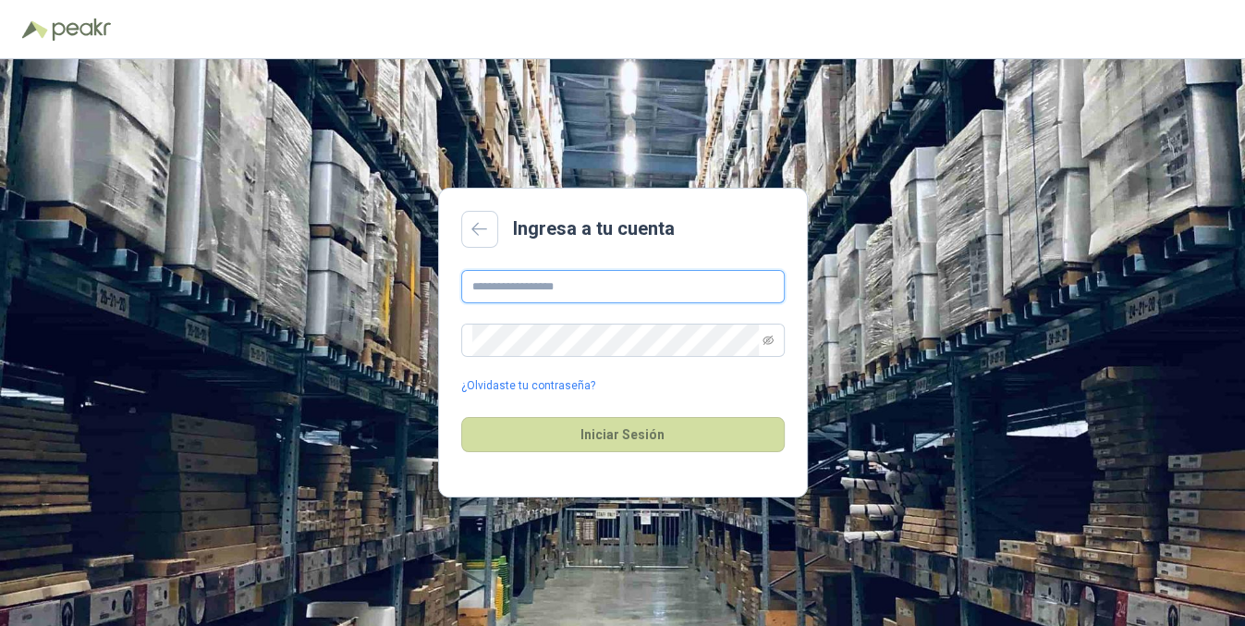
type input "**********"
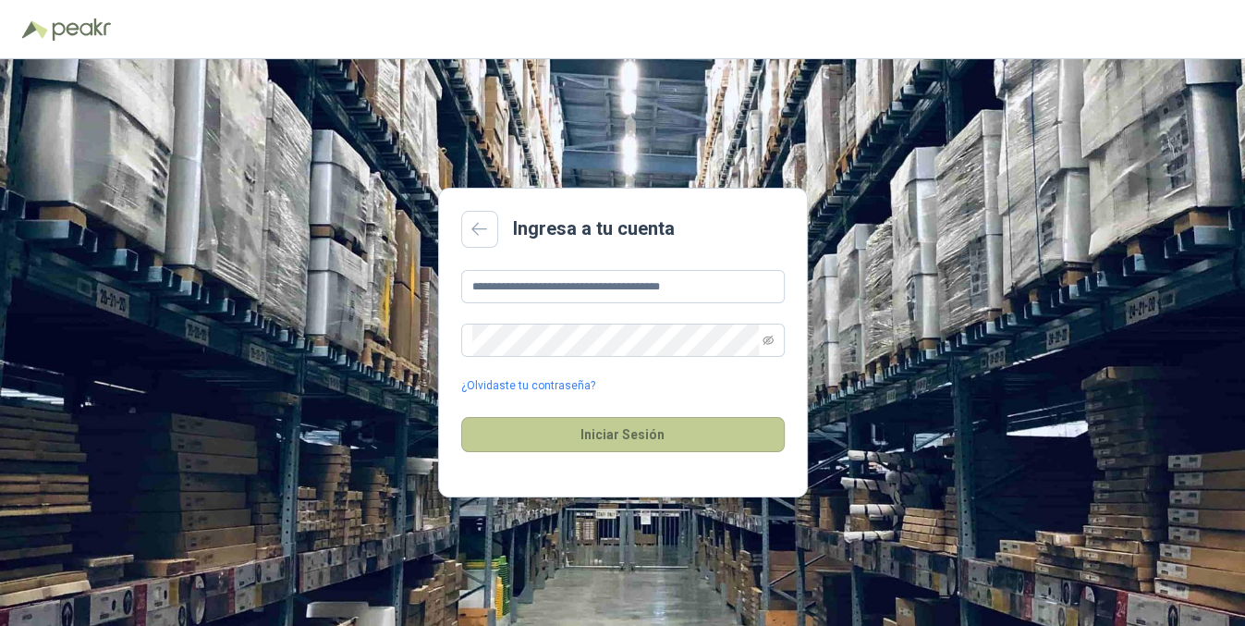
click at [723, 440] on button "Iniciar Sesión" at bounding box center [622, 434] width 323 height 35
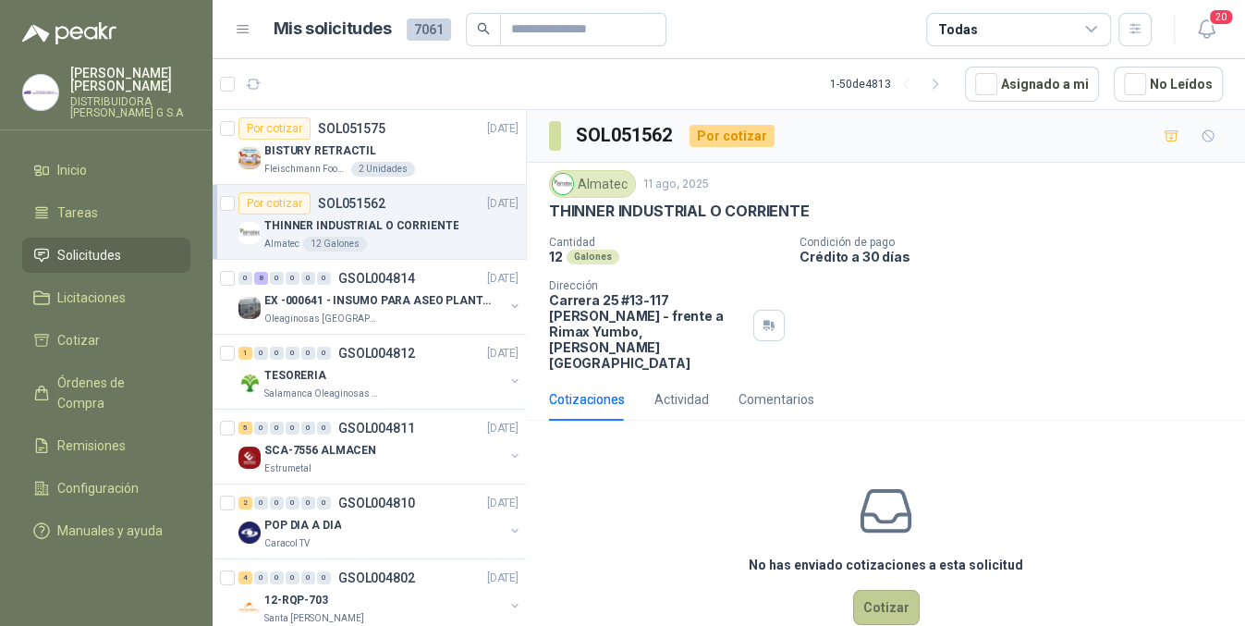
click at [870, 590] on button "Cotizar" at bounding box center [886, 607] width 67 height 35
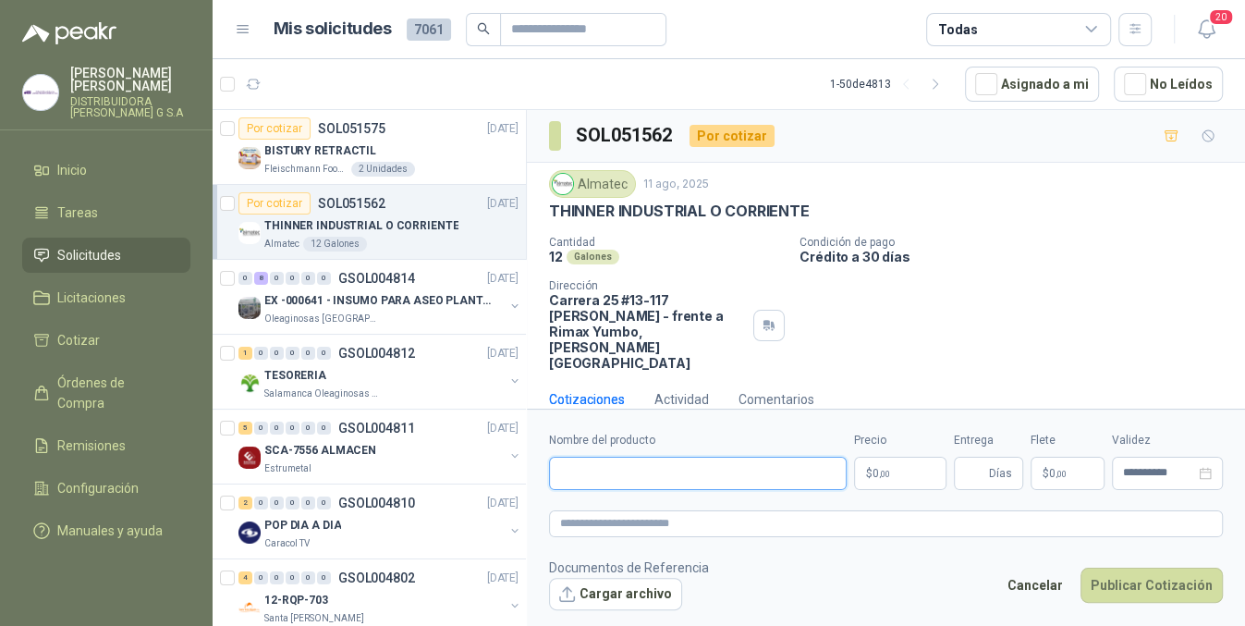
click at [668, 474] on input "Nombre del producto" at bounding box center [698, 472] width 298 height 33
type input "**********"
click at [887, 476] on body "hector gonzalez DISTRIBUIDORA JORGE MARIO URIBE G S.A Inicio Tareas Solicitudes…" at bounding box center [622, 313] width 1245 height 626
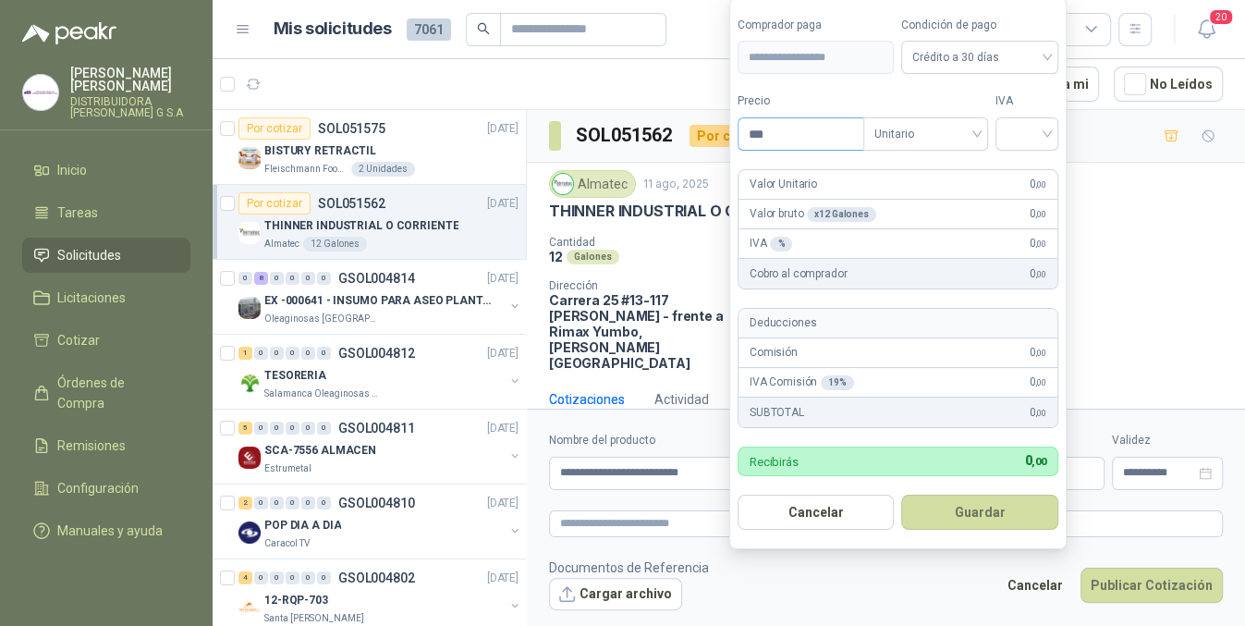
click at [851, 133] on input "***" at bounding box center [800, 133] width 125 height 31
click at [1007, 127] on div at bounding box center [1026, 133] width 63 height 33
type input "********"
click at [1028, 178] on div "19%" at bounding box center [1031, 173] width 34 height 20
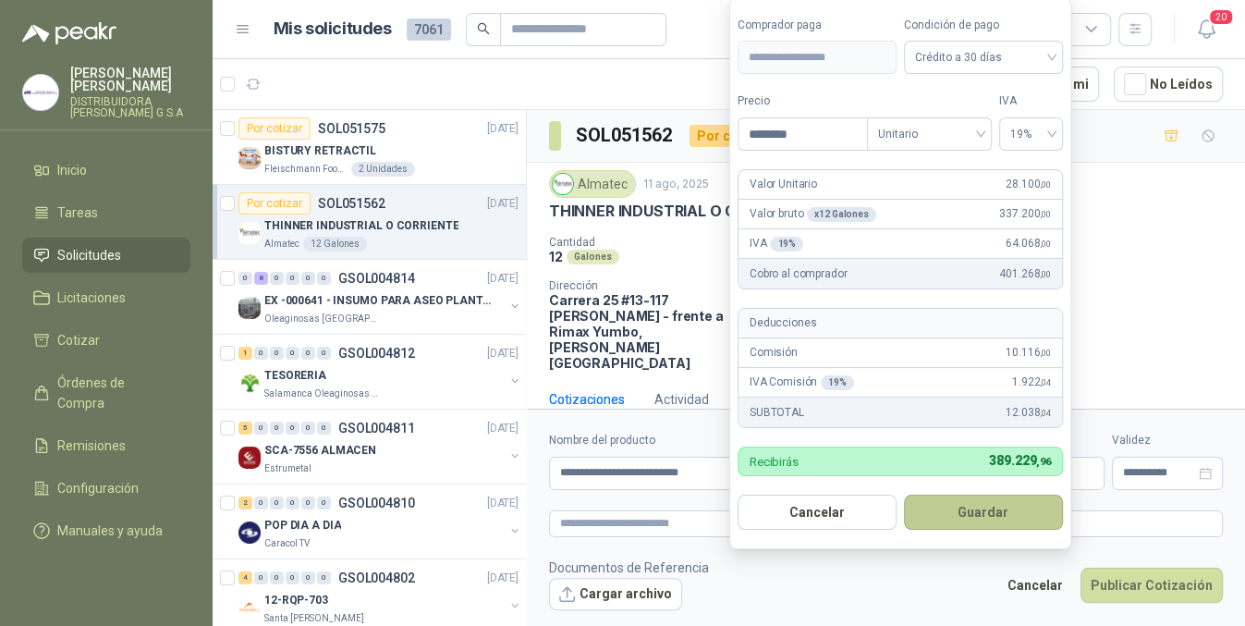
click at [1004, 511] on button "Guardar" at bounding box center [983, 511] width 159 height 35
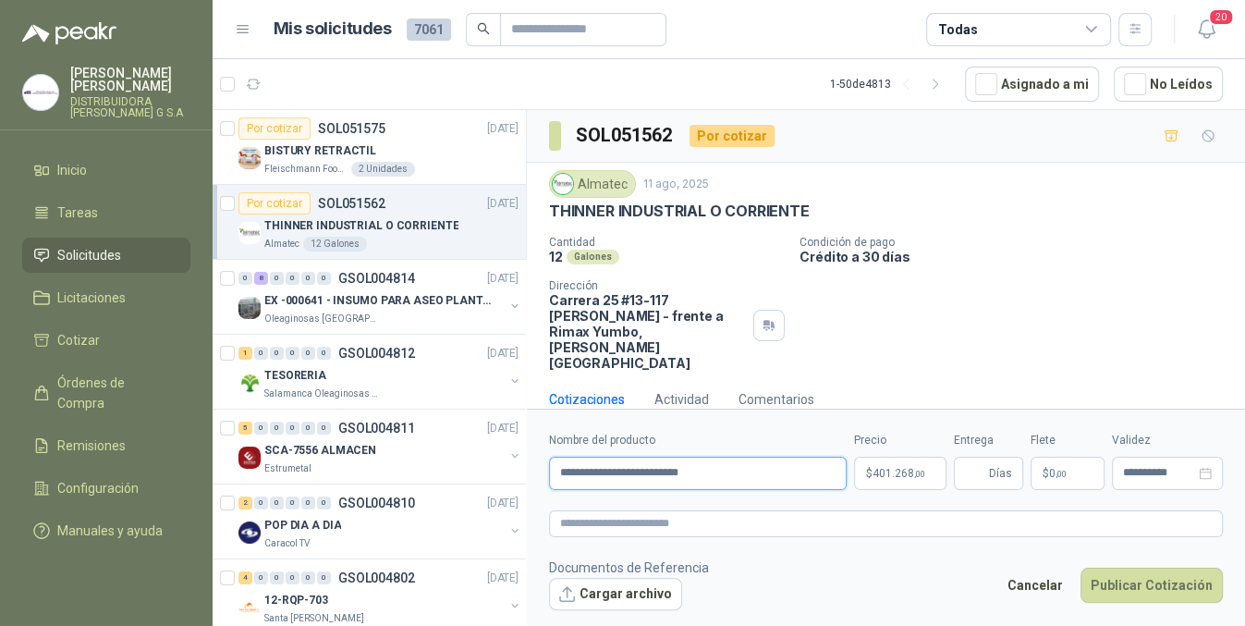
click at [758, 477] on input "**********" at bounding box center [698, 472] width 298 height 33
type input "**********"
click at [1001, 475] on span "Días" at bounding box center [1000, 472] width 23 height 31
click at [1026, 475] on div "**********" at bounding box center [886, 461] width 674 height 58
click at [1030, 475] on p "$ 0 ,00" at bounding box center [1067, 472] width 74 height 33
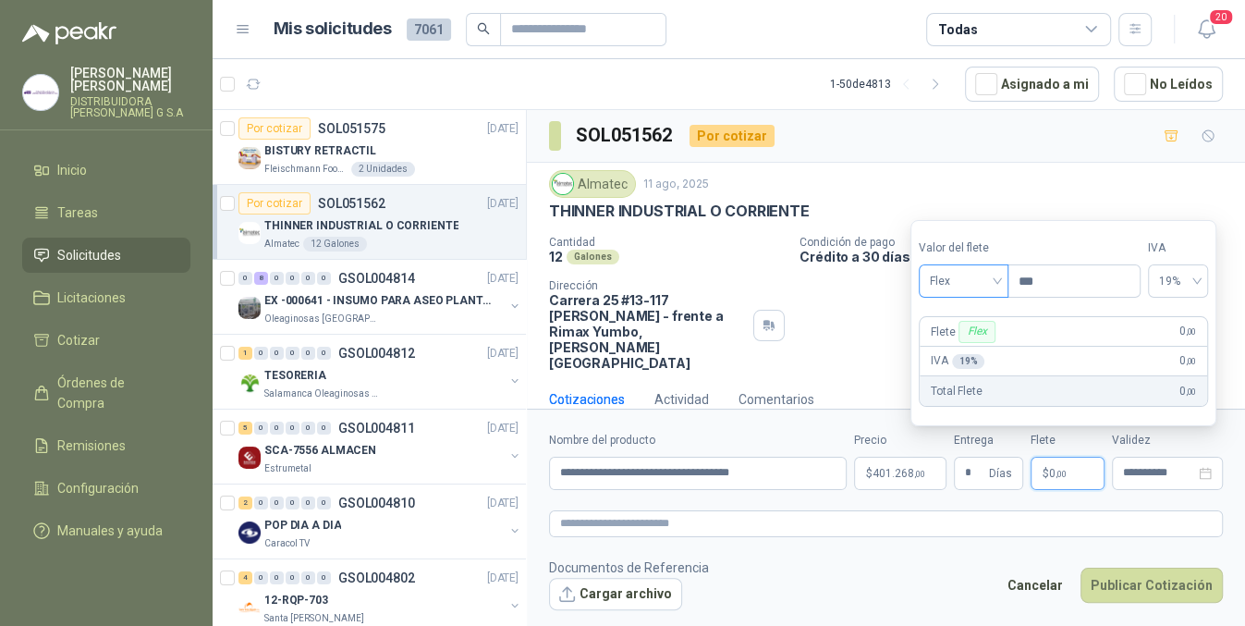
click at [979, 283] on span "Flex" at bounding box center [963, 281] width 67 height 28
click at [980, 352] on div "Incluido" at bounding box center [965, 349] width 64 height 20
click at [1000, 461] on span "Días" at bounding box center [1000, 472] width 23 height 31
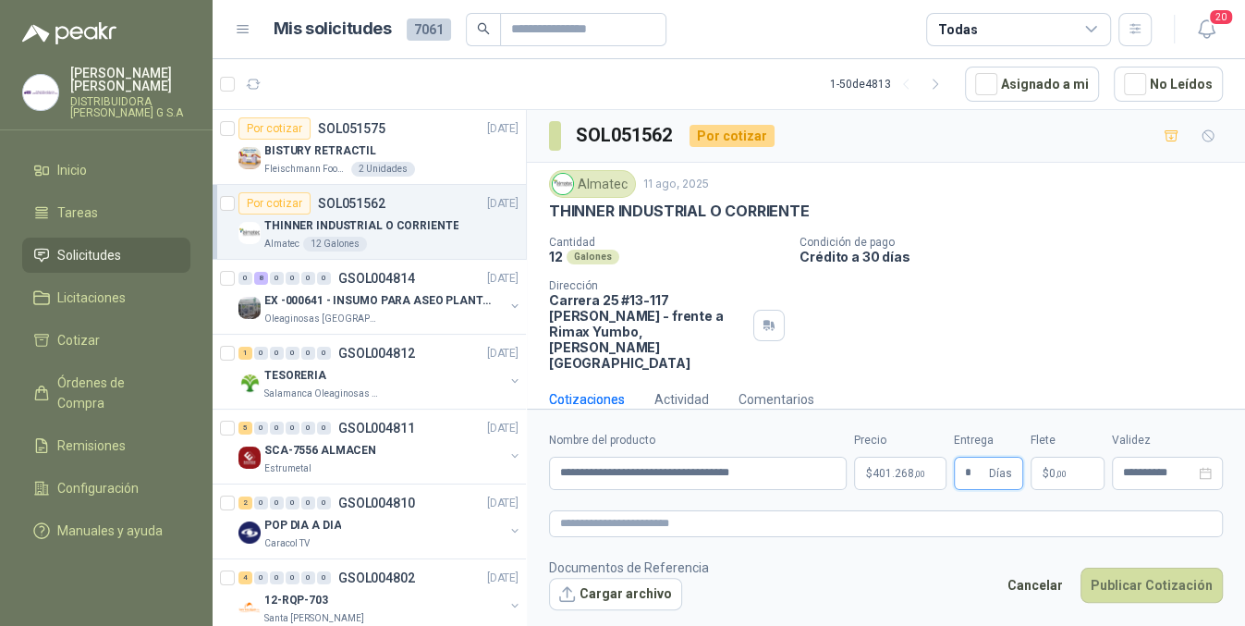
click at [967, 468] on input "*" at bounding box center [975, 472] width 20 height 31
type input "*"
click at [1084, 452] on div "Flete $ 0 ,00" at bounding box center [1067, 461] width 74 height 58
click at [1084, 479] on p "$ 0 ,00" at bounding box center [1067, 472] width 74 height 33
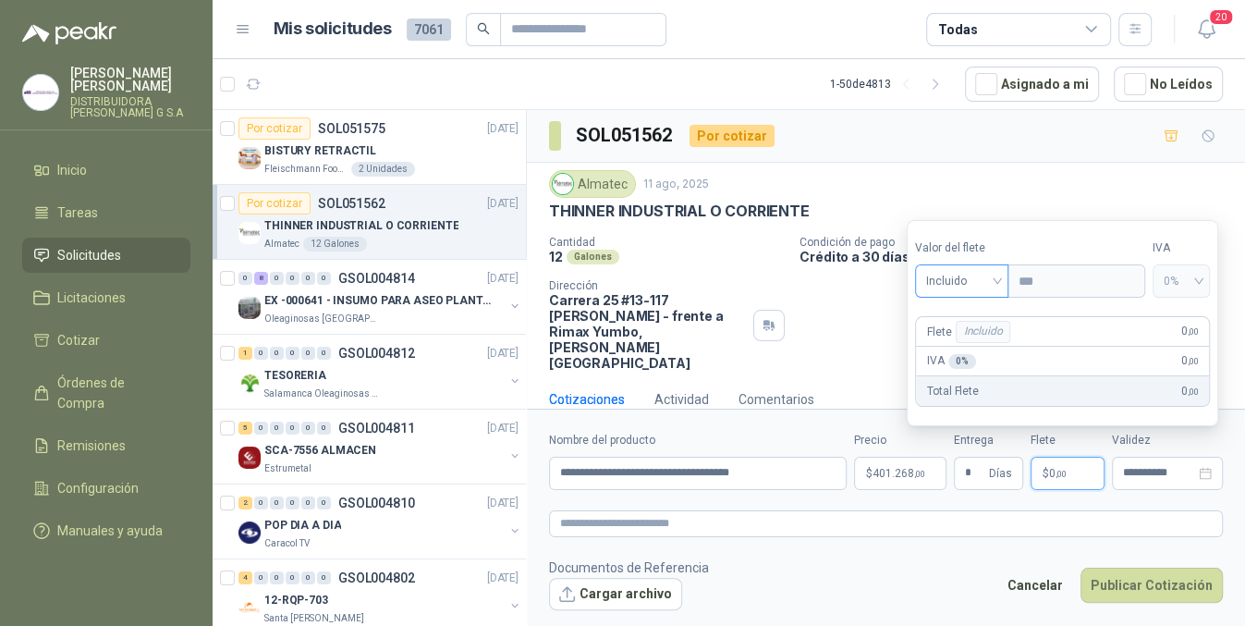
click at [955, 282] on span "Incluido" at bounding box center [961, 281] width 71 height 28
click at [967, 347] on div "Incluido" at bounding box center [963, 349] width 67 height 20
click at [1162, 570] on button "Publicar Cotización" at bounding box center [1151, 584] width 142 height 35
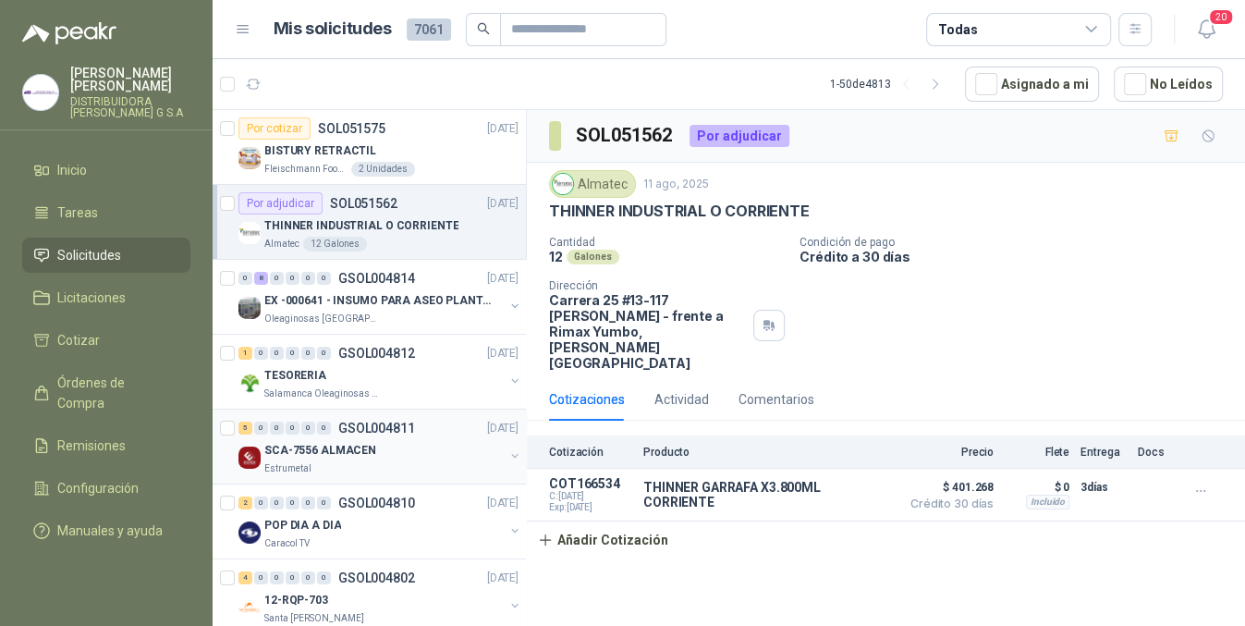
click at [443, 443] on div "SCA-7556 ALMACEN" at bounding box center [383, 450] width 239 height 22
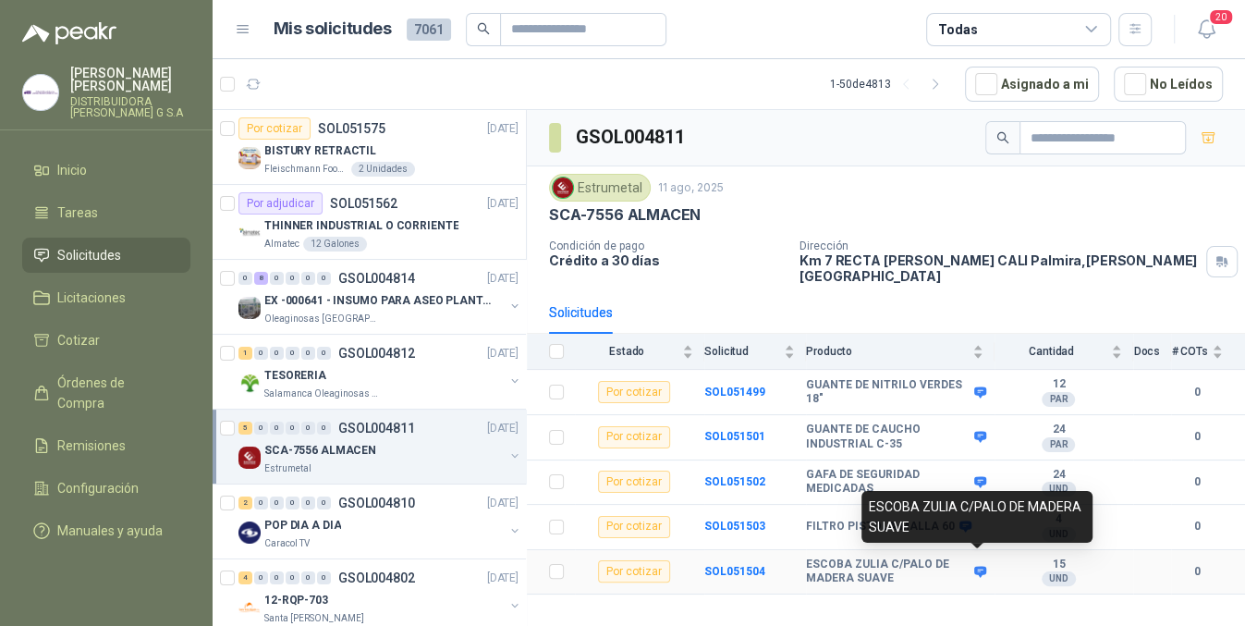
click at [987, 565] on icon at bounding box center [980, 572] width 14 height 14
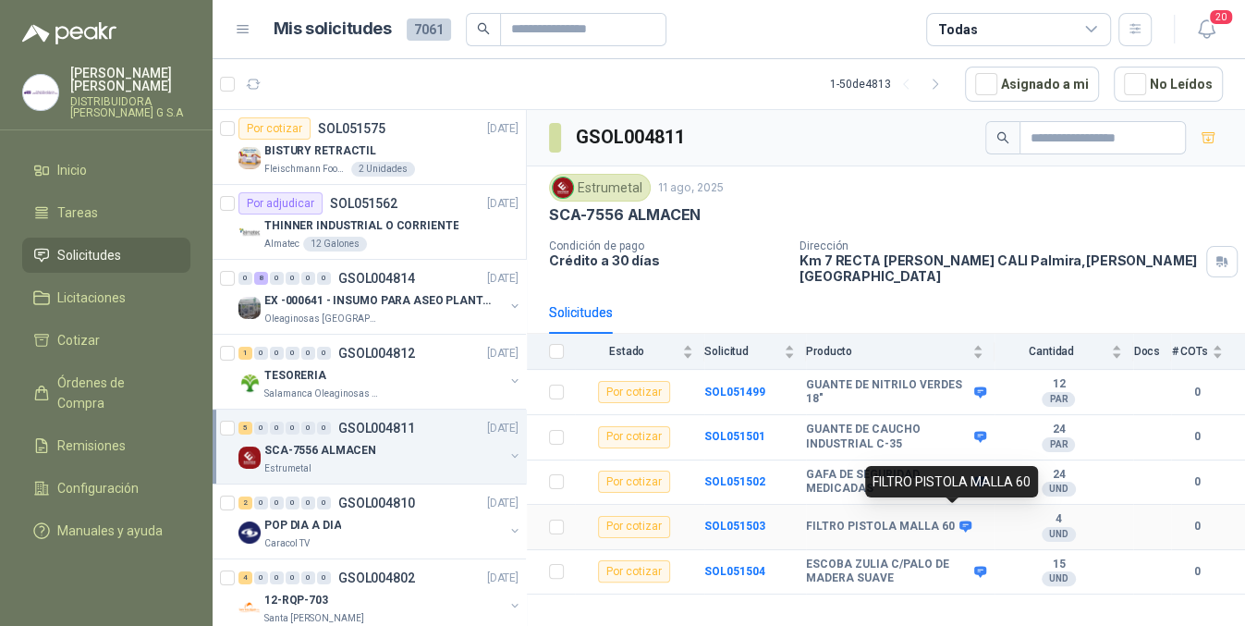
click at [959, 521] on icon at bounding box center [965, 526] width 12 height 11
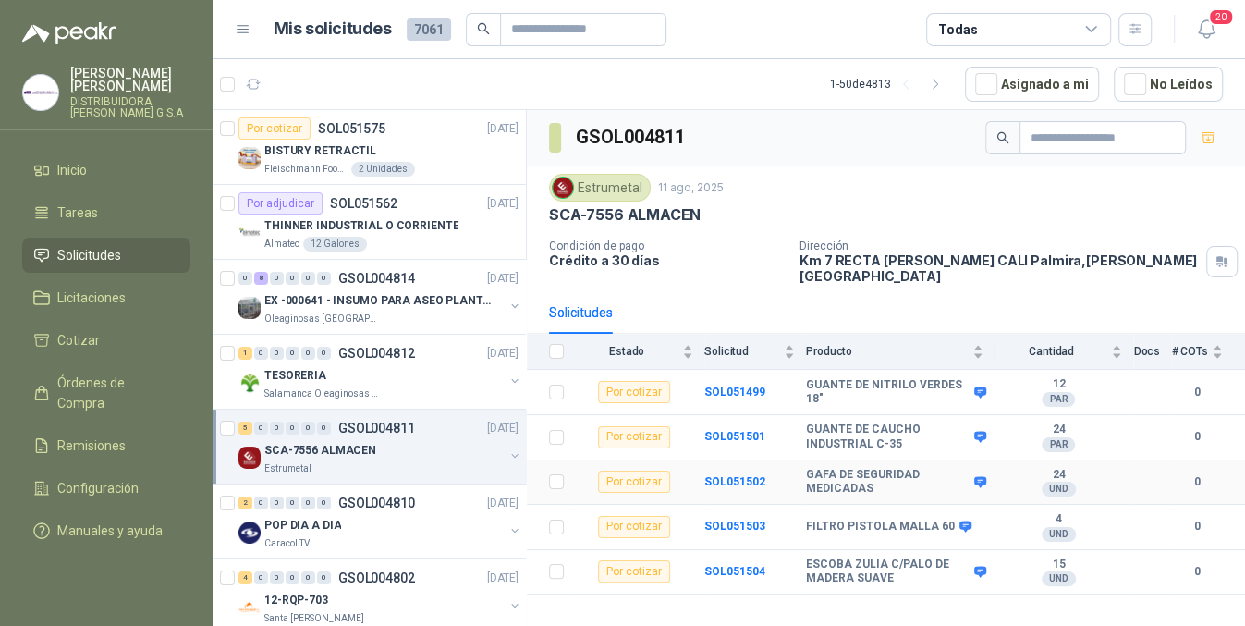
click at [978, 475] on icon at bounding box center [980, 482] width 14 height 14
click at [1208, 18] on span "20" at bounding box center [1221, 17] width 26 height 18
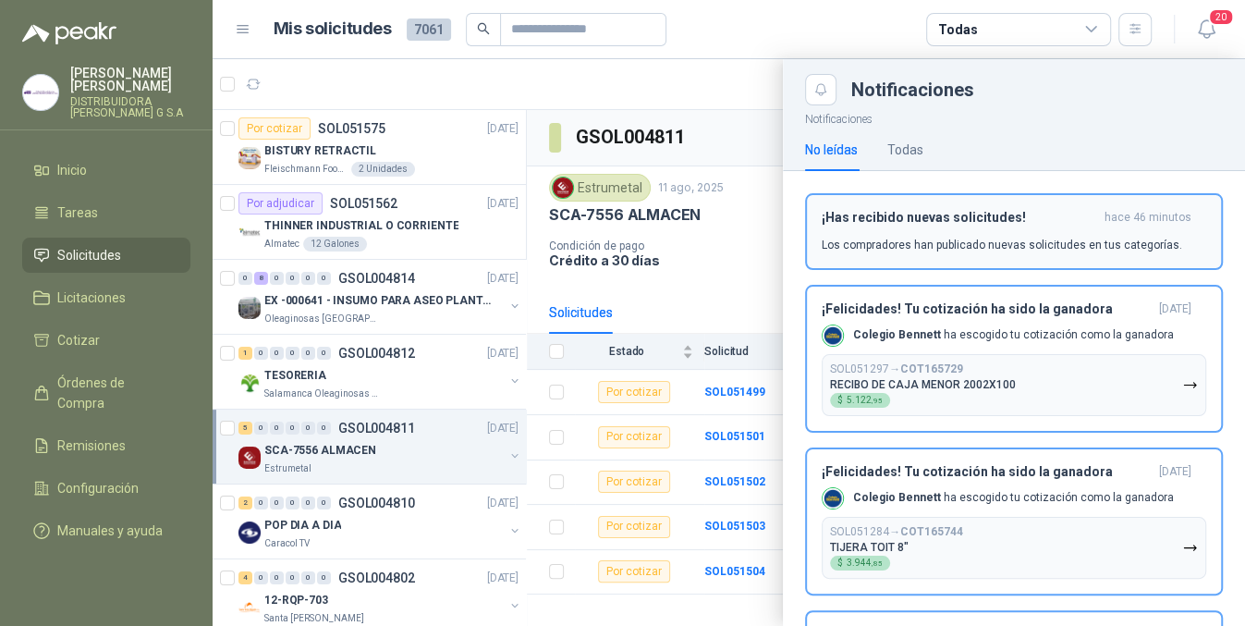
click at [991, 233] on div "¡Has recibido nuevas solicitudes! hace 46 minutos Los compradores han publicado…" at bounding box center [1013, 231] width 384 height 43
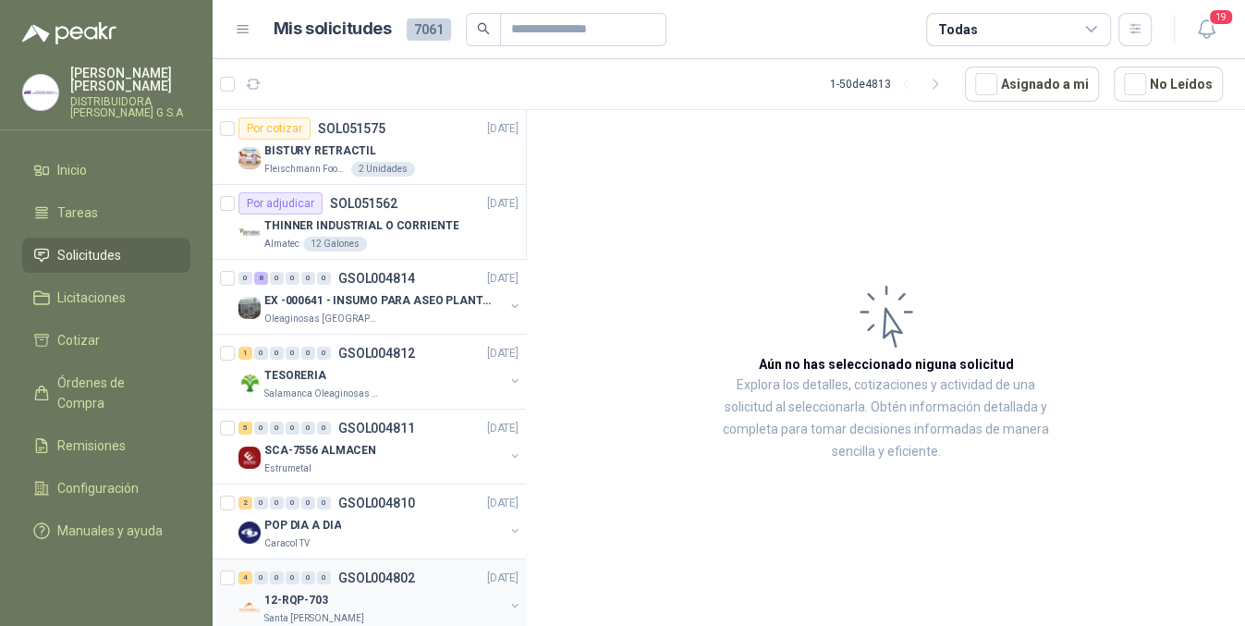
click at [395, 589] on div "12-RQP-703" at bounding box center [383, 600] width 239 height 22
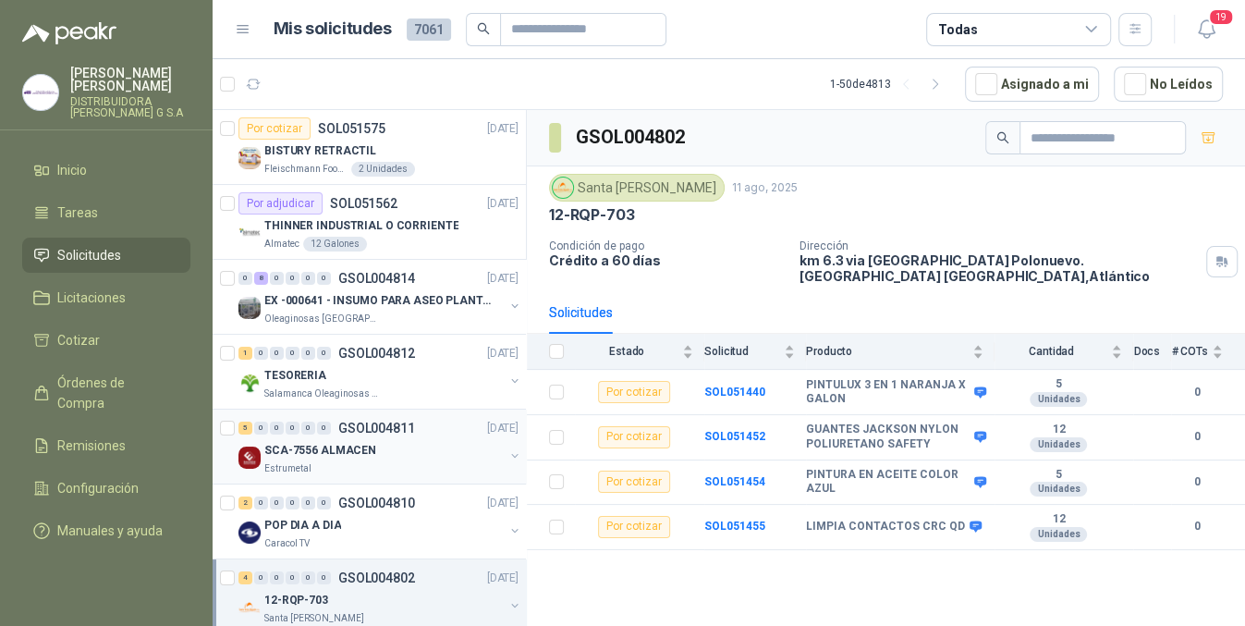
scroll to position [338, 0]
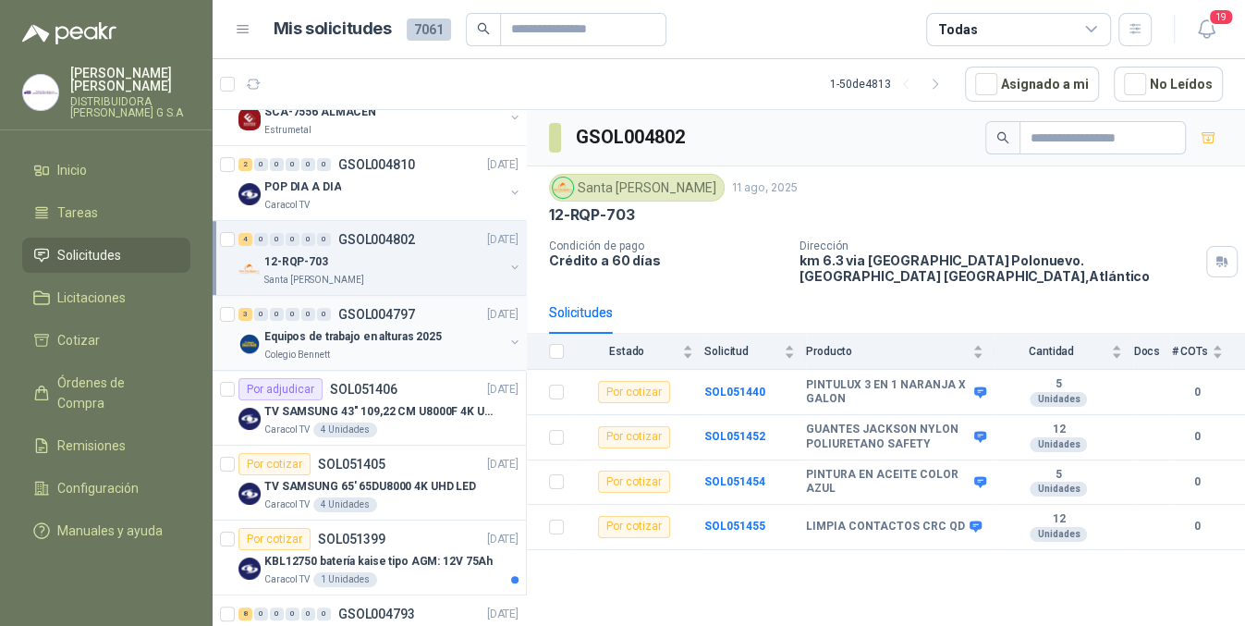
click at [448, 336] on div "Equipos de trabajo en alturas 2025" at bounding box center [383, 336] width 239 height 22
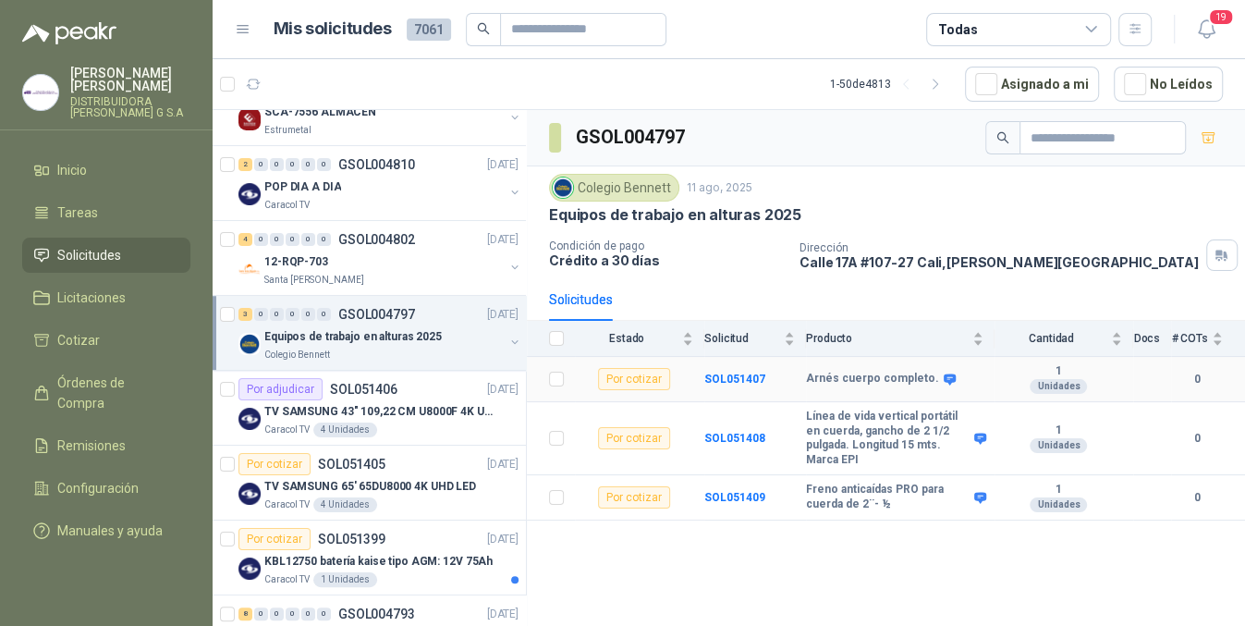
click at [943, 376] on div "Arnés cuerpo completo." at bounding box center [894, 378] width 177 height 15
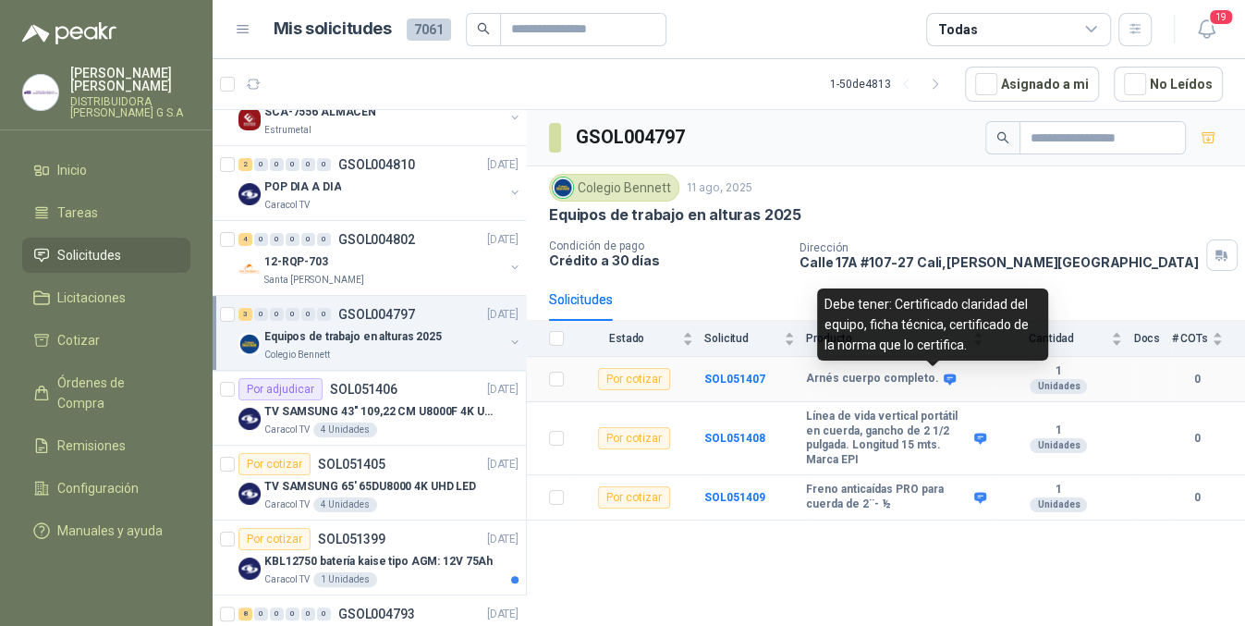
click at [943, 377] on icon at bounding box center [949, 378] width 12 height 11
click at [943, 382] on icon at bounding box center [949, 378] width 12 height 11
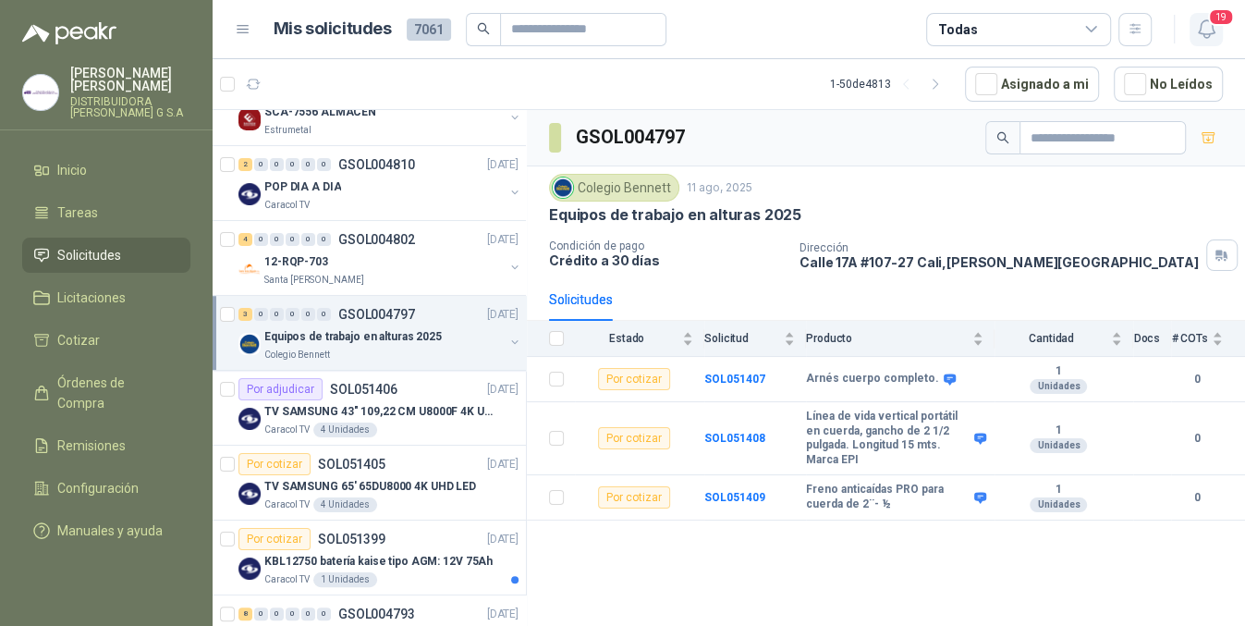
click at [1202, 30] on icon "button" at bounding box center [1206, 29] width 23 height 23
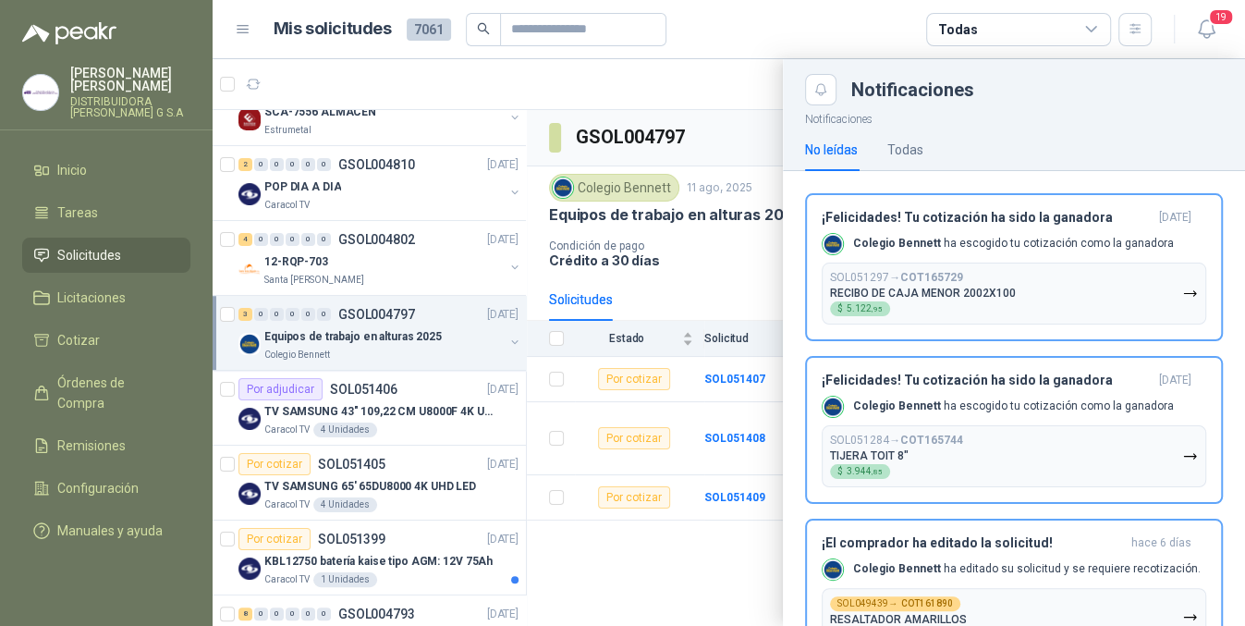
click at [680, 577] on div at bounding box center [729, 342] width 1032 height 566
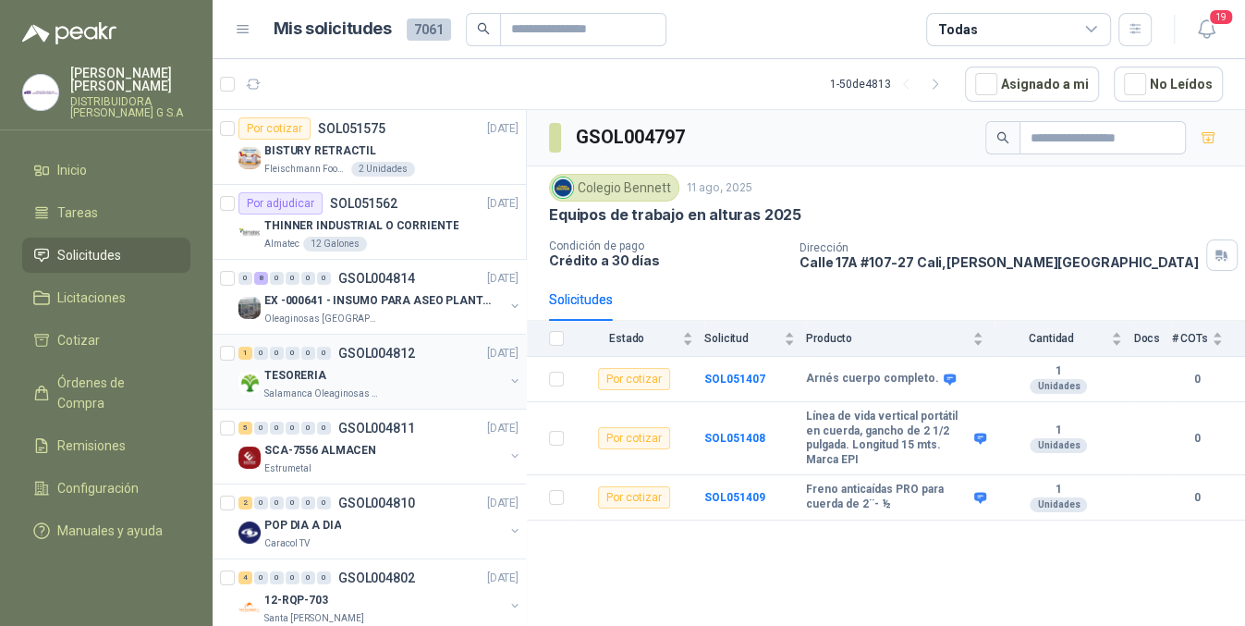
click at [420, 364] on div "TESORERIA" at bounding box center [383, 375] width 239 height 22
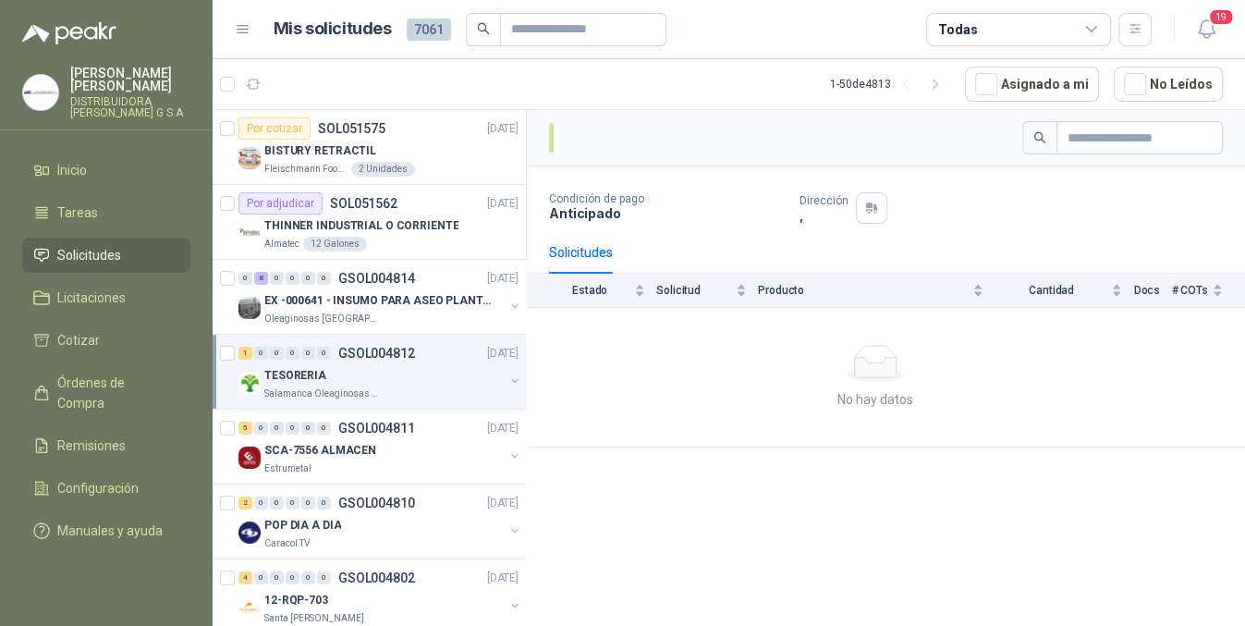
click at [356, 349] on p "GSOL004812" at bounding box center [376, 353] width 77 height 13
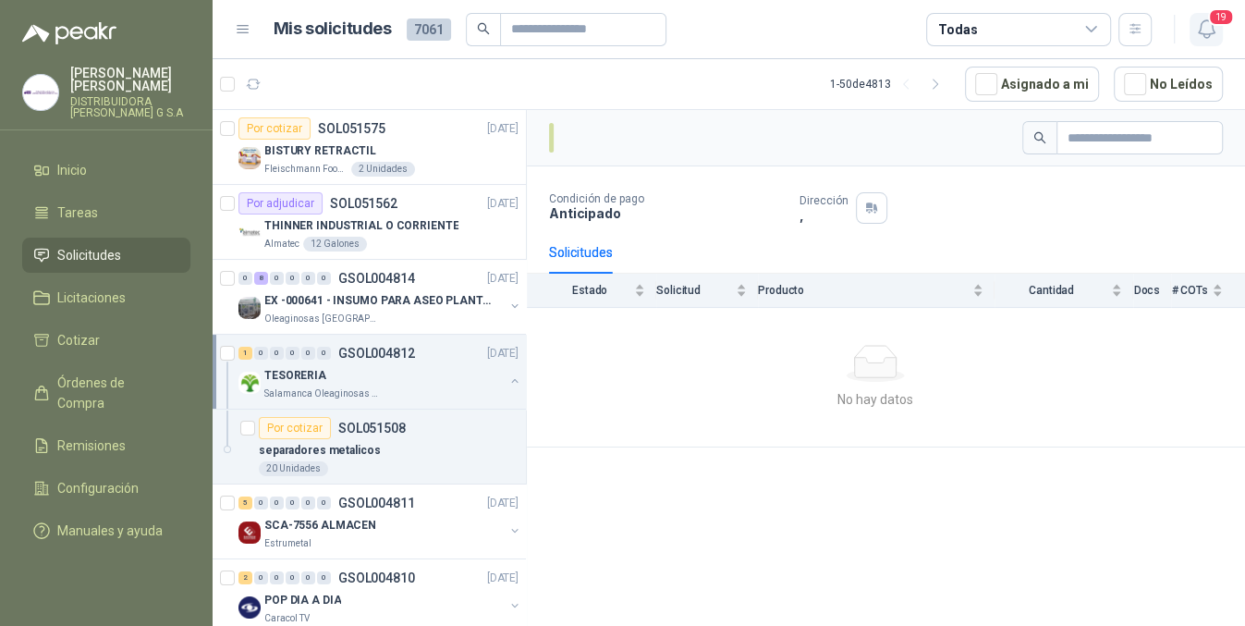
click at [1209, 19] on span "19" at bounding box center [1221, 17] width 26 height 18
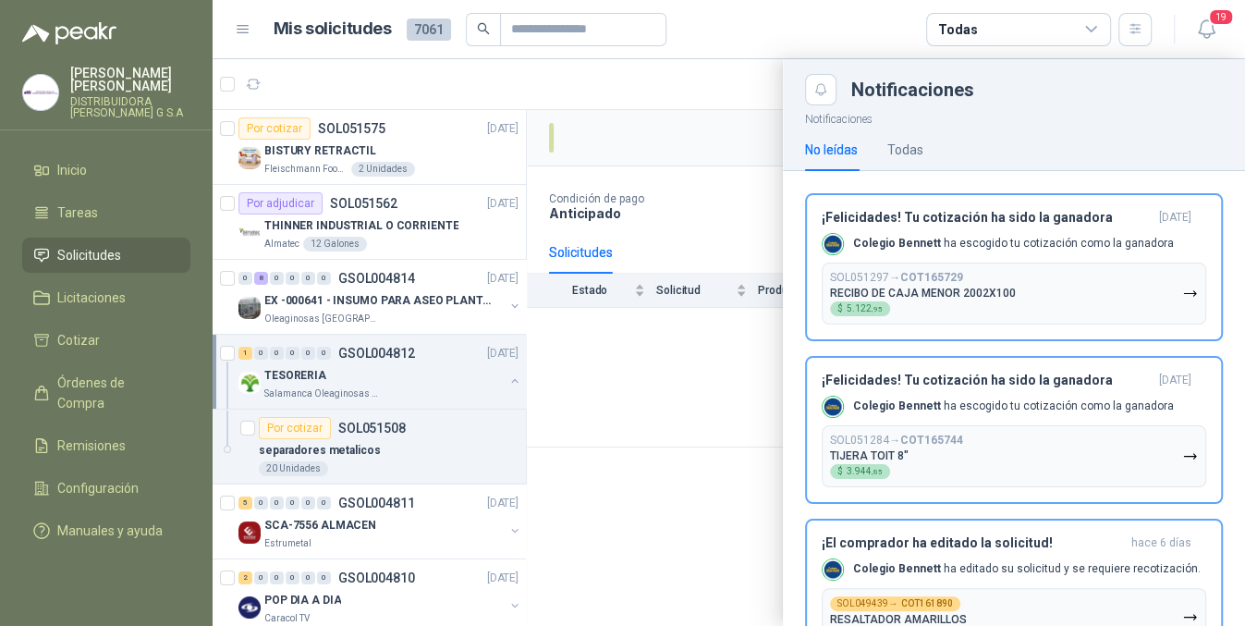
click at [691, 491] on div at bounding box center [729, 342] width 1032 height 566
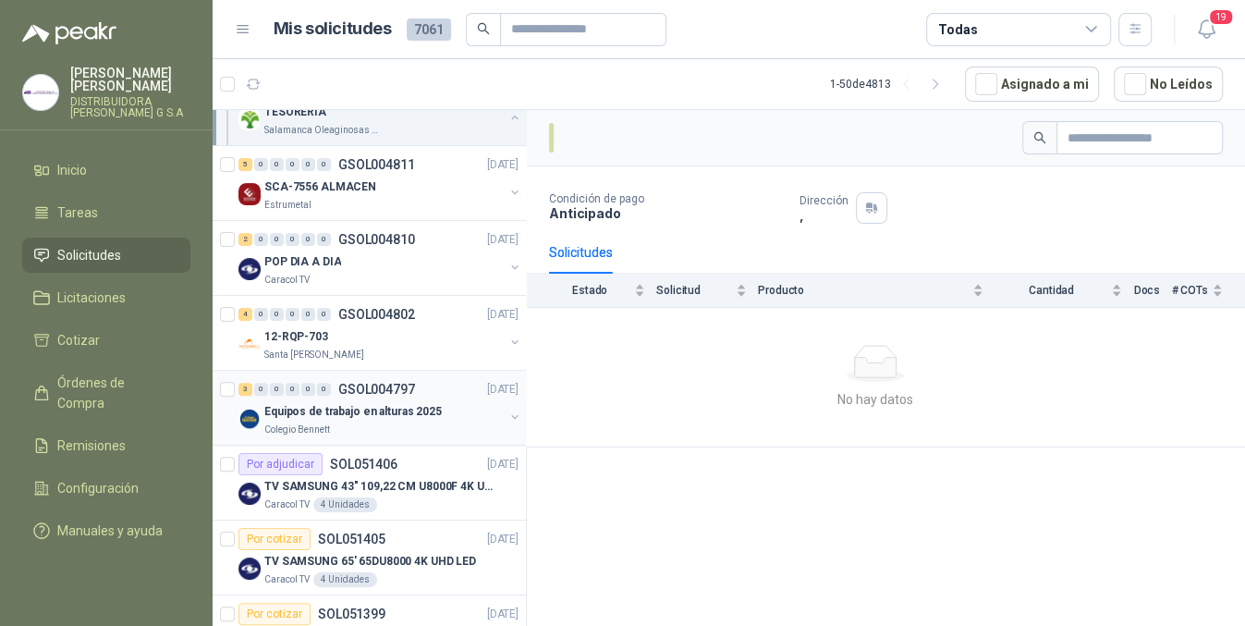
scroll to position [677, 0]
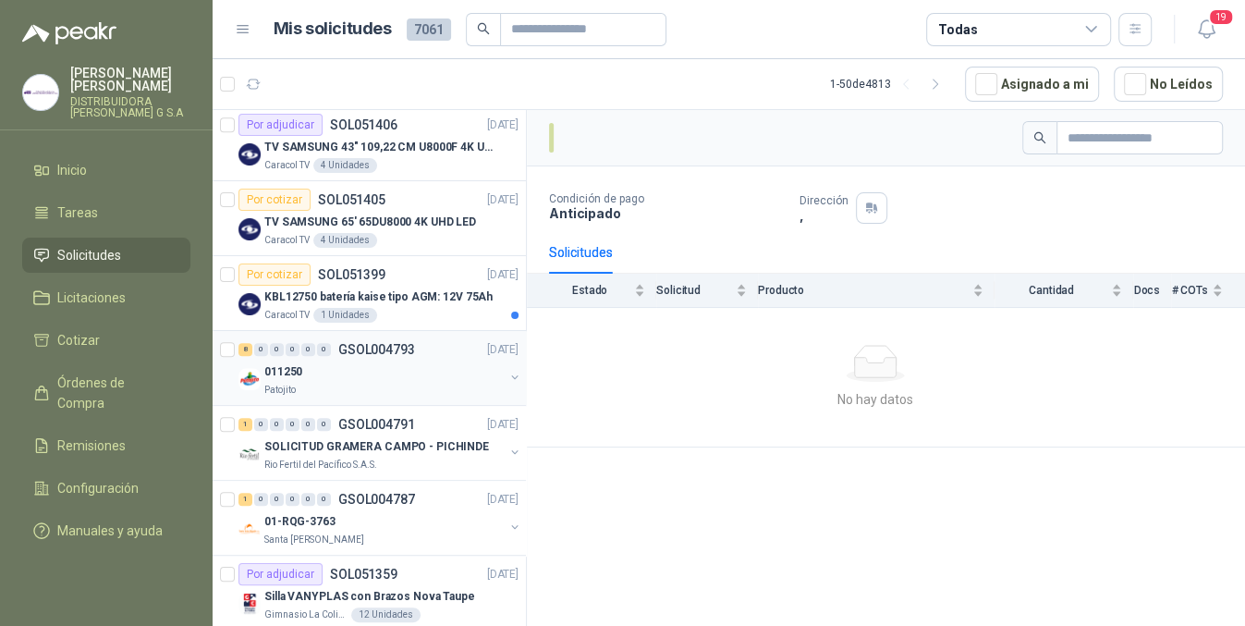
click at [414, 377] on div "011250" at bounding box center [383, 371] width 239 height 22
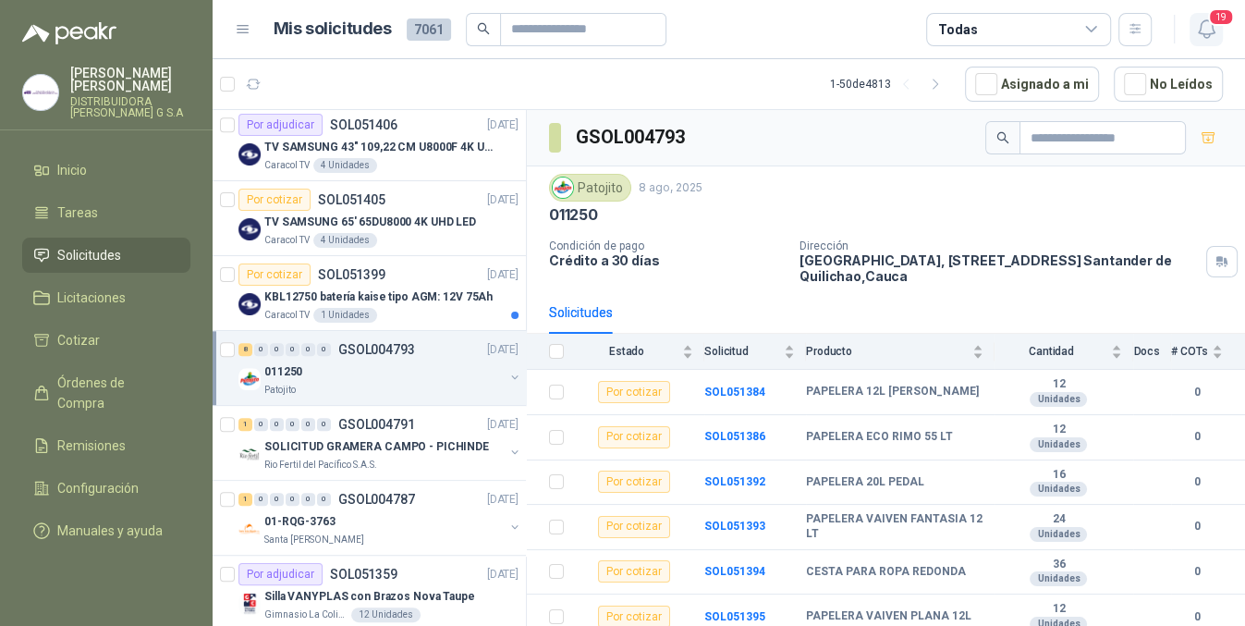
click at [1218, 36] on button "19" at bounding box center [1205, 29] width 33 height 33
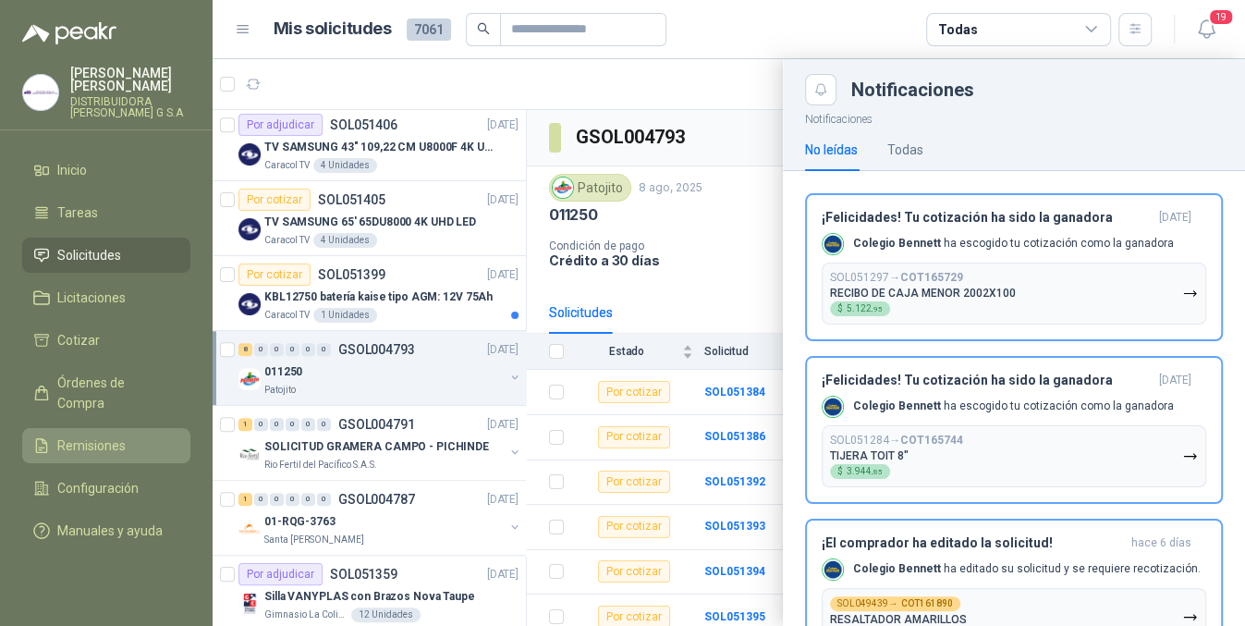
click at [101, 435] on span "Remisiones" at bounding box center [91, 445] width 68 height 20
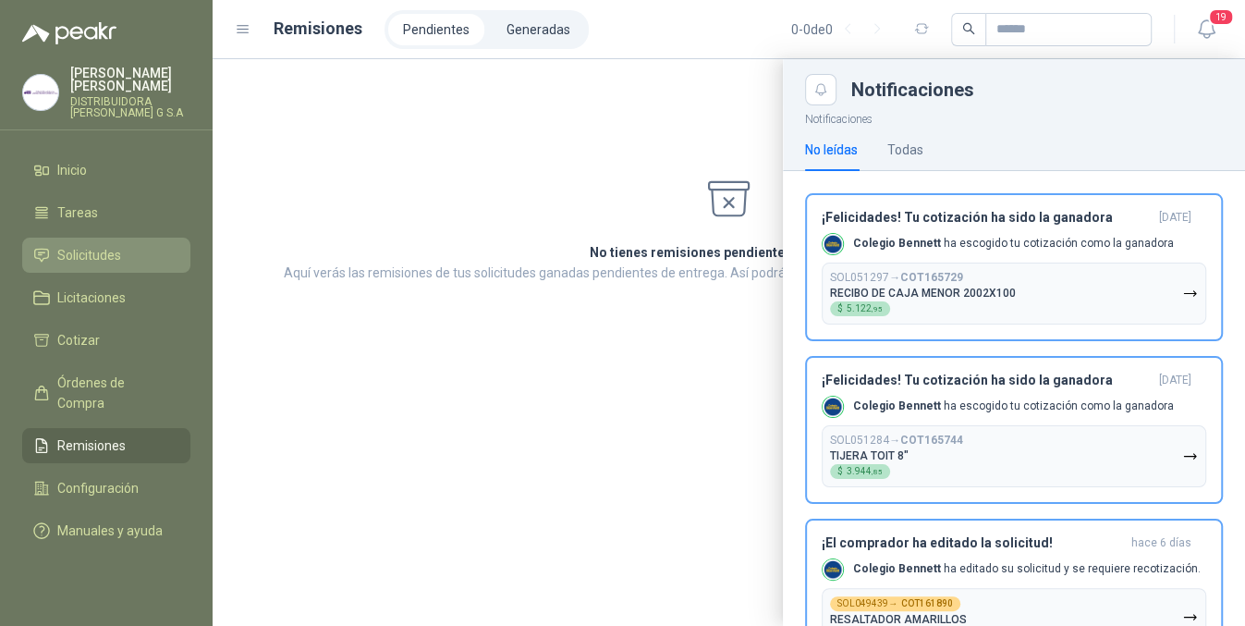
click at [95, 250] on span "Solicitudes" at bounding box center [89, 255] width 64 height 20
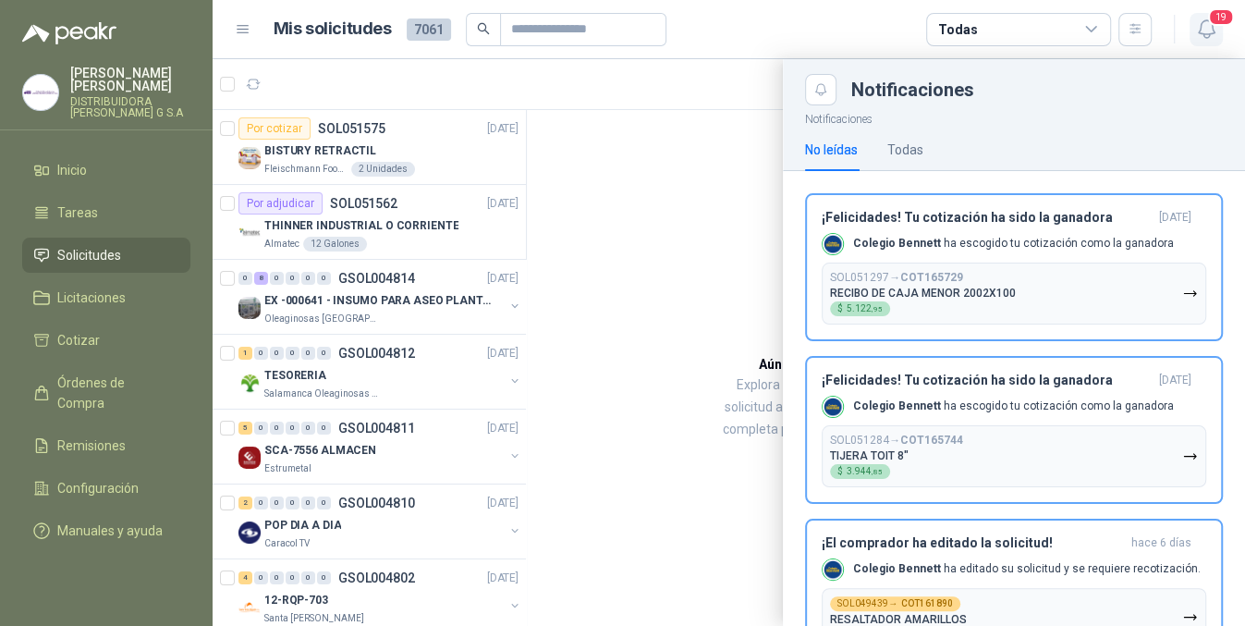
click at [1211, 26] on icon "button" at bounding box center [1206, 29] width 16 height 18
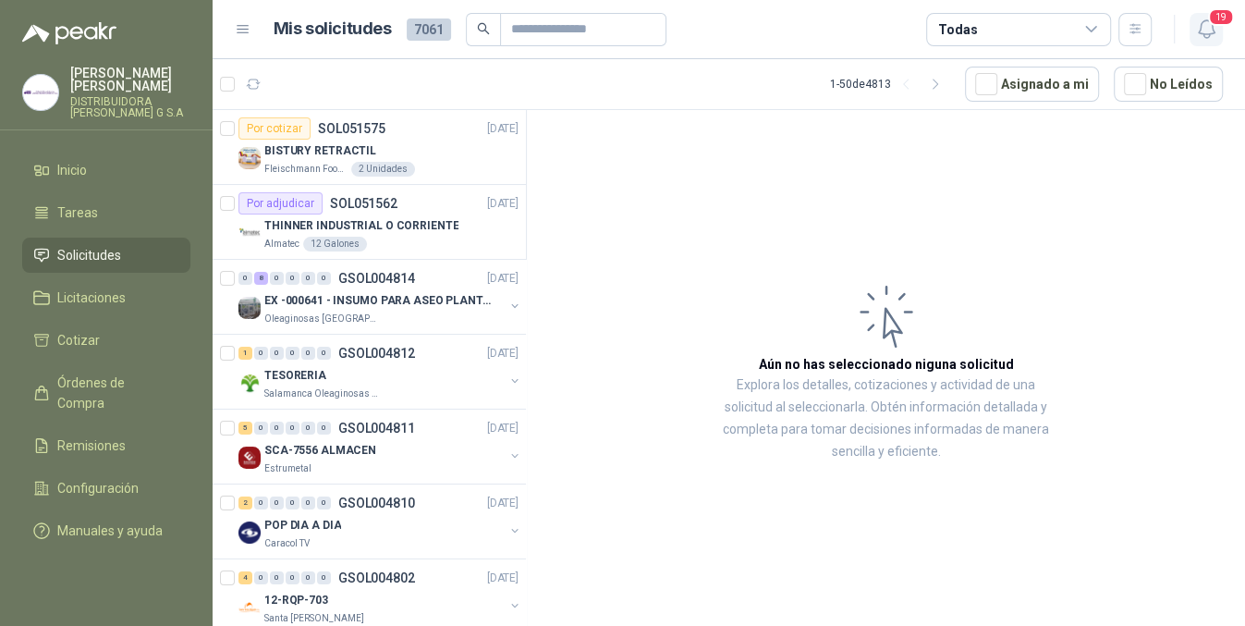
click at [1211, 26] on icon "button" at bounding box center [1206, 29] width 16 height 18
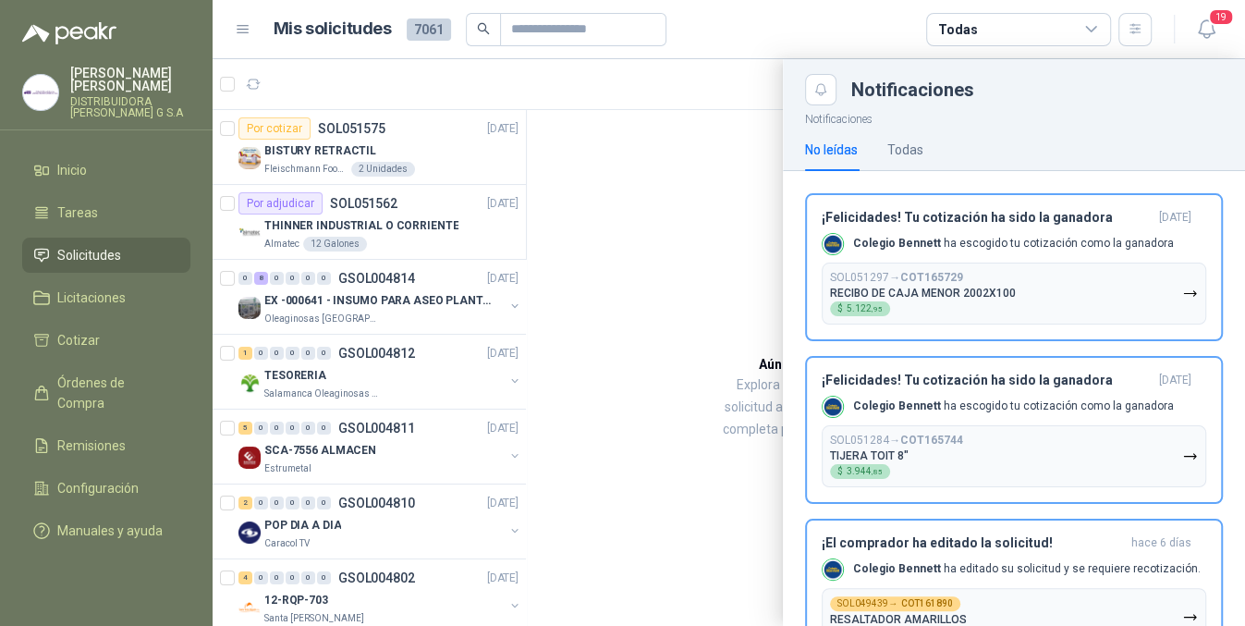
click at [735, 193] on div at bounding box center [729, 342] width 1032 height 566
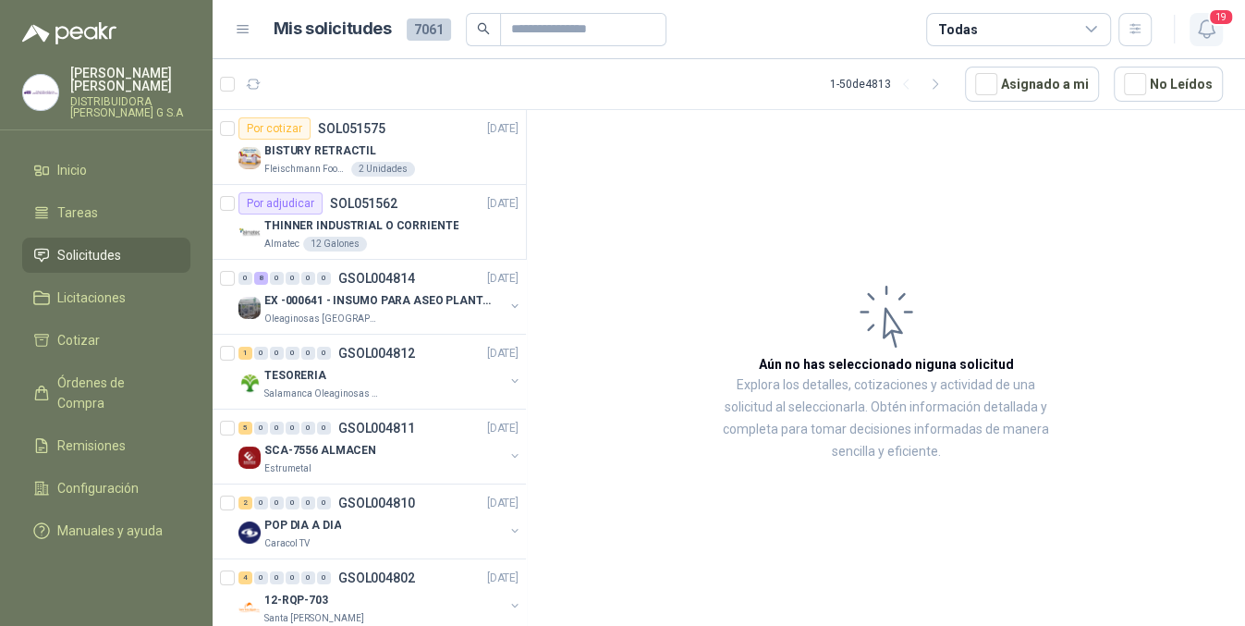
click at [1213, 34] on icon "button" at bounding box center [1206, 29] width 23 height 23
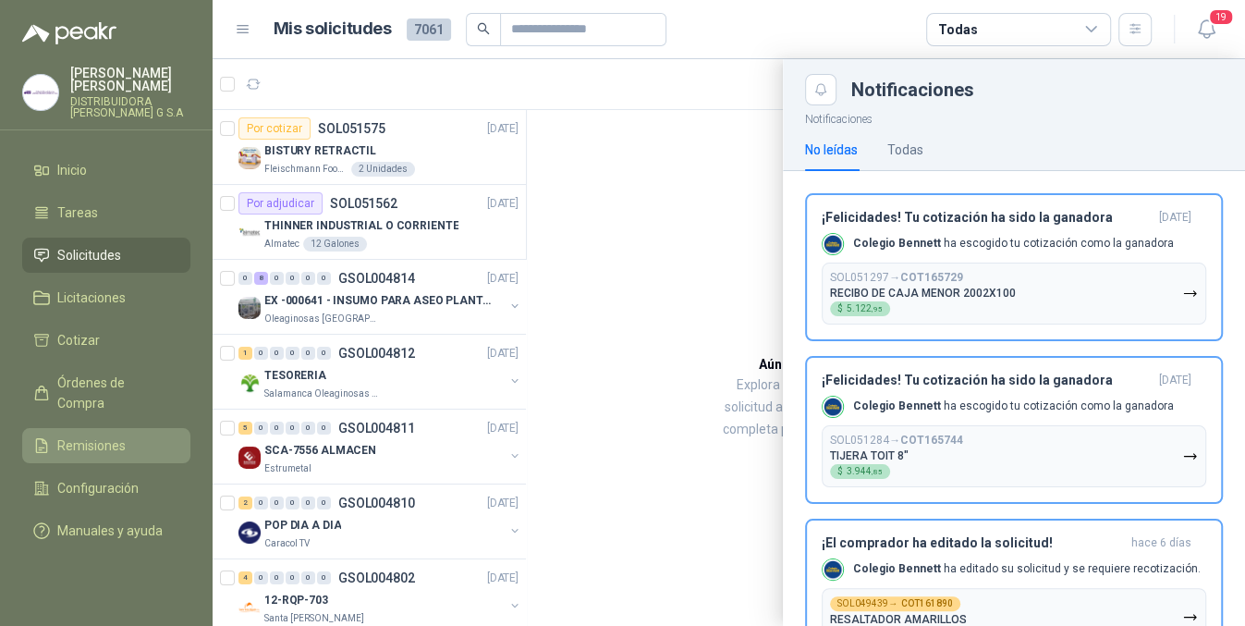
click at [99, 435] on span "Remisiones" at bounding box center [91, 445] width 68 height 20
